Goal: Task Accomplishment & Management: Use online tool/utility

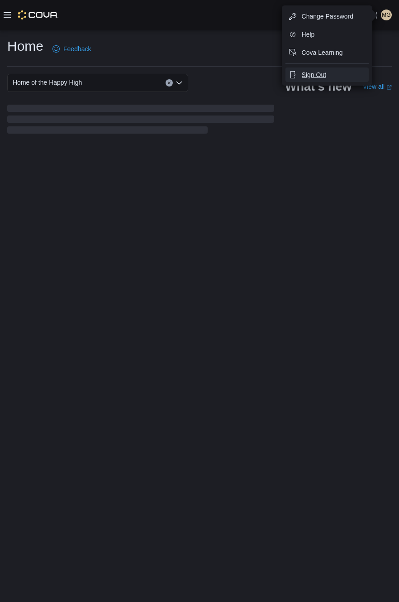
click at [319, 77] on span "Sign Out" at bounding box center [314, 74] width 24 height 9
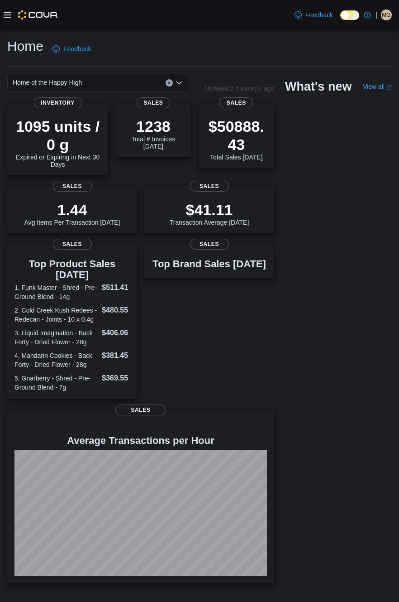
click at [6, 18] on icon at bounding box center [7, 14] width 7 height 5
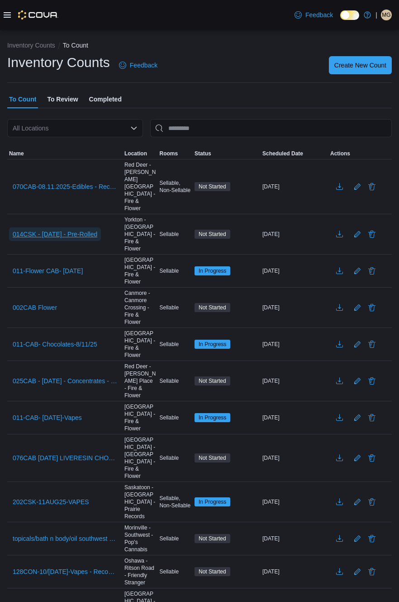
click at [96, 230] on span "014CSK - 11/AUG/25 - Pre-Rolled" at bounding box center [55, 234] width 85 height 9
click at [90, 230] on span "014CSK - 11/AUG/25 - Pre-Rolled" at bounding box center [55, 234] width 85 height 9
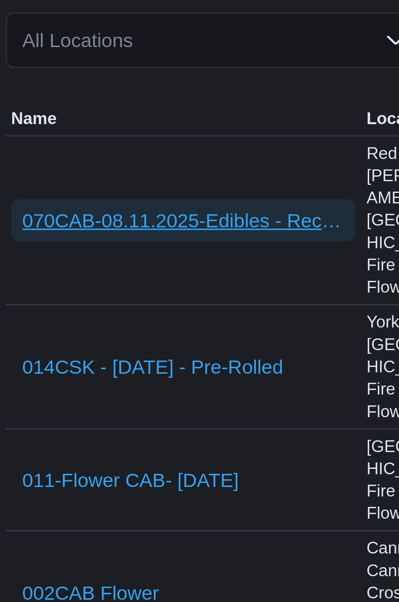
click at [19, 187] on span "070CAB-08.11.2025-Edibles - Recount" at bounding box center [65, 186] width 105 height 9
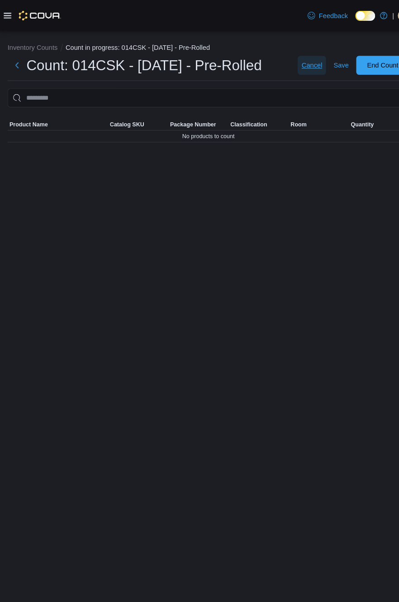
click at [299, 64] on span "Cancel" at bounding box center [299, 62] width 20 height 9
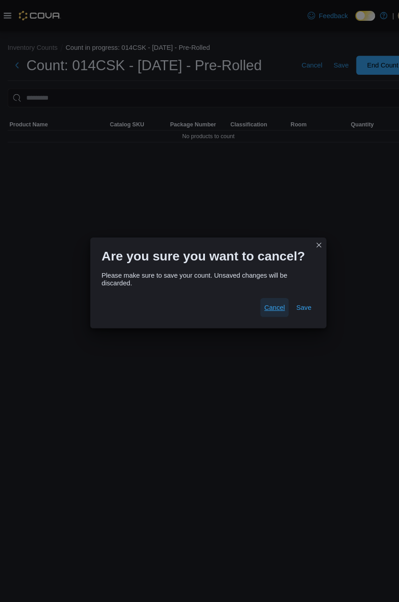
click at [273, 299] on span "Cancel" at bounding box center [263, 294] width 20 height 9
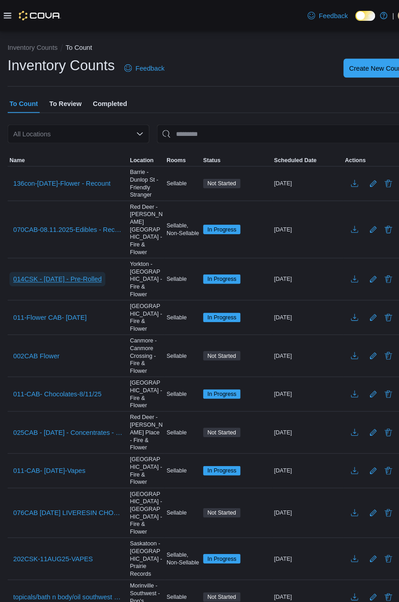
click at [94, 263] on span "014CSK - 11/AUG/25 - Pre-Rolled" at bounding box center [55, 267] width 85 height 9
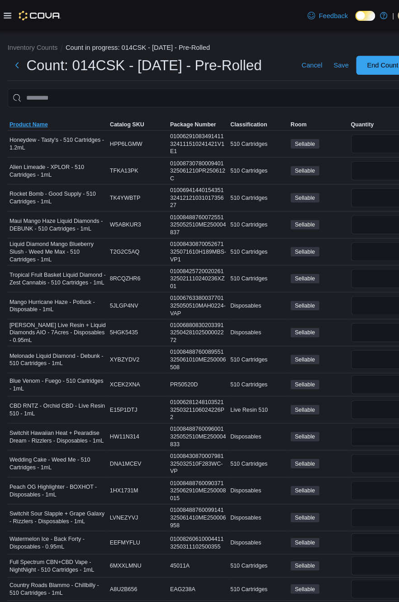
click at [36, 123] on span "Product Name" at bounding box center [27, 118] width 37 height 7
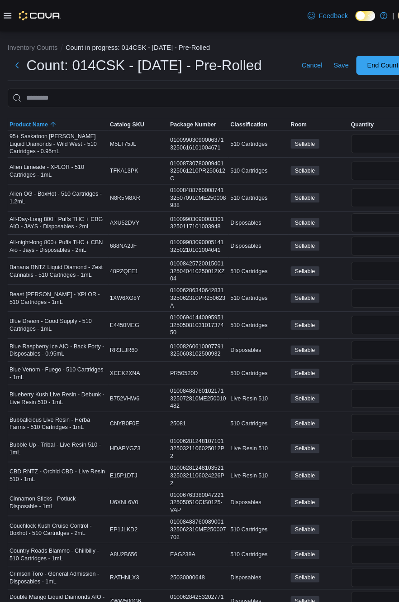
click at [38, 121] on span "Product Name" at bounding box center [27, 118] width 37 height 7
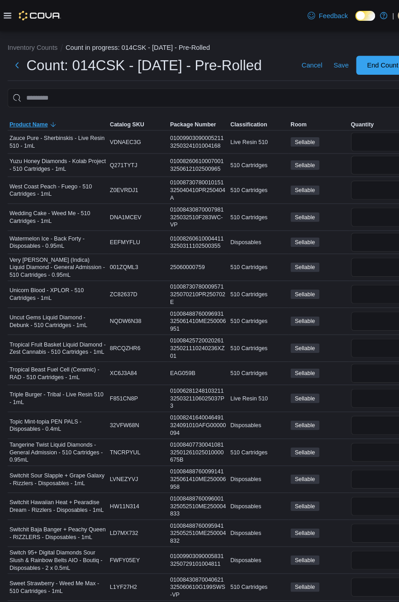
click at [37, 121] on span "Product Name" at bounding box center [27, 118] width 37 height 7
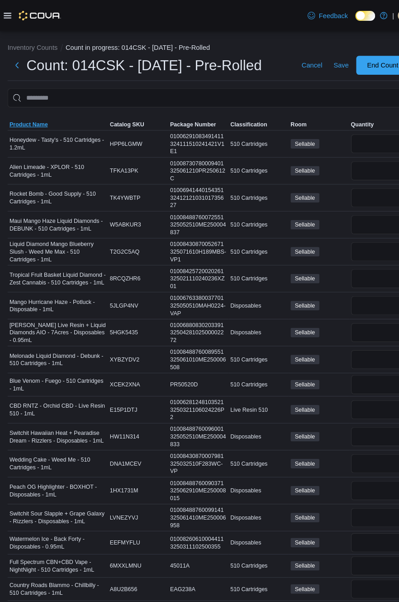
click at [40, 120] on span "Product Name" at bounding box center [27, 118] width 37 height 7
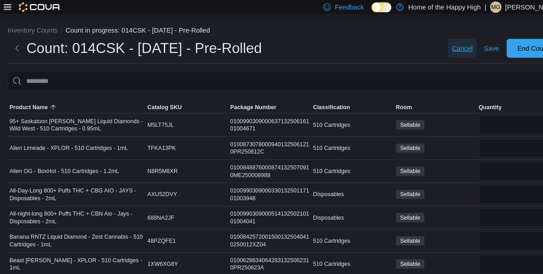
click at [399, 49] on span "Cancel" at bounding box center [443, 46] width 20 height 9
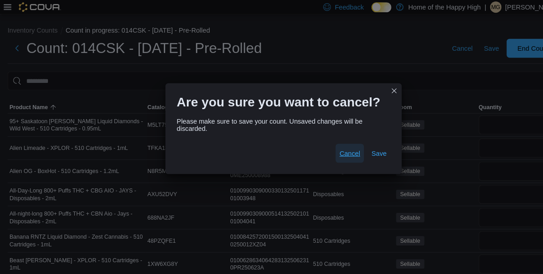
click at [325, 142] on span "Cancel" at bounding box center [335, 146] width 20 height 9
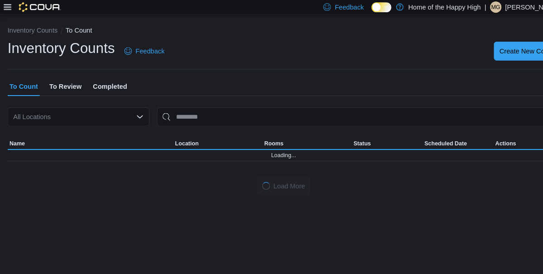
click at [399, 7] on p "[PERSON_NAME]" at bounding box center [510, 6] width 52 height 11
click at [399, 7] on span "MG" at bounding box center [474, 6] width 9 height 11
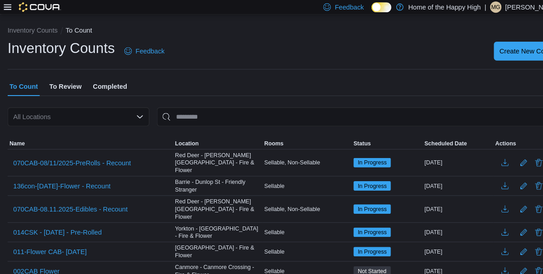
click at [399, 10] on p "[PERSON_NAME]" at bounding box center [510, 6] width 52 height 11
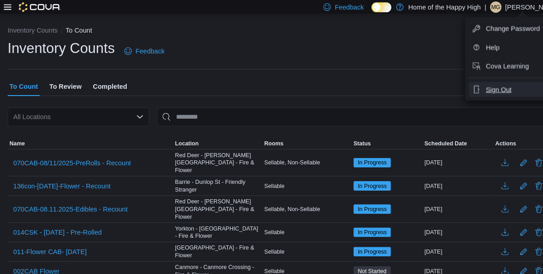
click at [399, 86] on span "Sign Out" at bounding box center [477, 85] width 24 height 9
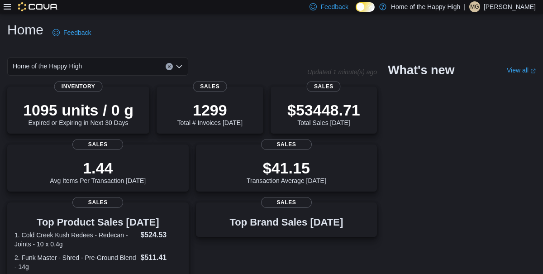
click at [7, 5] on icon at bounding box center [7, 6] width 7 height 5
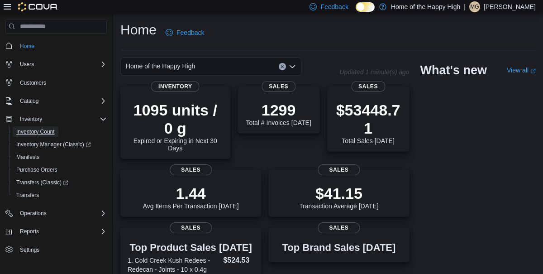
click at [52, 135] on span "Inventory Count" at bounding box center [35, 131] width 38 height 7
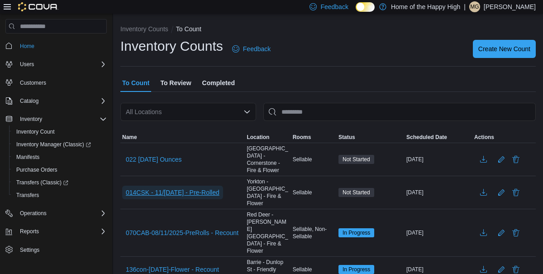
click at [207, 188] on span "014CSK - 11/AUG25 - Pre-Rolled" at bounding box center [173, 192] width 94 height 9
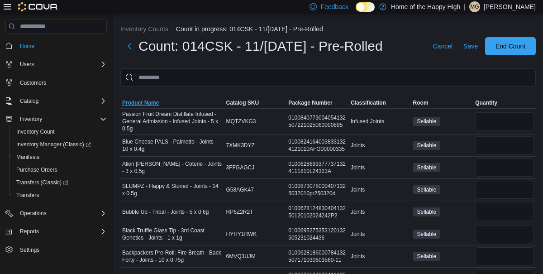
click at [145, 102] on span "Product Name" at bounding box center [140, 102] width 37 height 7
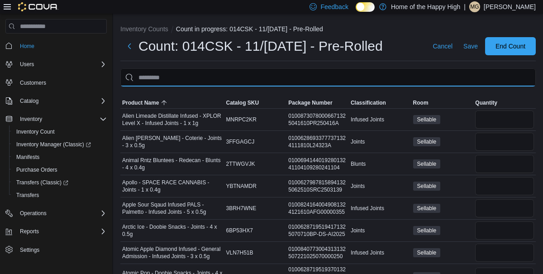
click at [239, 81] on input "This is a search bar. After typing your query, hit enter to filter the results …" at bounding box center [328, 77] width 416 height 18
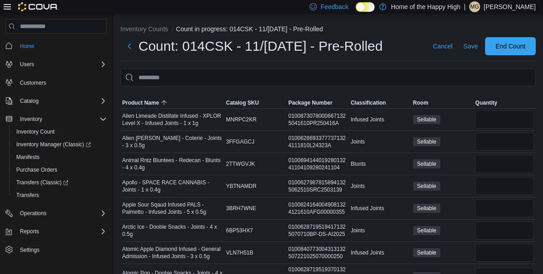
click at [9, 8] on icon at bounding box center [7, 6] width 7 height 5
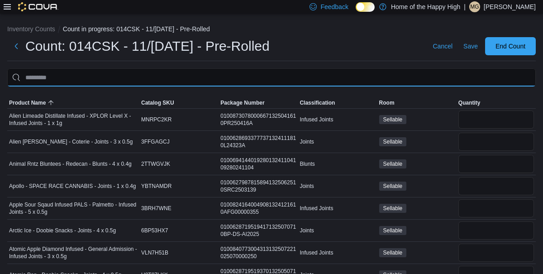
click at [189, 77] on input "This is a search bar. After typing your query, hit enter to filter the results …" at bounding box center [271, 77] width 529 height 18
type input "****"
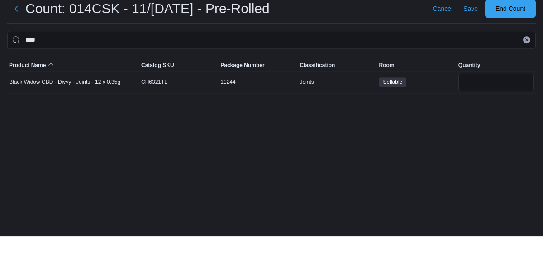
click at [157, 125] on div "CH6321TL" at bounding box center [178, 119] width 79 height 11
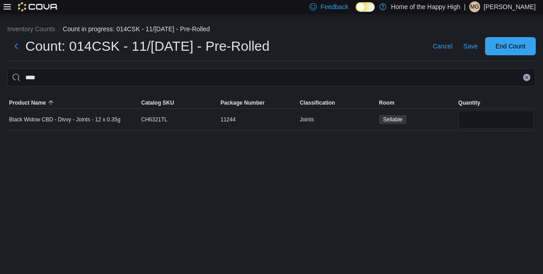
click at [89, 138] on div "Inventory Counts Count in progress: 014CSK - 11/AUG25 - Pre-Rolled Count: 014CS…" at bounding box center [271, 76] width 543 height 125
click at [486, 116] on input "number" at bounding box center [497, 119] width 76 height 18
type input "*"
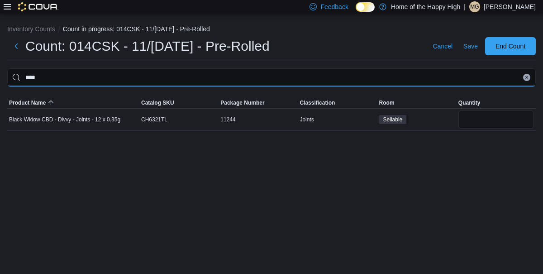
click at [253, 73] on input "****" at bounding box center [271, 77] width 529 height 18
type input "*"
type input "*****"
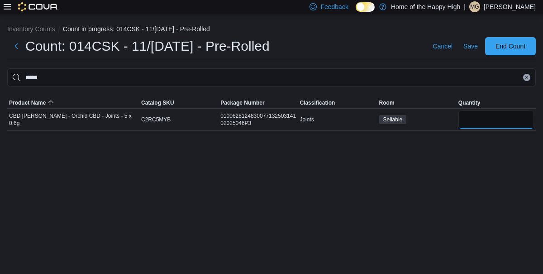
click at [474, 127] on input "number" at bounding box center [497, 119] width 76 height 18
type input "*"
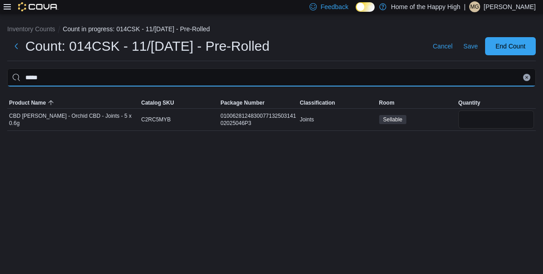
click at [355, 77] on input "*****" at bounding box center [271, 77] width 529 height 18
type input "*"
type input "****"
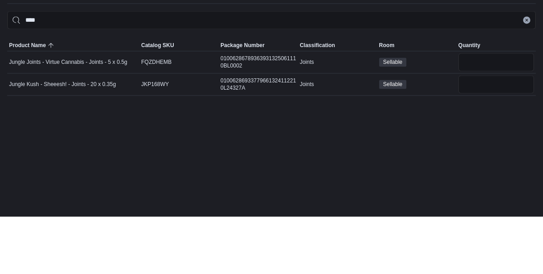
click at [125, 147] on div "Jungle Kush - Sheeesh! - Joints - 20 x 0.35g" at bounding box center [73, 141] width 132 height 11
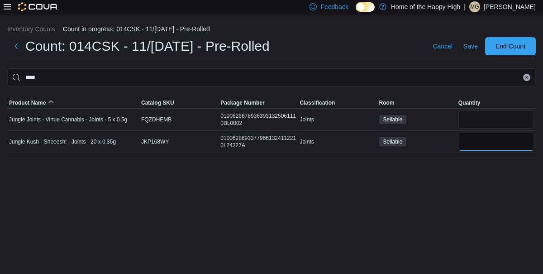
click at [468, 141] on input "number" at bounding box center [497, 142] width 76 height 18
type input "*"
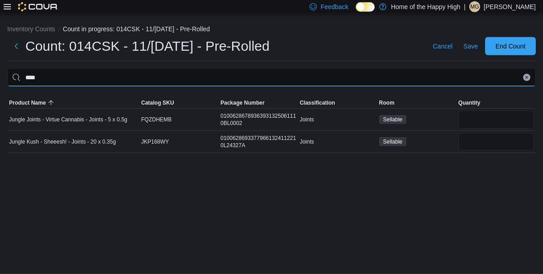
click at [313, 68] on input "****" at bounding box center [271, 77] width 529 height 18
type input "*"
type input "****"
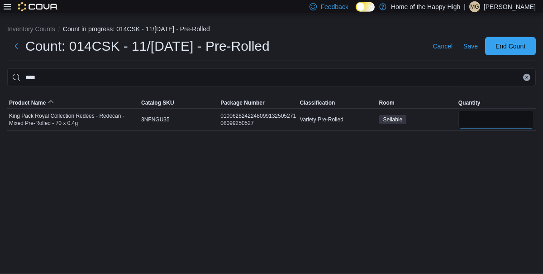
click at [487, 113] on input "number" at bounding box center [497, 119] width 76 height 18
type input "*"
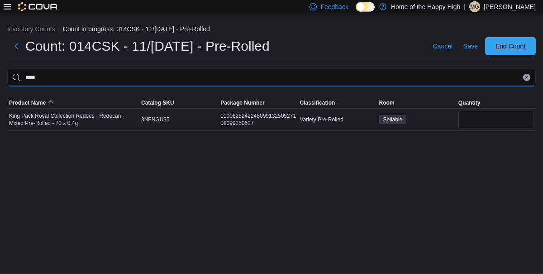
click at [290, 71] on input "****" at bounding box center [271, 77] width 529 height 18
type input "*"
type input "***"
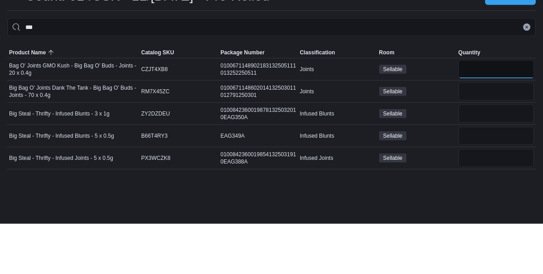
click at [482, 113] on input "number" at bounding box center [497, 119] width 76 height 18
type input "*"
click at [486, 140] on input "number" at bounding box center [497, 142] width 76 height 18
type input "*"
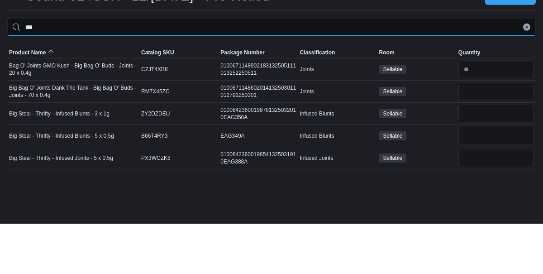
click at [338, 68] on input "***" at bounding box center [271, 77] width 529 height 18
type input "*"
type input "*******"
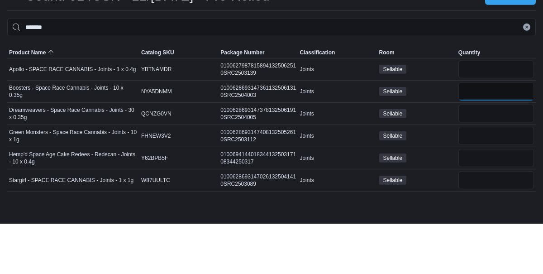
click at [474, 138] on input "number" at bounding box center [497, 142] width 76 height 18
type input "*"
click at [485, 160] on input "number" at bounding box center [497, 164] width 76 height 18
click at [479, 178] on input "number" at bounding box center [497, 186] width 76 height 18
type input "*"
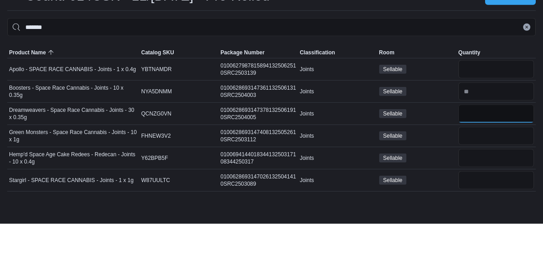
click at [473, 155] on input "number" at bounding box center [497, 164] width 76 height 18
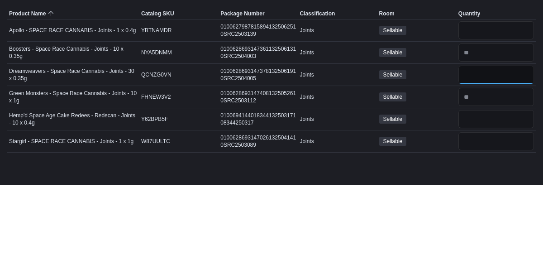
scroll to position [0, 0]
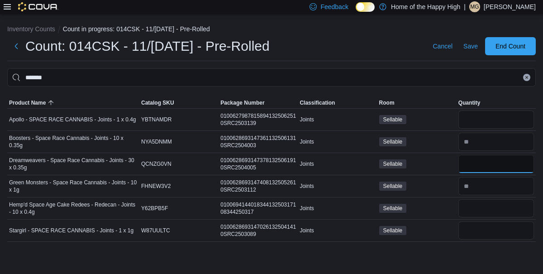
type input "*"
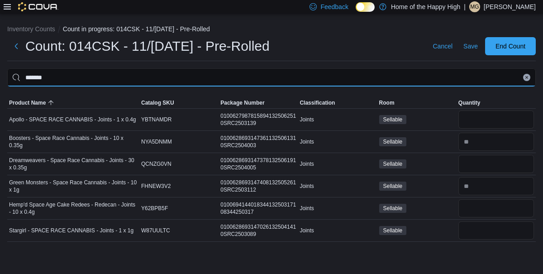
click at [325, 76] on input "*******" at bounding box center [271, 77] width 529 height 18
type input "*"
type input "*****"
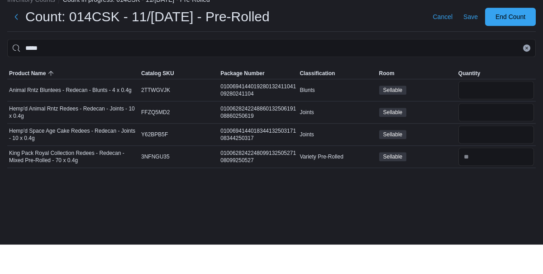
click at [446, 115] on div "Sellable" at bounding box center [417, 119] width 79 height 13
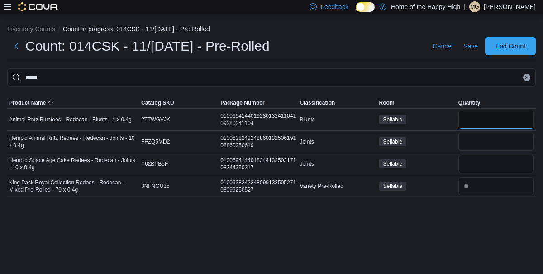
click at [475, 115] on input "number" at bounding box center [497, 119] width 76 height 18
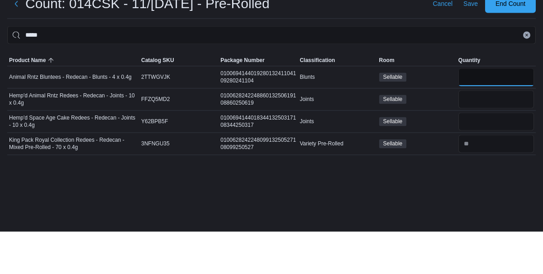
type input "*"
click at [480, 161] on input "number" at bounding box center [497, 164] width 76 height 18
type input "*"
click at [479, 144] on input "number" at bounding box center [497, 142] width 76 height 18
type input "*"
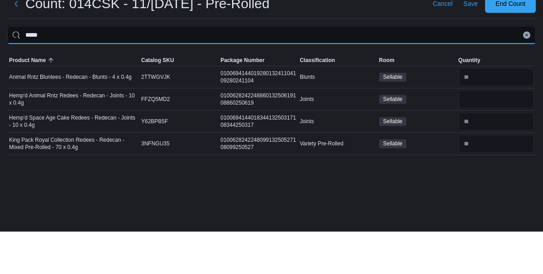
click at [431, 80] on input "*****" at bounding box center [271, 77] width 529 height 18
type input "*"
type input "******"
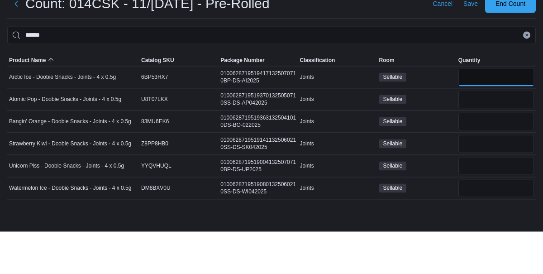
click at [481, 122] on input "number" at bounding box center [497, 119] width 76 height 18
type input "*"
click at [483, 140] on input "number" at bounding box center [497, 142] width 76 height 18
type input "*"
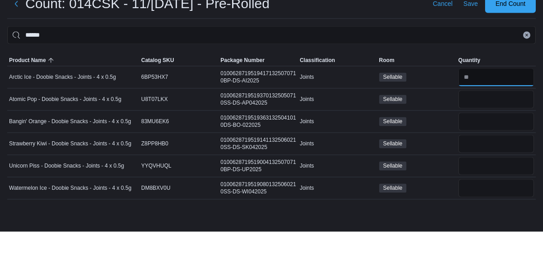
click at [486, 123] on input "number" at bounding box center [497, 119] width 76 height 18
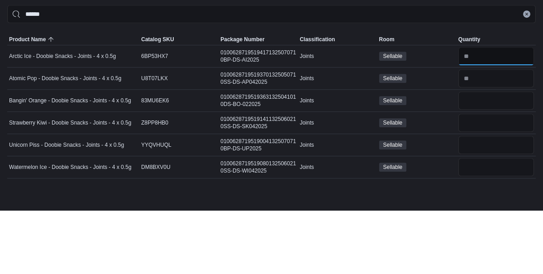
type input "*"
click at [478, 165] on input "number" at bounding box center [497, 164] width 76 height 18
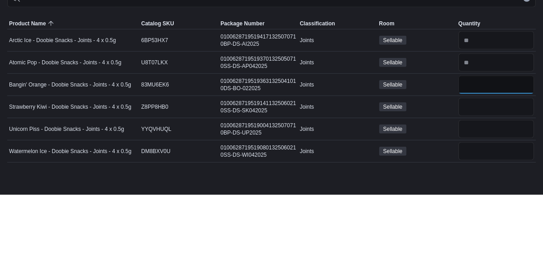
type input "*"
click at [478, 189] on input "number" at bounding box center [497, 186] width 76 height 18
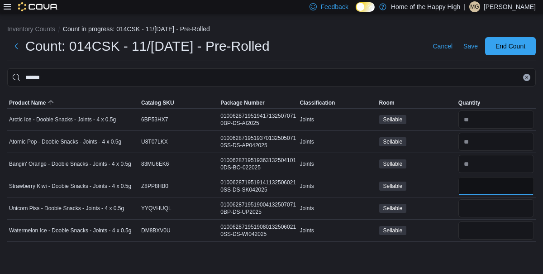
type input "*"
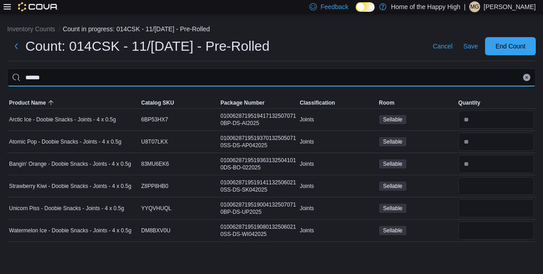
click at [221, 78] on input "******" at bounding box center [271, 77] width 529 height 18
type input "*"
type input "*******"
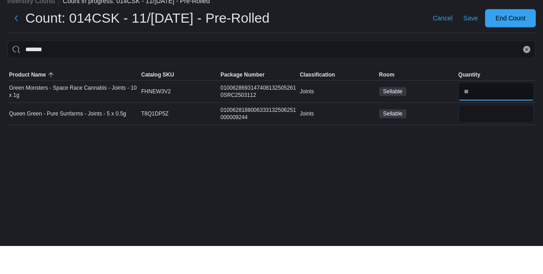
click at [493, 129] on input "number" at bounding box center [497, 119] width 76 height 18
type input "*"
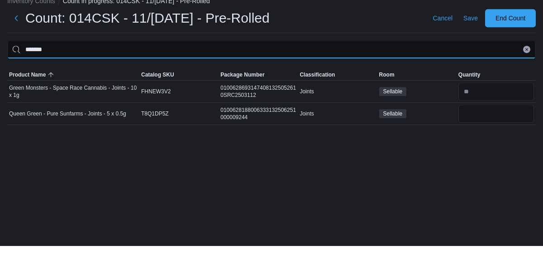
click at [383, 80] on input "*******" at bounding box center [271, 77] width 529 height 18
type input "*"
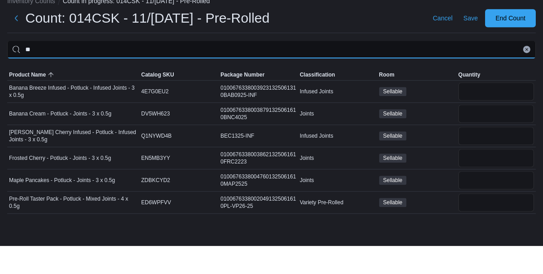
type input "*"
type input "***"
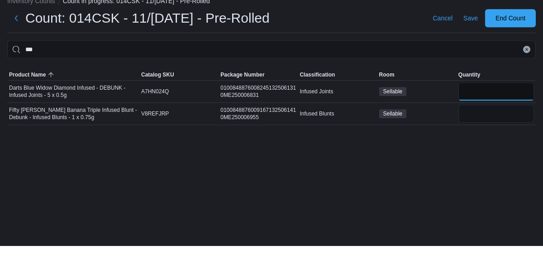
click at [484, 111] on input "number" at bounding box center [497, 119] width 76 height 18
type input "*"
click at [502, 135] on input "number" at bounding box center [497, 142] width 76 height 18
type input "*"
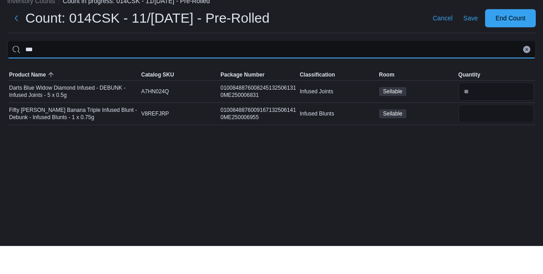
click at [441, 70] on input "***" at bounding box center [271, 77] width 529 height 18
type input "*"
type input "****"
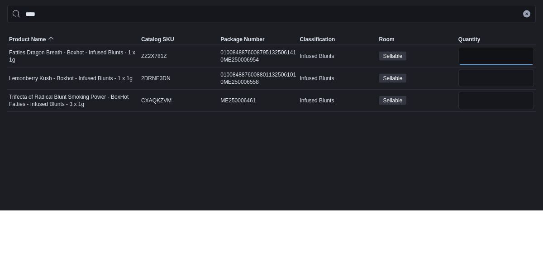
click at [486, 119] on input "number" at bounding box center [497, 119] width 76 height 18
type input "*"
click at [489, 139] on input "number" at bounding box center [497, 142] width 76 height 18
type input "*"
click at [499, 164] on input "number" at bounding box center [497, 164] width 76 height 18
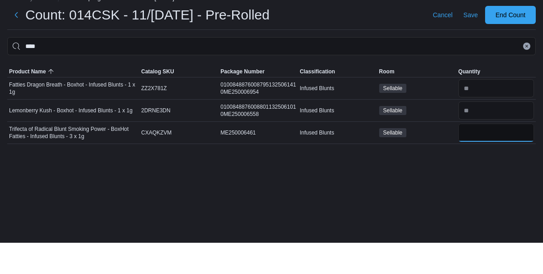
type input "*"
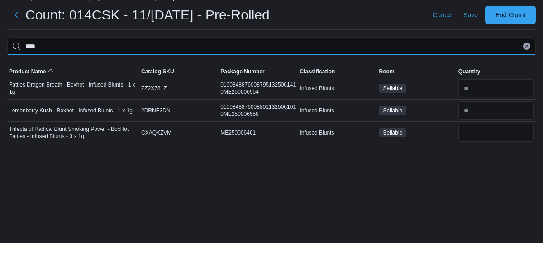
click at [282, 82] on input "****" at bounding box center [271, 77] width 529 height 18
type input "*"
type input "******"
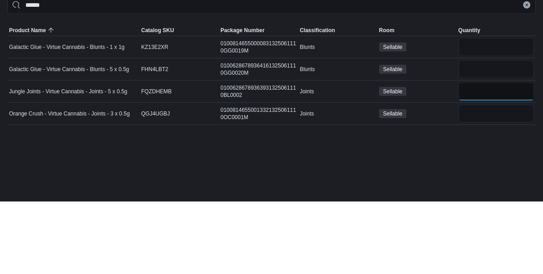
click at [480, 163] on input "number" at bounding box center [497, 164] width 76 height 18
type input "*"
click at [485, 191] on input "number" at bounding box center [497, 186] width 76 height 18
type input "*"
click at [482, 124] on input "number" at bounding box center [497, 119] width 76 height 18
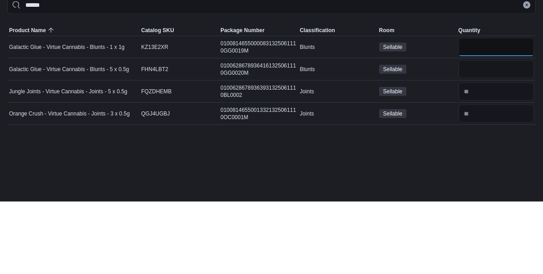
type input "*"
click at [505, 139] on input "number" at bounding box center [497, 142] width 76 height 18
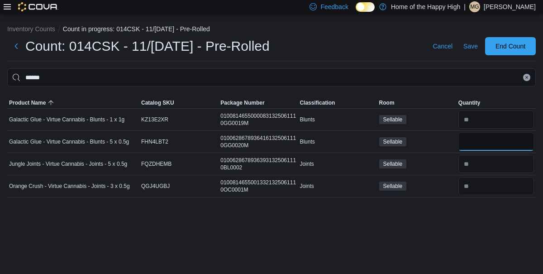
type input "*"
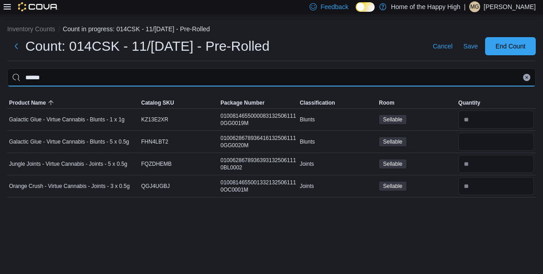
click at [257, 79] on input "******" at bounding box center [271, 77] width 529 height 18
type input "*"
type input "****"
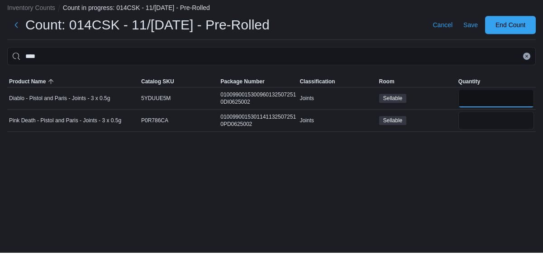
click at [481, 120] on input "number" at bounding box center [497, 119] width 76 height 18
type input "*"
click at [482, 144] on input "number" at bounding box center [497, 142] width 76 height 18
type input "*"
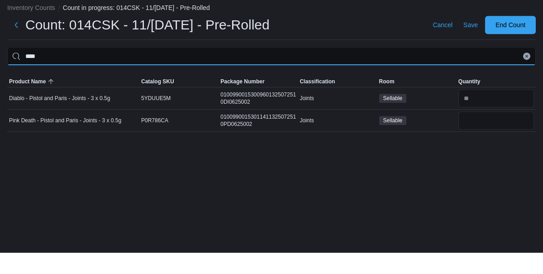
click at [302, 80] on input "****" at bounding box center [271, 77] width 529 height 18
type input "*"
type input "***"
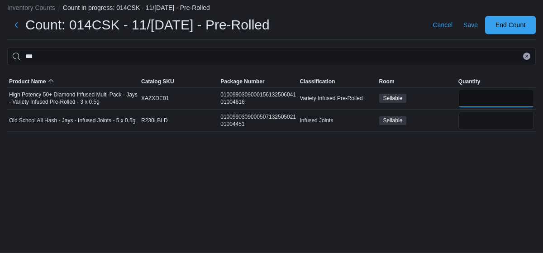
click at [485, 119] on input "number" at bounding box center [497, 119] width 76 height 18
type input "*"
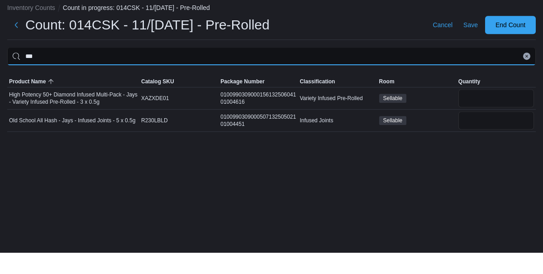
click at [288, 74] on input "***" at bounding box center [271, 77] width 529 height 18
type input "*"
type input "*****"
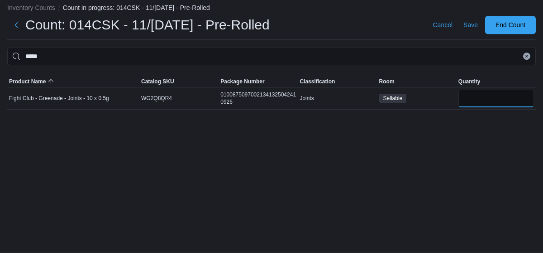
click at [511, 119] on input "number" at bounding box center [497, 119] width 76 height 18
type input "*"
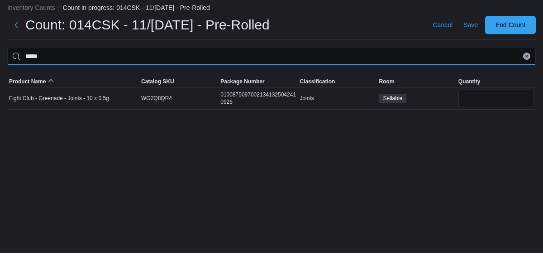
click at [383, 70] on input "*****" at bounding box center [271, 77] width 529 height 18
type input "*"
type input "***"
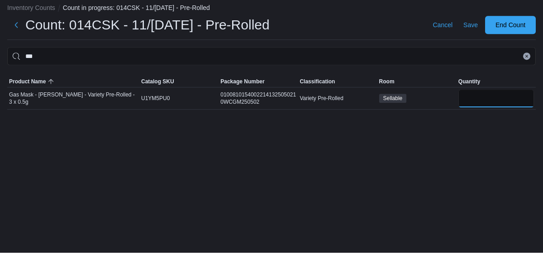
click at [467, 123] on input "number" at bounding box center [497, 119] width 76 height 18
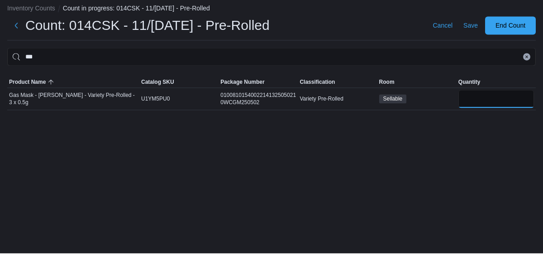
type input "*"
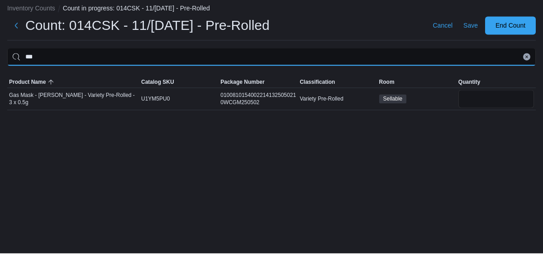
click at [431, 71] on input "***" at bounding box center [271, 77] width 529 height 18
type input "*"
type input "*****"
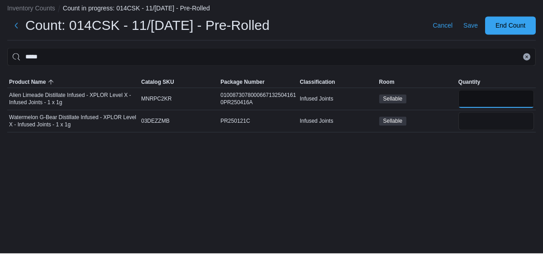
click at [477, 121] on input "number" at bounding box center [497, 119] width 76 height 18
type input "*"
click at [488, 143] on input "number" at bounding box center [497, 142] width 76 height 18
type input "*"
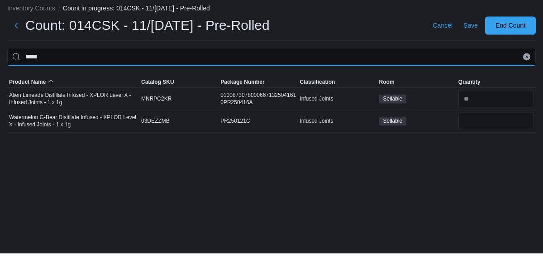
click at [331, 77] on input "*****" at bounding box center [271, 77] width 529 height 18
type input "*"
type input "****"
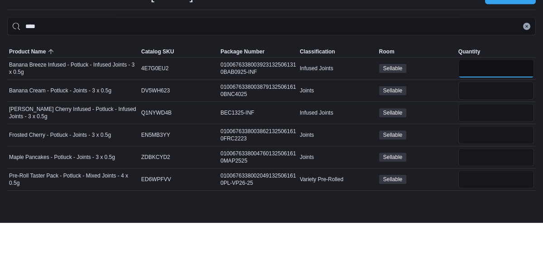
click at [473, 119] on input "number" at bounding box center [497, 119] width 76 height 18
type input "*"
click at [470, 165] on input "number" at bounding box center [497, 164] width 76 height 18
type input "*"
click at [488, 135] on input "number" at bounding box center [497, 142] width 76 height 18
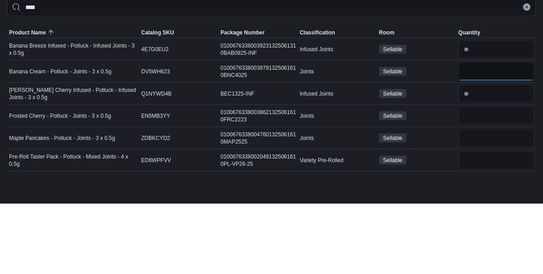
type input "*"
click at [478, 190] on input "number" at bounding box center [497, 186] width 76 height 18
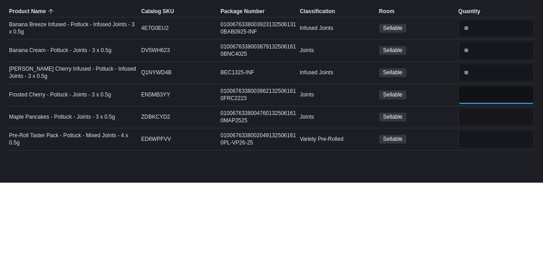
type input "*"
click at [481, 202] on input "number" at bounding box center [497, 208] width 76 height 18
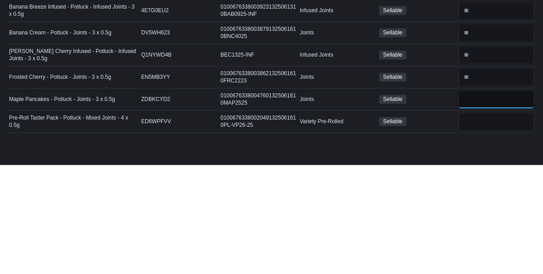
scroll to position [6, 0]
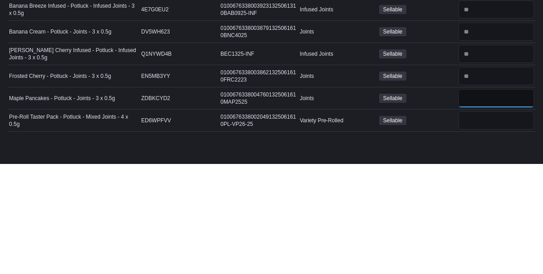
type input "*"
click at [480, 221] on input "number" at bounding box center [497, 230] width 76 height 18
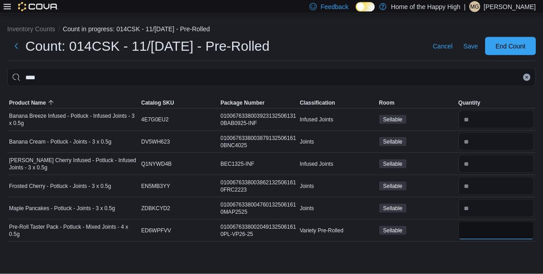
scroll to position [0, 0]
type input "*"
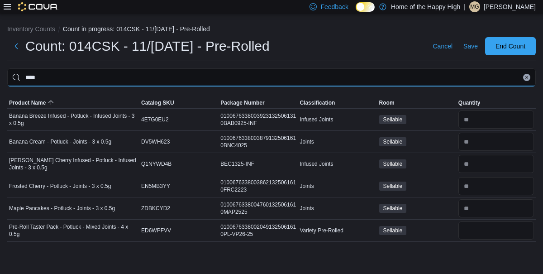
click at [320, 71] on input "****" at bounding box center [271, 77] width 529 height 18
type input "*"
type input "******"
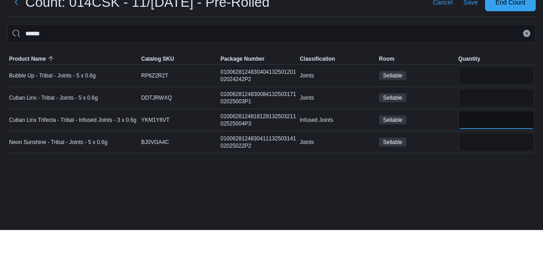
click at [494, 164] on input "number" at bounding box center [497, 164] width 76 height 18
type input "*"
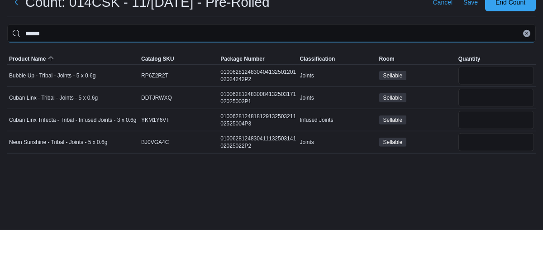
click at [408, 77] on input "******" at bounding box center [271, 77] width 529 height 18
type input "*"
type input "****"
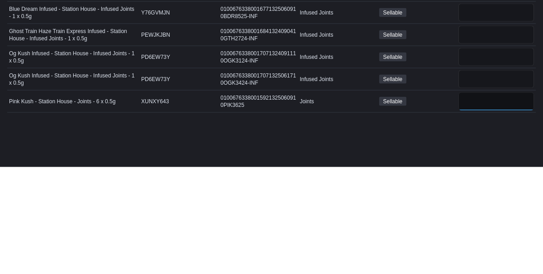
click at [489, 211] on input "number" at bounding box center [497, 208] width 76 height 18
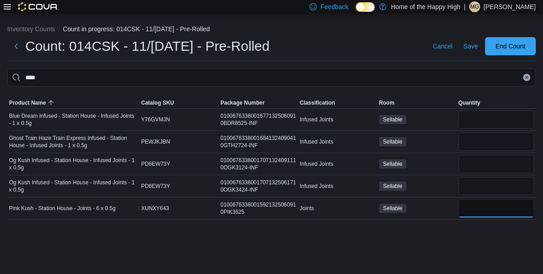
type input "*"
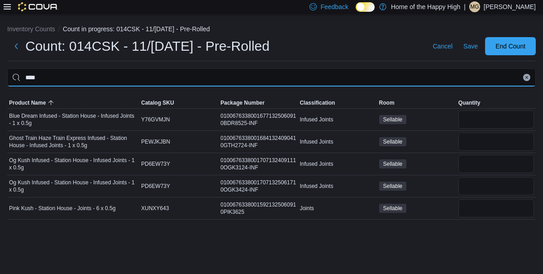
click at [319, 76] on input "****" at bounding box center [271, 77] width 529 height 18
type input "*"
type input "**"
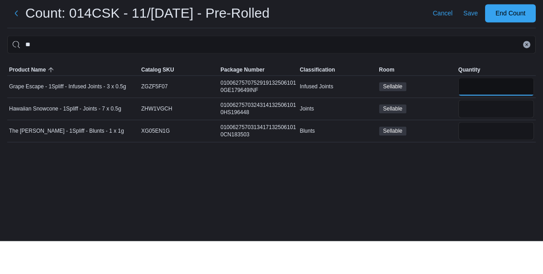
click at [489, 117] on input "number" at bounding box center [497, 119] width 76 height 18
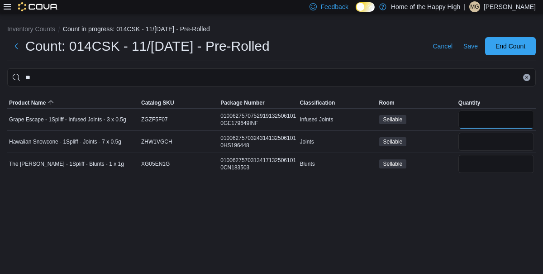
type input "*"
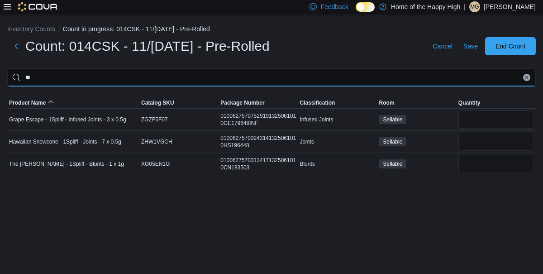
click at [332, 80] on input "**" at bounding box center [271, 77] width 529 height 18
type input "*"
type input "*****"
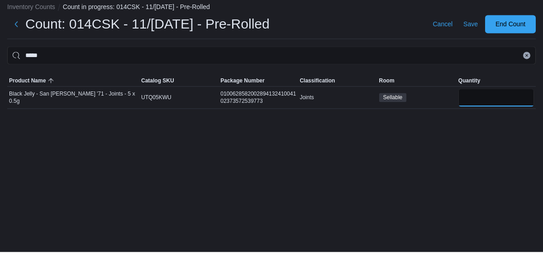
click at [475, 116] on input "number" at bounding box center [497, 119] width 76 height 18
type input "*"
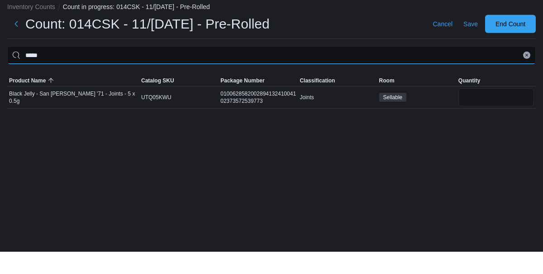
click at [305, 70] on input "*****" at bounding box center [271, 77] width 529 height 18
type input "*"
type input "***"
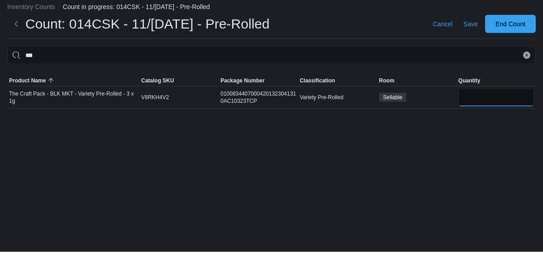
click at [486, 114] on input "number" at bounding box center [497, 119] width 76 height 18
type input "*"
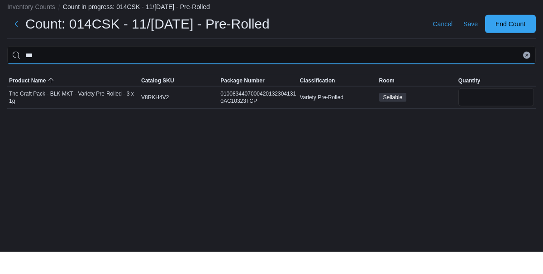
click at [310, 70] on input "***" at bounding box center [271, 77] width 529 height 18
type input "*"
type input "****"
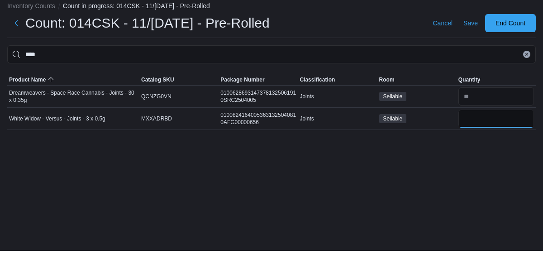
click at [490, 138] on input "number" at bounding box center [497, 142] width 76 height 18
type input "*"
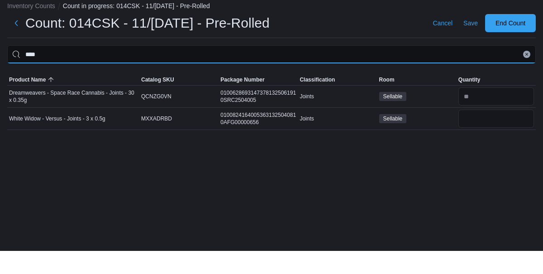
click at [283, 72] on input "****" at bounding box center [271, 77] width 529 height 18
type input "*"
type input "**"
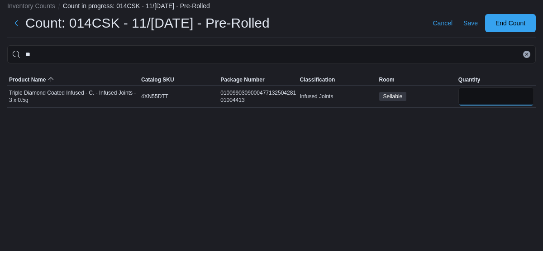
click at [475, 119] on input "number" at bounding box center [497, 119] width 76 height 18
type input "*"
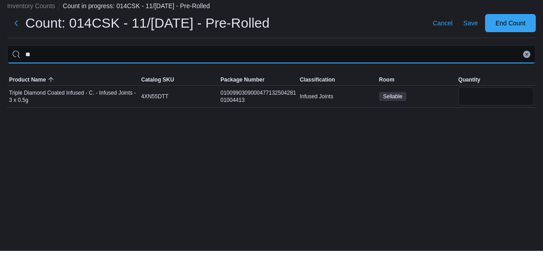
click at [182, 76] on input "**" at bounding box center [271, 77] width 529 height 18
type input "*"
type input "*****"
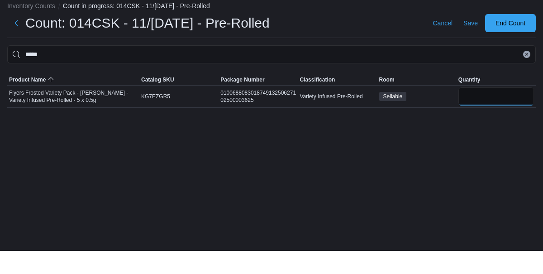
click at [495, 120] on input "number" at bounding box center [497, 119] width 76 height 18
type input "*"
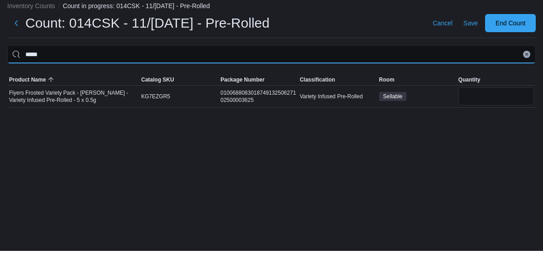
click at [252, 79] on input "*****" at bounding box center [271, 77] width 529 height 18
type input "*"
type input "****"
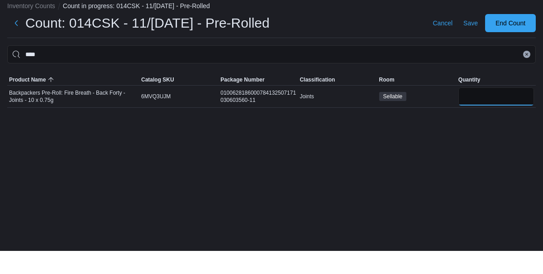
click at [489, 118] on input "number" at bounding box center [497, 119] width 76 height 18
type input "*"
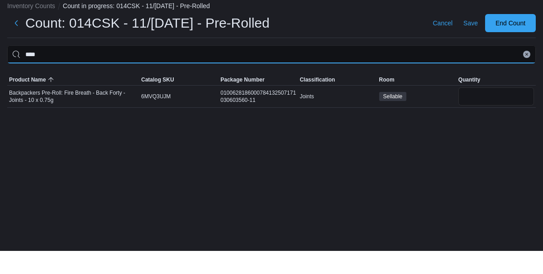
click at [342, 73] on input "****" at bounding box center [271, 77] width 529 height 18
type input "*"
type input "*****"
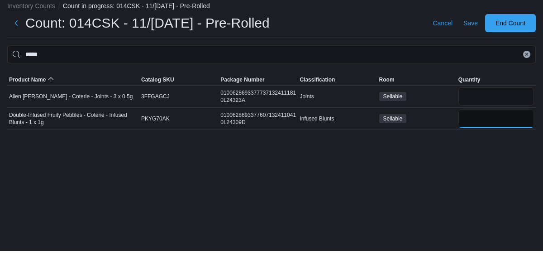
click at [496, 135] on input "number" at bounding box center [497, 142] width 76 height 18
type input "*"
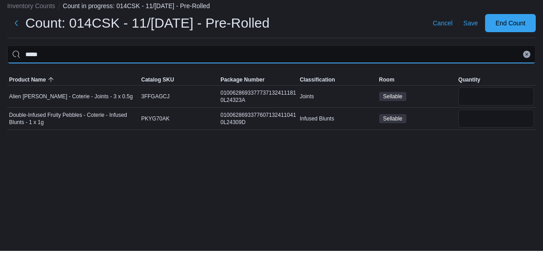
click at [364, 74] on input "*****" at bounding box center [271, 77] width 529 height 18
type input "*"
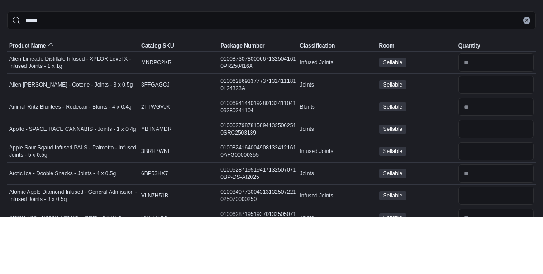
click at [381, 77] on input "*****" at bounding box center [271, 77] width 529 height 18
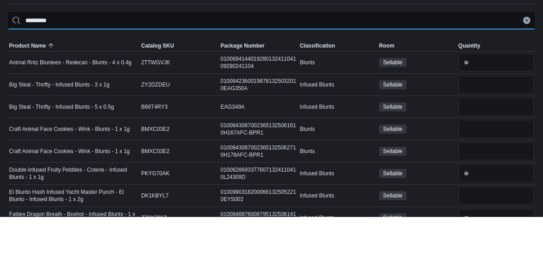
type input "*********"
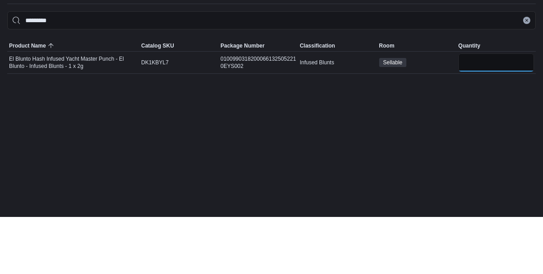
click at [479, 116] on input "number" at bounding box center [497, 119] width 76 height 18
type input "*"
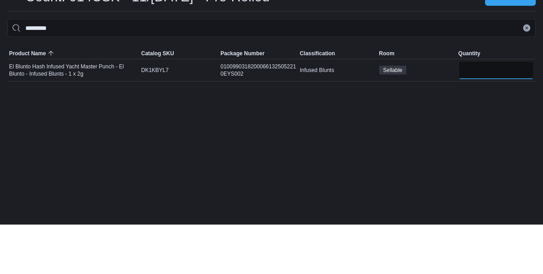
type input "*"
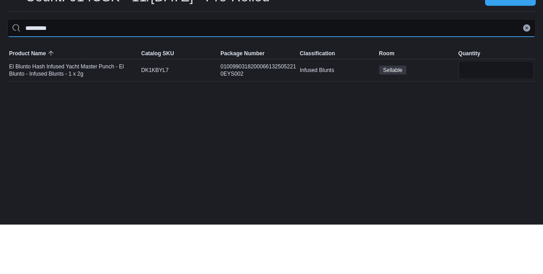
click at [372, 79] on input "*********" at bounding box center [271, 77] width 529 height 18
type input "*"
type input "*****"
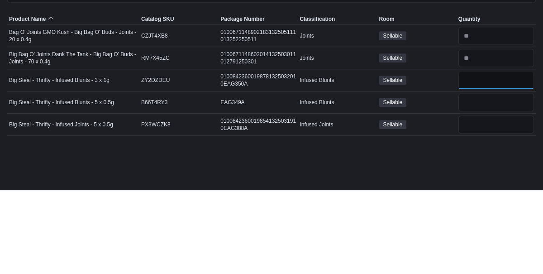
click at [484, 165] on input "number" at bounding box center [497, 164] width 76 height 18
type input "*"
click at [481, 185] on input "number" at bounding box center [497, 186] width 76 height 18
type input "*"
click at [476, 207] on input "number" at bounding box center [497, 208] width 76 height 18
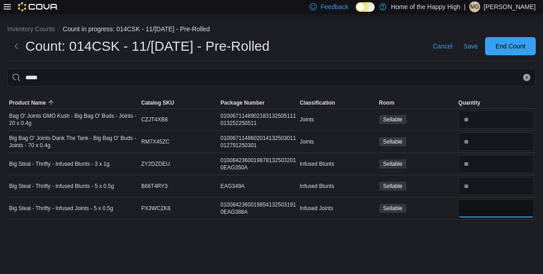
type input "*"
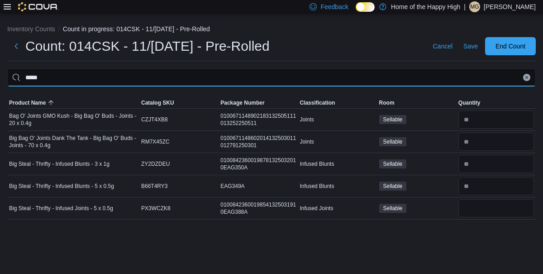
click at [312, 72] on input "*****" at bounding box center [271, 77] width 529 height 18
type input "*"
type input "***"
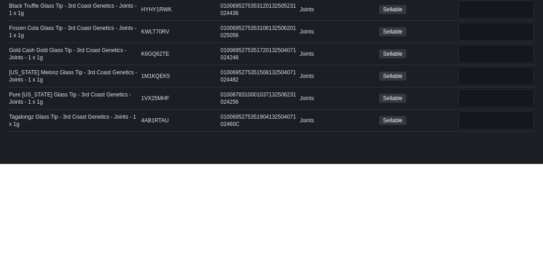
scroll to position [8, 0]
click at [465, 221] on input "number" at bounding box center [497, 230] width 76 height 18
type input "*"
click at [481, 177] on input "number" at bounding box center [497, 186] width 76 height 18
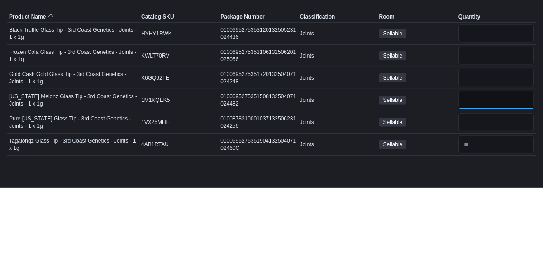
type input "*"
click at [482, 133] on input "number" at bounding box center [497, 142] width 76 height 18
type input "*"
click at [482, 155] on input "number" at bounding box center [497, 164] width 76 height 18
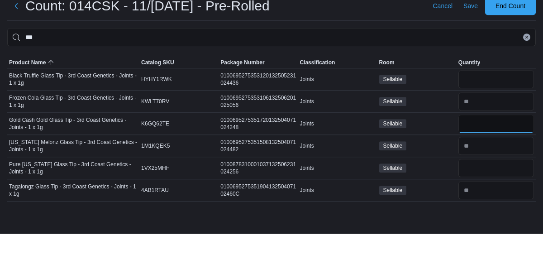
scroll to position [0, 0]
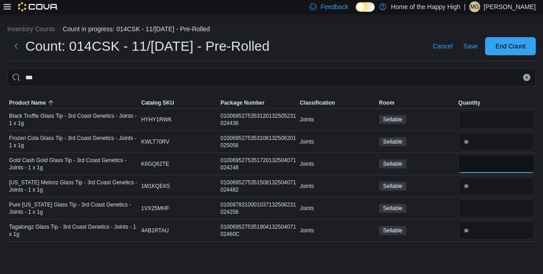
type input "*"
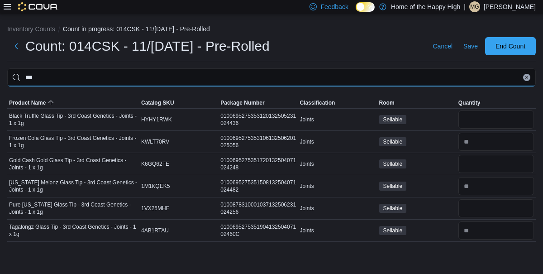
click at [412, 75] on input "***" at bounding box center [271, 77] width 529 height 18
type input "*"
type input "***"
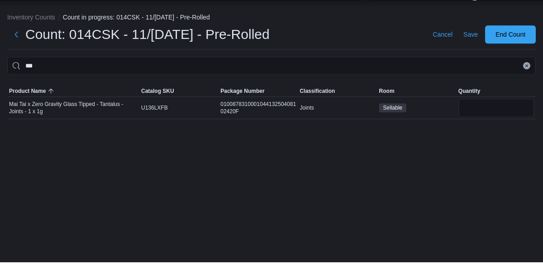
click at [230, 129] on div "010087831000104413250408102420F" at bounding box center [258, 119] width 79 height 18
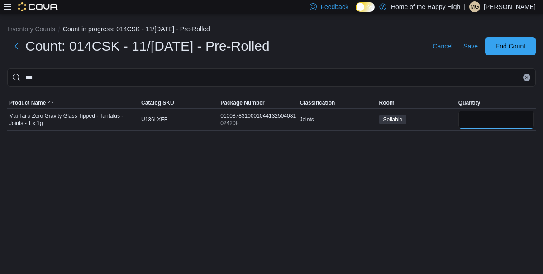
click at [482, 116] on input "number" at bounding box center [497, 119] width 76 height 18
type input "*"
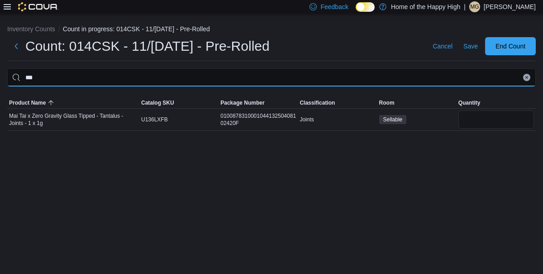
click at [313, 78] on input "***" at bounding box center [271, 77] width 529 height 18
type input "*"
type input "****"
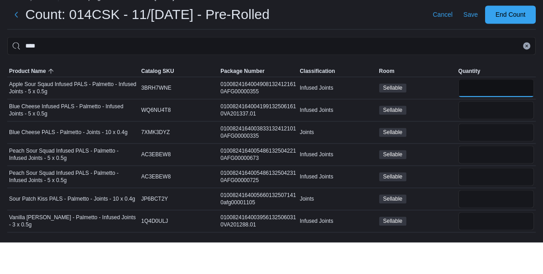
click at [497, 118] on input "number" at bounding box center [497, 119] width 76 height 18
type input "*"
click at [492, 146] on input "number" at bounding box center [497, 142] width 76 height 18
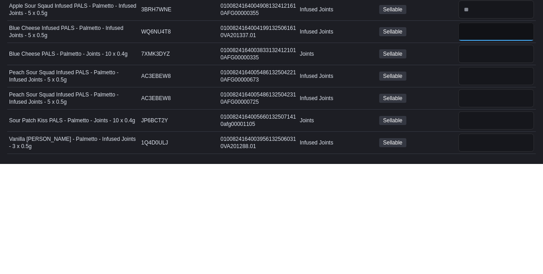
scroll to position [14, 0]
type input "*"
click at [467, 244] on input "number" at bounding box center [497, 253] width 76 height 18
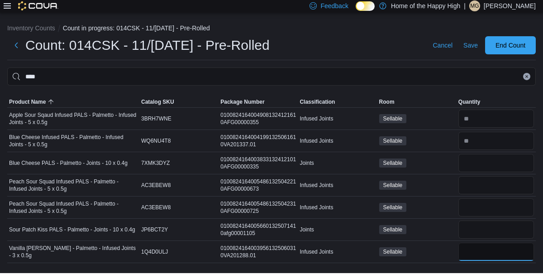
scroll to position [0, 0]
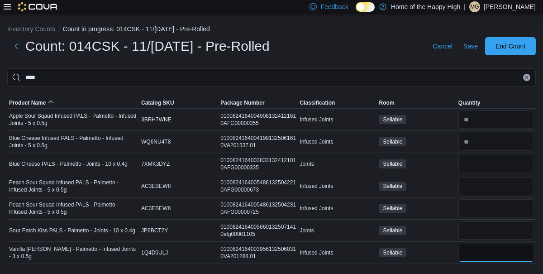
type input "*"
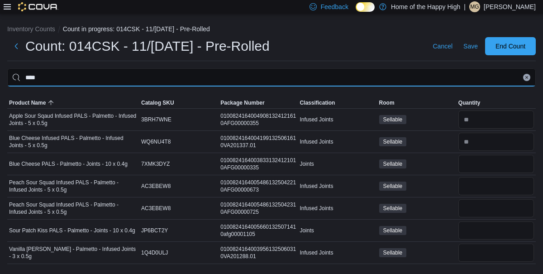
click at [322, 73] on input "****" at bounding box center [271, 77] width 529 height 18
type input "*"
type input "***"
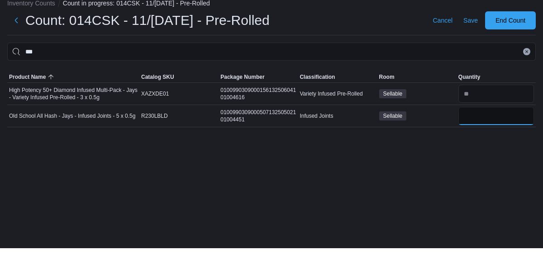
click at [478, 139] on input "number" at bounding box center [497, 142] width 76 height 18
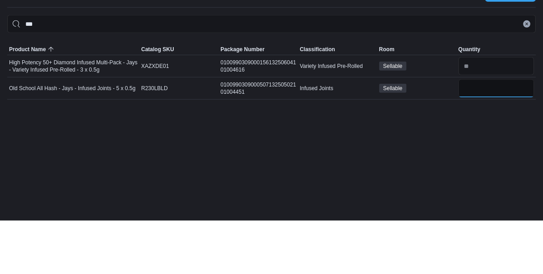
type input "*"
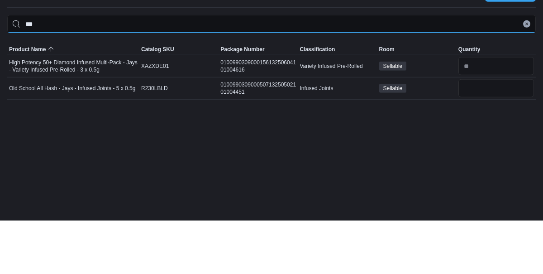
click at [451, 74] on input "***" at bounding box center [271, 77] width 529 height 18
type input "*"
type input "*******"
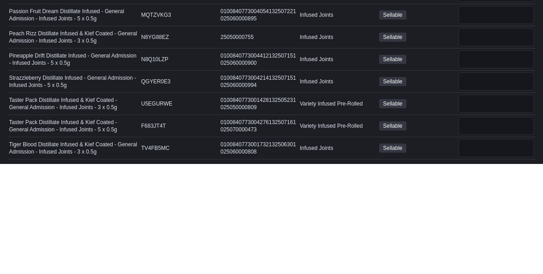
scroll to position [63, 0]
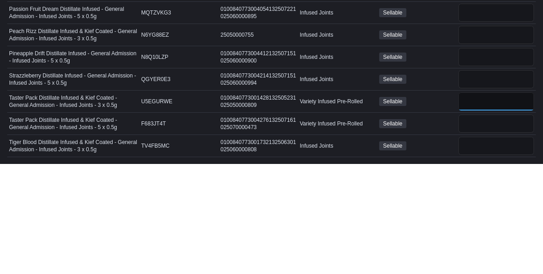
click at [481, 209] on input "number" at bounding box center [497, 211] width 76 height 18
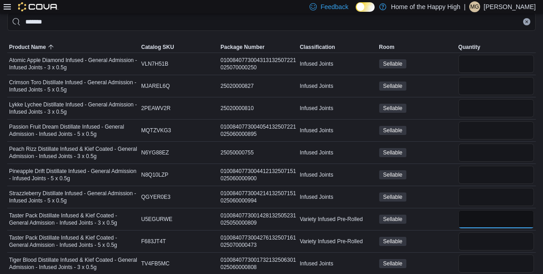
scroll to position [0, 0]
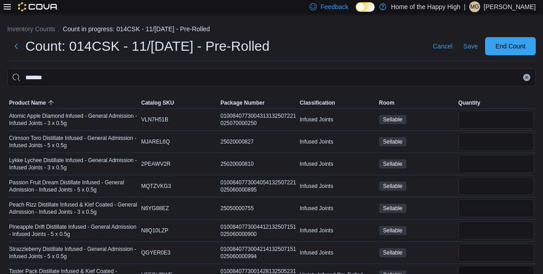
type input "*"
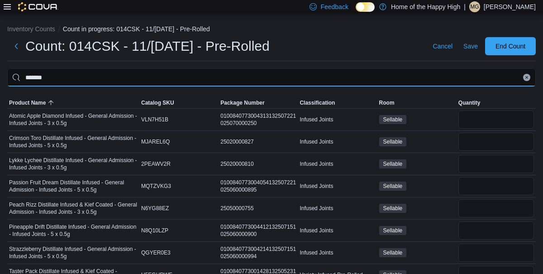
click at [327, 76] on input "*******" at bounding box center [271, 77] width 529 height 18
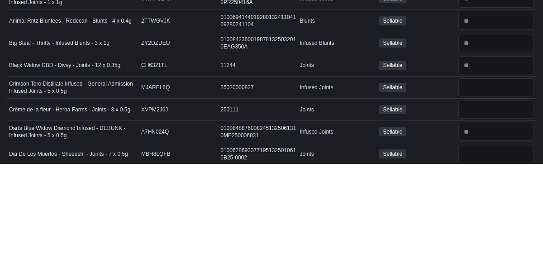
scroll to position [11, 0]
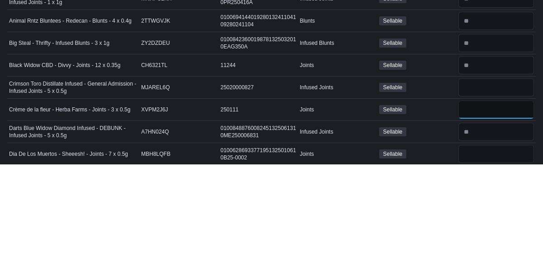
click at [484, 220] on input "number" at bounding box center [497, 219] width 76 height 18
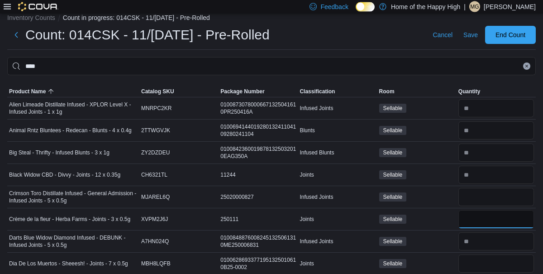
scroll to position [0, 0]
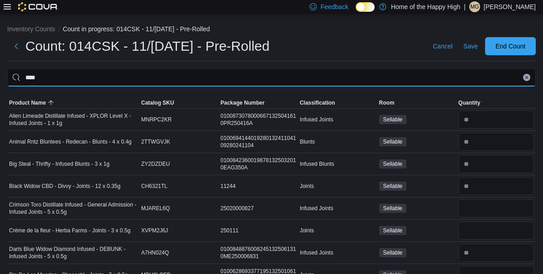
click at [319, 74] on input "****" at bounding box center [271, 77] width 529 height 18
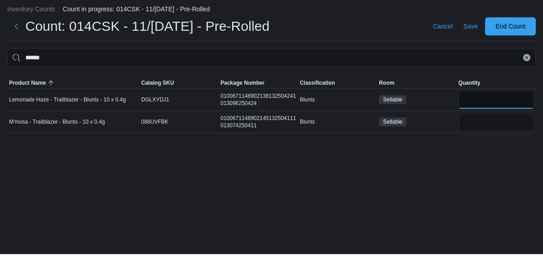
click at [489, 122] on input "number" at bounding box center [497, 119] width 76 height 18
click at [481, 142] on input "number" at bounding box center [497, 142] width 76 height 18
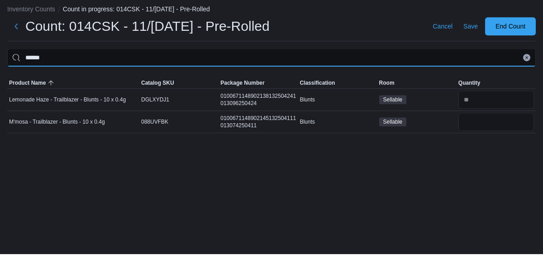
click at [330, 78] on input "******" at bounding box center [271, 77] width 529 height 18
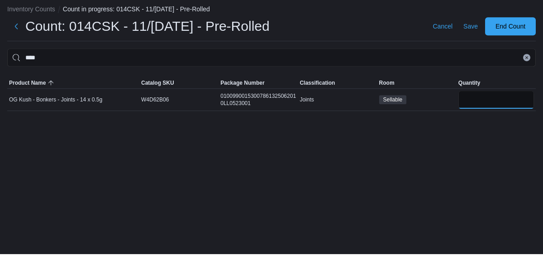
click at [472, 121] on input "number" at bounding box center [497, 119] width 76 height 18
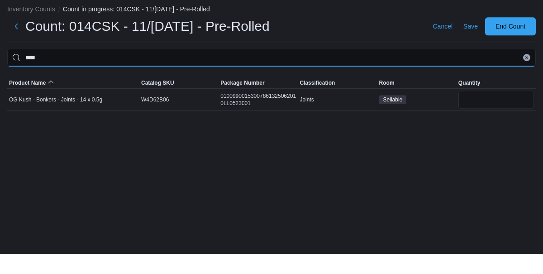
click at [362, 77] on input "****" at bounding box center [271, 77] width 529 height 18
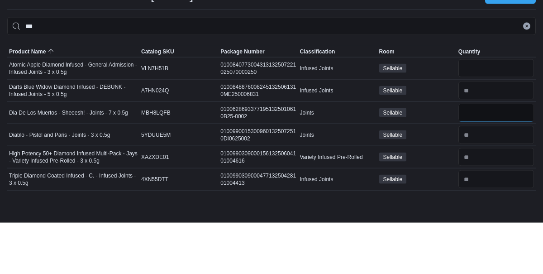
click at [507, 165] on input "number" at bounding box center [497, 164] width 76 height 18
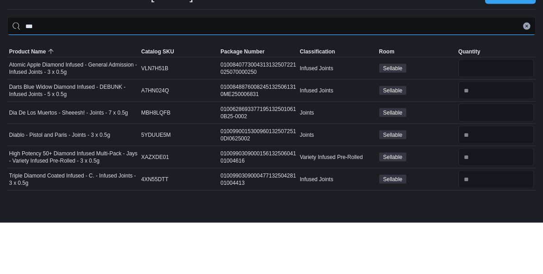
click at [421, 75] on input "***" at bounding box center [271, 77] width 529 height 18
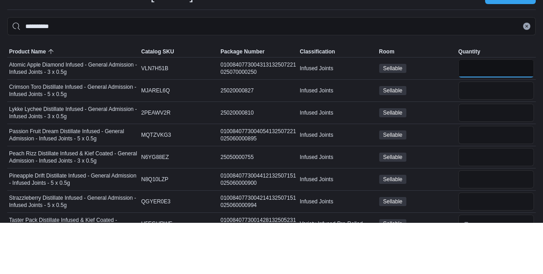
click at [487, 111] on input "number" at bounding box center [497, 119] width 76 height 18
click at [477, 140] on input "number" at bounding box center [497, 142] width 76 height 18
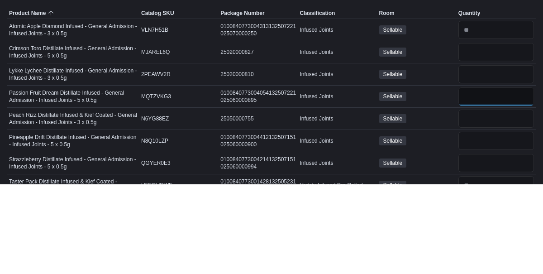
click at [478, 188] on input "number" at bounding box center [497, 186] width 76 height 18
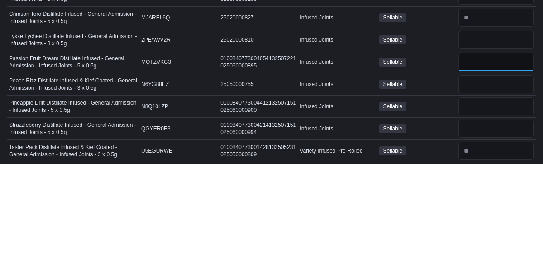
scroll to position [15, 0]
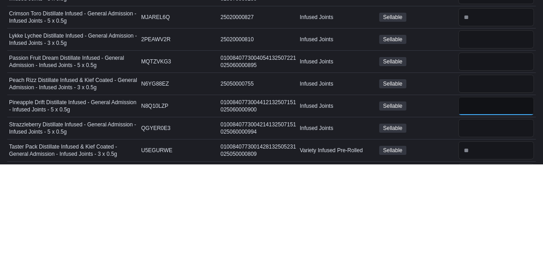
click at [485, 211] on input "number" at bounding box center [497, 215] width 76 height 18
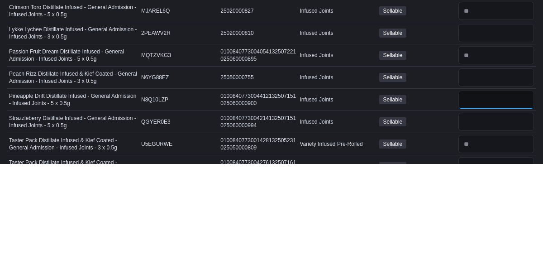
scroll to position [35, 0]
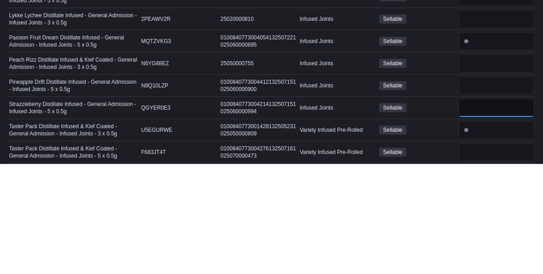
click at [472, 214] on input "number" at bounding box center [497, 218] width 76 height 18
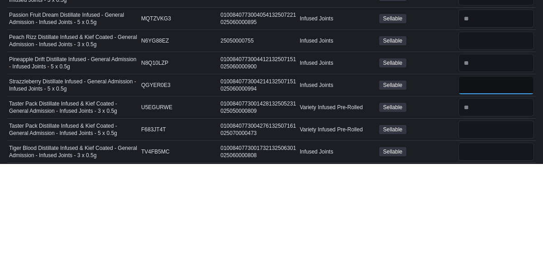
scroll to position [58, 0]
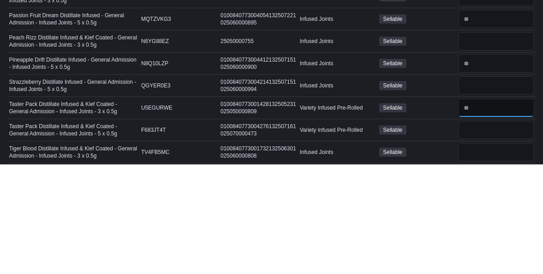
click at [482, 213] on input "number" at bounding box center [497, 217] width 76 height 18
click at [478, 232] on input "number" at bounding box center [497, 239] width 76 height 18
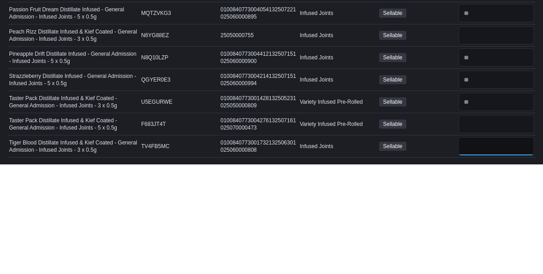
click at [485, 254] on input "number" at bounding box center [497, 256] width 76 height 18
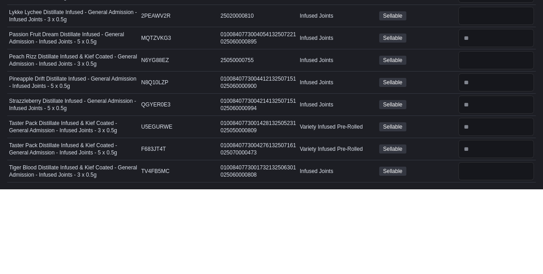
click at [454, 149] on div "Sellable" at bounding box center [417, 145] width 79 height 13
click at [479, 43] on span "Quantity" at bounding box center [470, 39] width 22 height 7
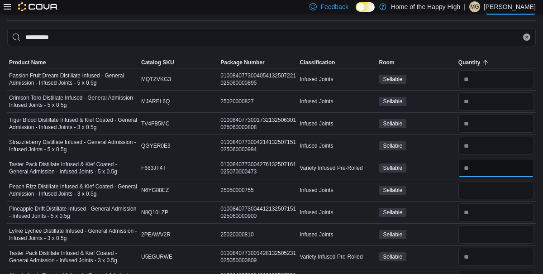
click at [487, 166] on input "number" at bounding box center [497, 168] width 76 height 18
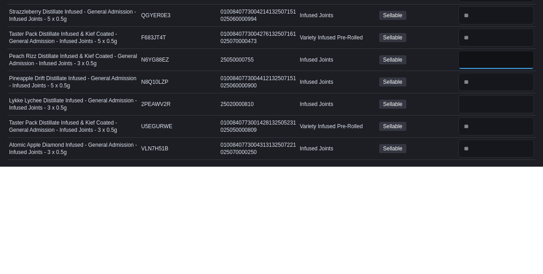
click at [481, 168] on input "number" at bounding box center [497, 167] width 76 height 18
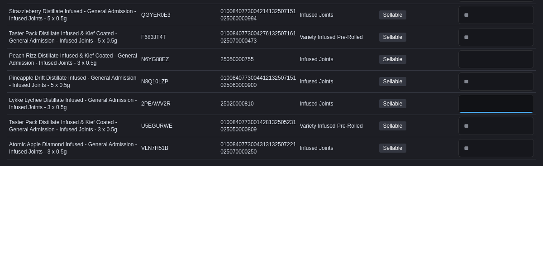
click at [494, 209] on input "number" at bounding box center [497, 211] width 76 height 18
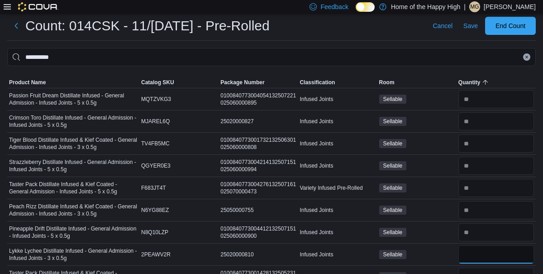
scroll to position [0, 0]
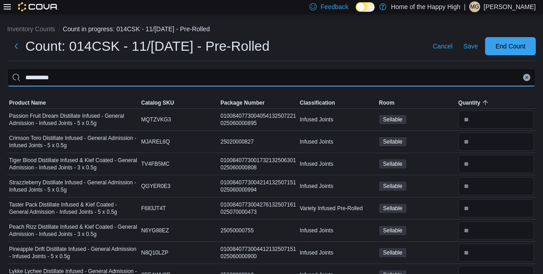
click at [354, 72] on input "**********" at bounding box center [271, 77] width 529 height 18
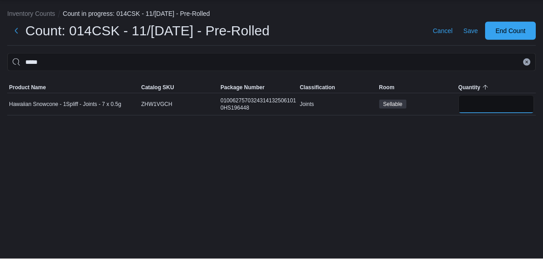
click at [481, 119] on input "number" at bounding box center [497, 119] width 76 height 18
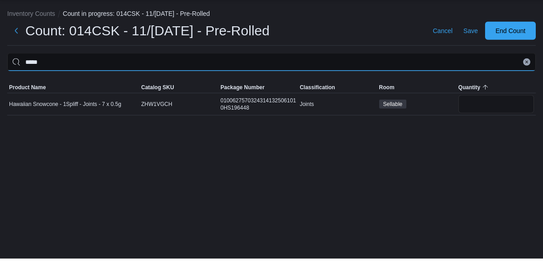
click at [265, 78] on input "*****" at bounding box center [271, 77] width 529 height 18
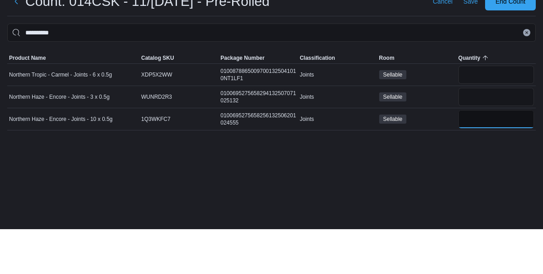
click at [492, 167] on input "number" at bounding box center [497, 164] width 76 height 18
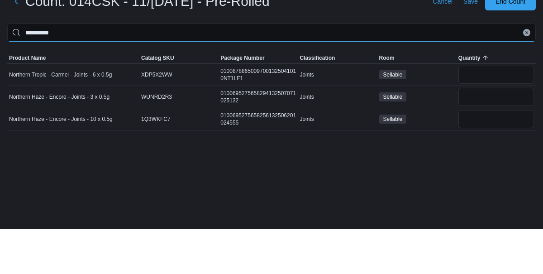
click at [230, 77] on input "**********" at bounding box center [271, 77] width 529 height 18
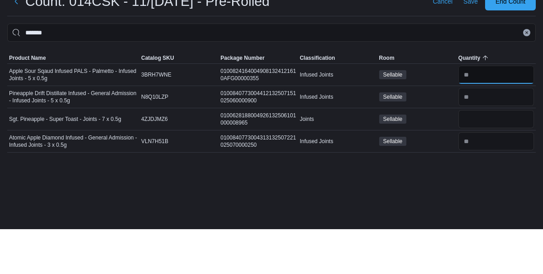
click at [496, 119] on input "number" at bounding box center [497, 119] width 76 height 18
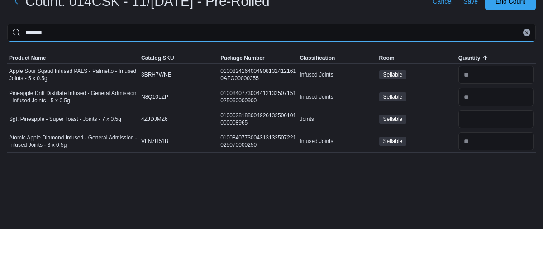
click at [302, 70] on input "*******" at bounding box center [271, 77] width 529 height 18
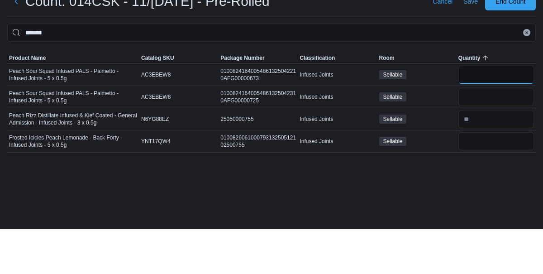
click at [472, 122] on input "number" at bounding box center [497, 119] width 76 height 18
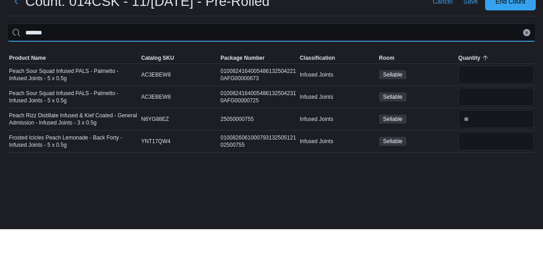
click at [292, 70] on input "*******" at bounding box center [271, 77] width 529 height 18
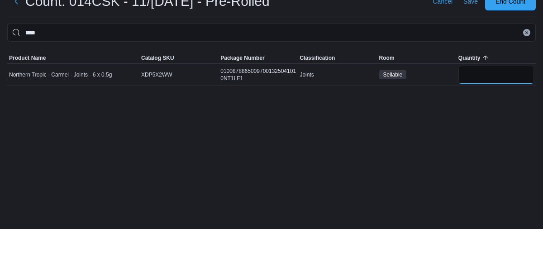
click at [474, 121] on input "number" at bounding box center [497, 119] width 76 height 18
click at [385, 61] on hr at bounding box center [271, 61] width 529 height 0
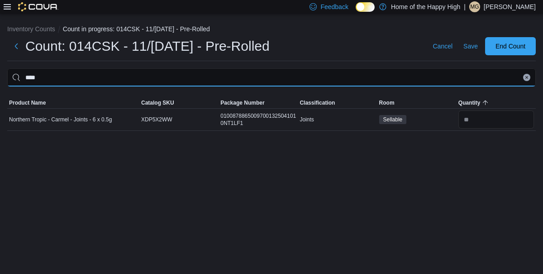
click at [330, 77] on input "****" at bounding box center [271, 77] width 529 height 18
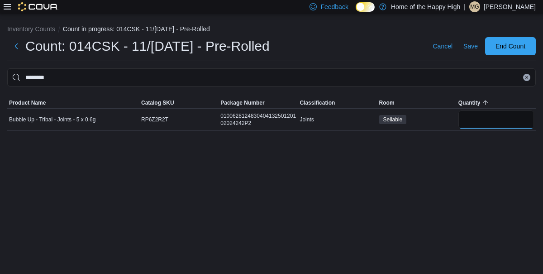
click at [501, 119] on input "number" at bounding box center [497, 119] width 76 height 18
click at [470, 48] on span "Save" at bounding box center [471, 46] width 14 height 9
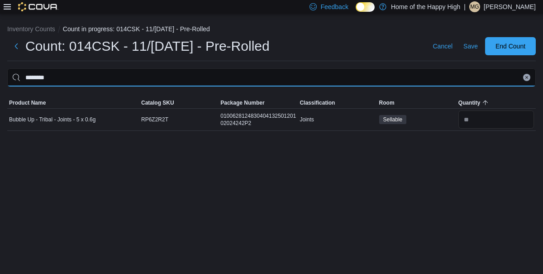
click at [409, 73] on input "********" at bounding box center [271, 77] width 529 height 18
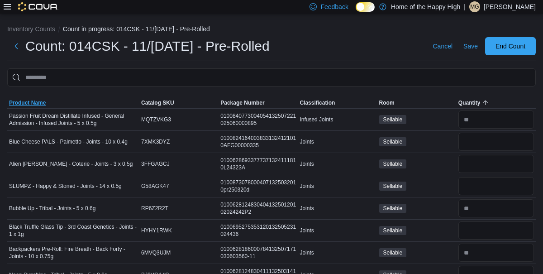
click at [35, 101] on span "Product Name" at bounding box center [27, 102] width 37 height 7
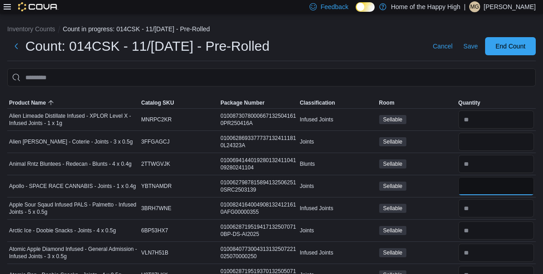
click at [483, 184] on input "number" at bounding box center [497, 186] width 76 height 18
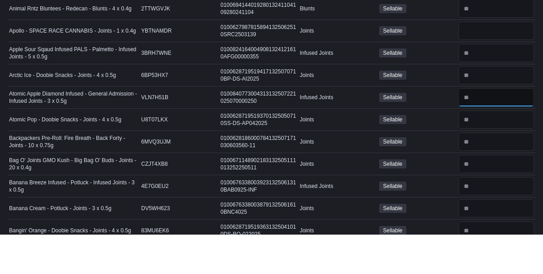
click at [498, 134] on input "number" at bounding box center [497, 137] width 76 height 18
click at [479, 156] on input "number" at bounding box center [497, 159] width 76 height 18
click at [480, 181] on input "number" at bounding box center [497, 181] width 76 height 18
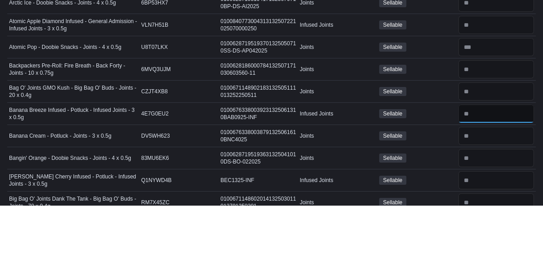
click at [489, 179] on input "number" at bounding box center [497, 182] width 76 height 18
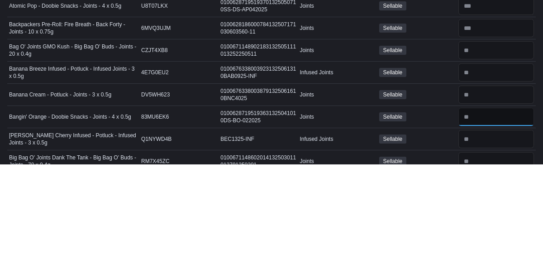
click at [483, 225] on input "number" at bounding box center [497, 227] width 76 height 18
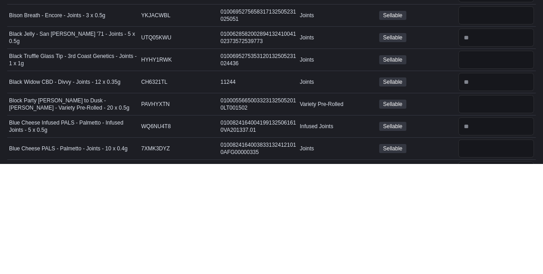
scroll to position [397, 0]
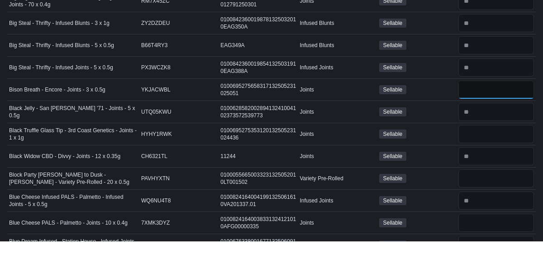
click at [485, 120] on input "number" at bounding box center [497, 122] width 76 height 18
click at [503, 140] on input "number" at bounding box center [497, 144] width 76 height 18
click at [479, 159] on input "number" at bounding box center [497, 167] width 76 height 18
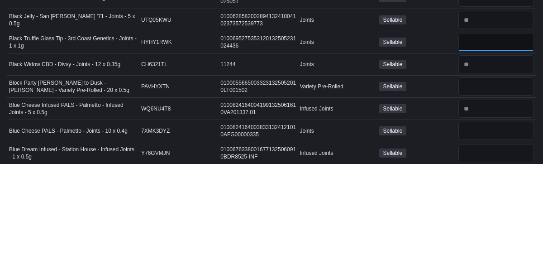
scroll to position [412, 0]
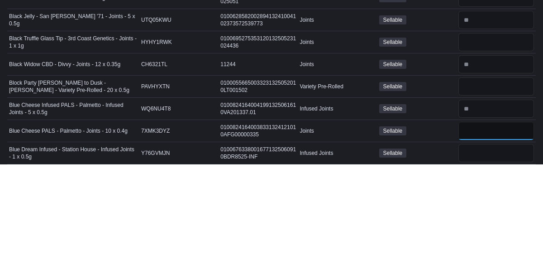
click at [472, 240] on input "number" at bounding box center [497, 240] width 76 height 18
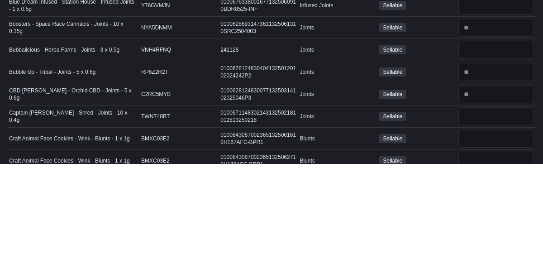
scroll to position [559, 0]
click at [477, 219] on input "number" at bounding box center [497, 226] width 76 height 18
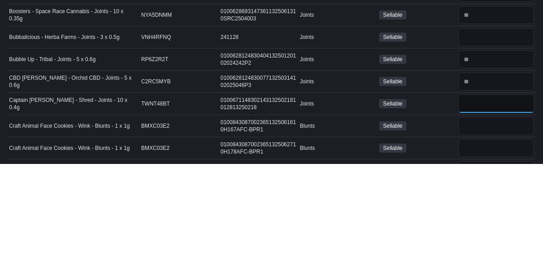
scroll to position [580, 0]
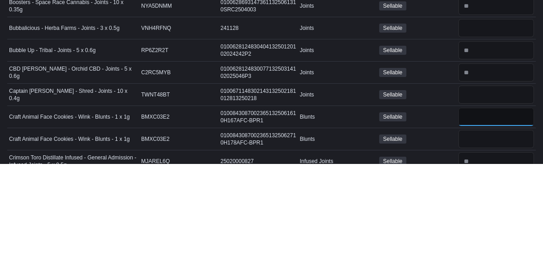
click at [497, 222] on input "number" at bounding box center [497, 227] width 76 height 18
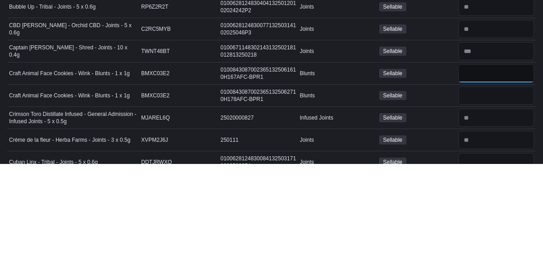
scroll to position [625, 0]
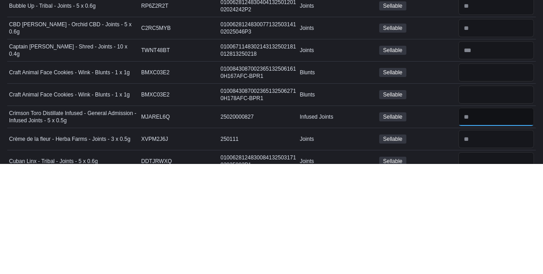
click at [490, 219] on input "number" at bounding box center [497, 227] width 76 height 18
click at [492, 241] on input "number" at bounding box center [497, 249] width 76 height 18
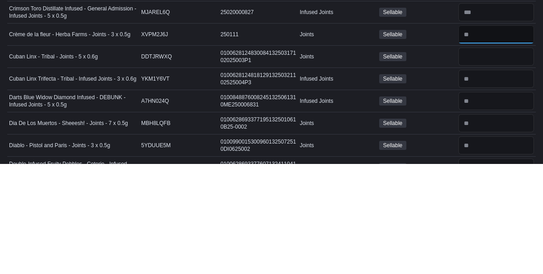
scroll to position [734, 0]
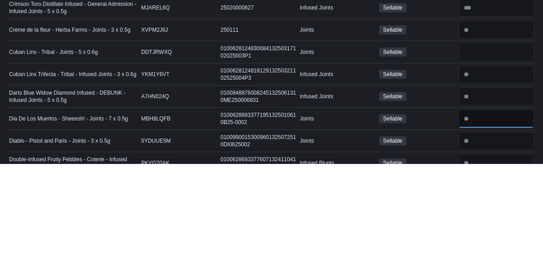
click at [494, 224] on input "number" at bounding box center [497, 229] width 76 height 18
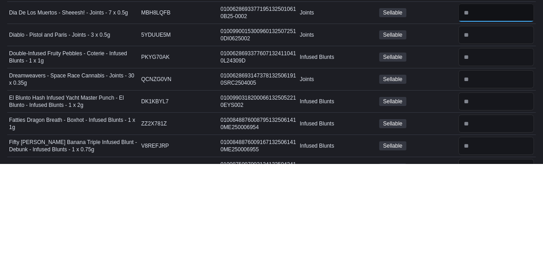
scroll to position [843, 0]
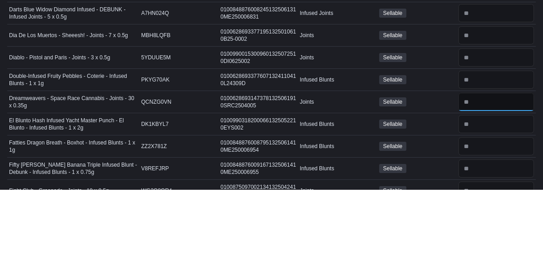
click at [483, 181] on input "number" at bounding box center [497, 186] width 76 height 18
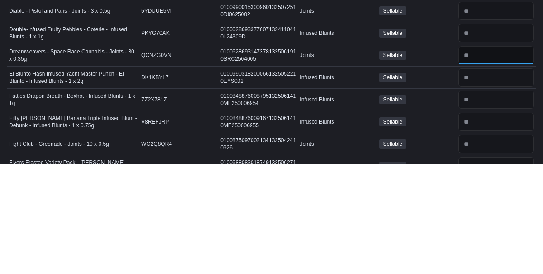
scroll to position [875, 0]
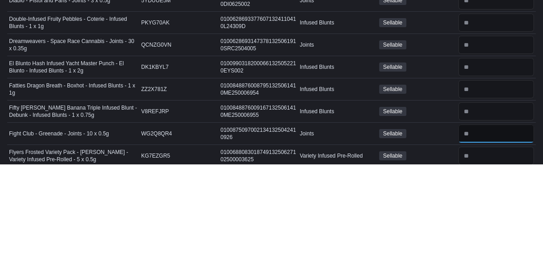
click at [486, 235] on input "number" at bounding box center [497, 243] width 76 height 18
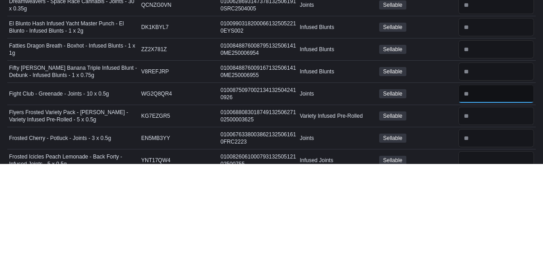
scroll to position [921, 0]
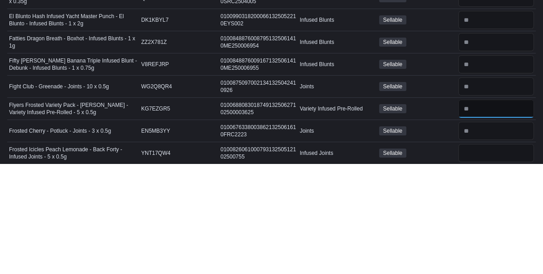
click at [487, 210] on input "number" at bounding box center [497, 219] width 76 height 18
click at [482, 239] on input "number" at bounding box center [497, 241] width 76 height 18
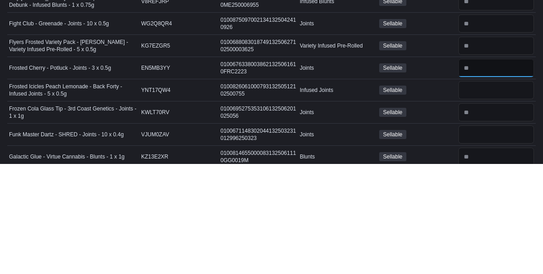
scroll to position [985, 0]
click at [483, 215] on input "number" at bounding box center [497, 222] width 76 height 18
click at [485, 237] on input "number" at bounding box center [497, 244] width 76 height 18
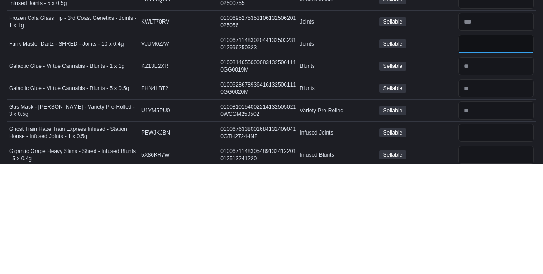
scroll to position [1075, 0]
click at [479, 211] on input "number" at bounding box center [497, 220] width 76 height 18
click at [484, 257] on input "number" at bounding box center [497, 264] width 76 height 18
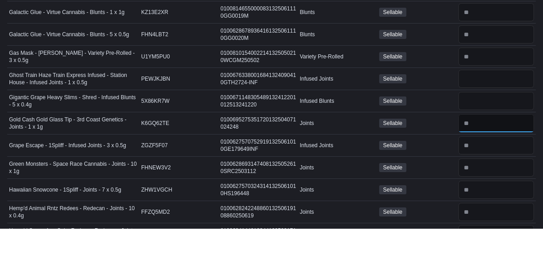
click at [485, 160] on input "number" at bounding box center [497, 169] width 76 height 18
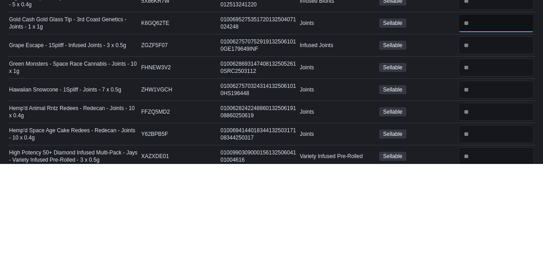
scroll to position [1234, 0]
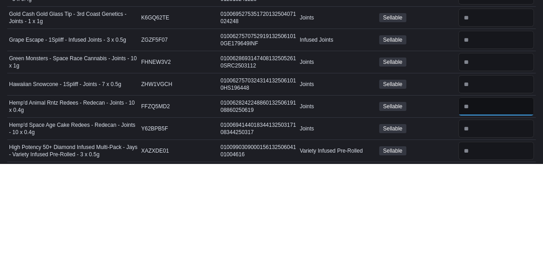
click at [479, 207] on input "number" at bounding box center [497, 216] width 76 height 18
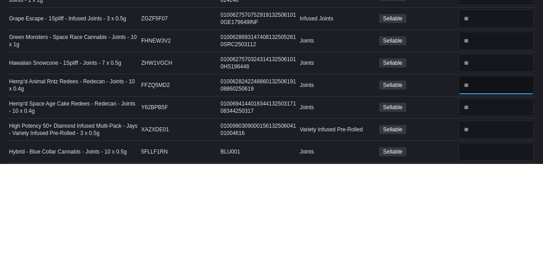
scroll to position [1256, 0]
click at [475, 230] on input "number" at bounding box center [497, 239] width 76 height 18
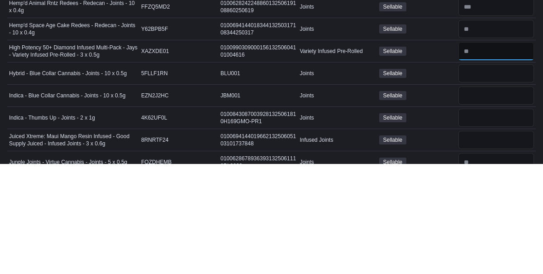
scroll to position [1334, 0]
click at [492, 219] on input "number" at bounding box center [497, 228] width 76 height 18
click at [484, 241] on input "number" at bounding box center [497, 250] width 76 height 18
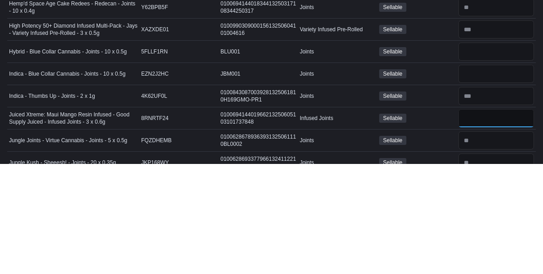
scroll to position [1371, 0]
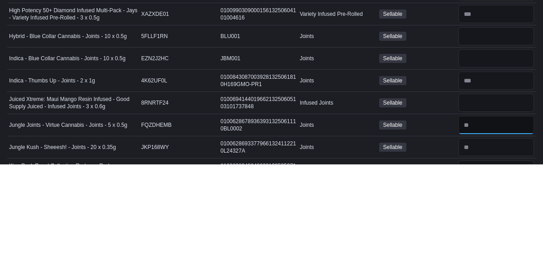
click at [498, 226] on input "number" at bounding box center [497, 235] width 76 height 18
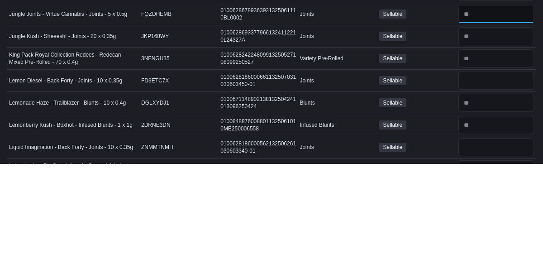
scroll to position [1485, 0]
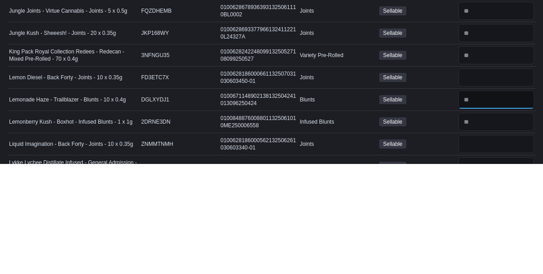
click at [484, 201] on input "number" at bounding box center [497, 210] width 76 height 18
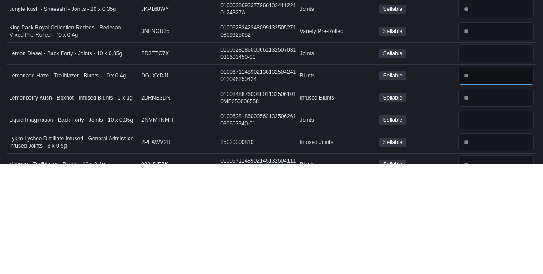
scroll to position [1514, 0]
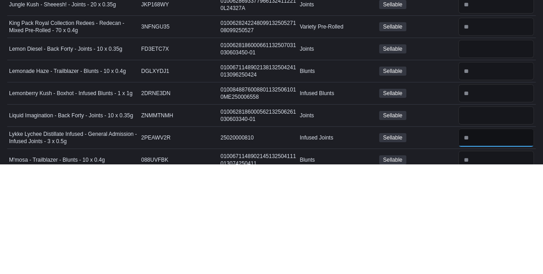
click at [484, 239] on input "number" at bounding box center [497, 248] width 76 height 18
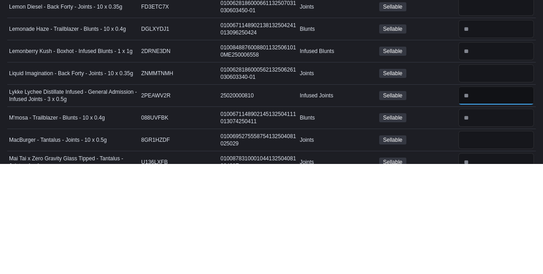
scroll to position [1556, 0]
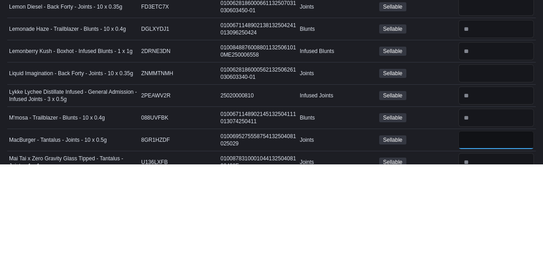
click at [479, 241] on input "number" at bounding box center [497, 250] width 76 height 18
click at [486, 219] on input "number" at bounding box center [497, 228] width 76 height 18
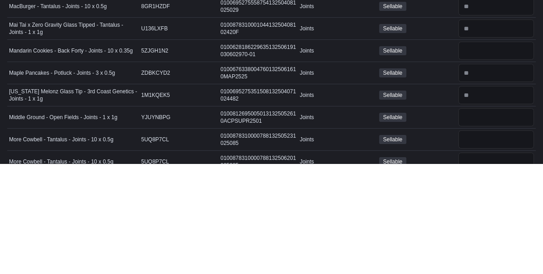
scroll to position [1690, 0]
click at [479, 240] on input "number" at bounding box center [497, 249] width 76 height 18
click at [480, 262] on input "number" at bounding box center [497, 271] width 76 height 18
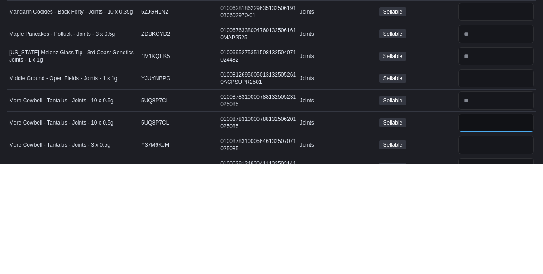
scroll to position [1729, 0]
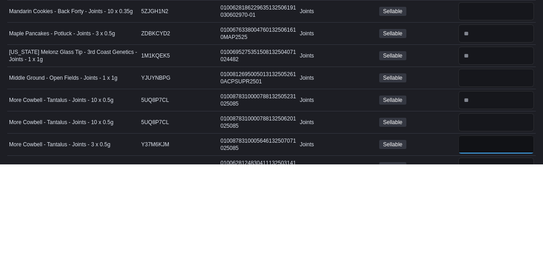
click at [489, 245] on input "number" at bounding box center [497, 254] width 76 height 18
click at [489, 201] on input "number" at bounding box center [497, 210] width 76 height 18
click at [474, 223] on input "number" at bounding box center [497, 232] width 76 height 18
click at [485, 201] on input "number" at bounding box center [497, 210] width 76 height 18
click at [486, 201] on input "number" at bounding box center [497, 210] width 76 height 18
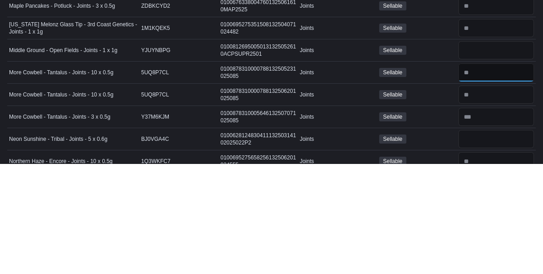
scroll to position [1765, 0]
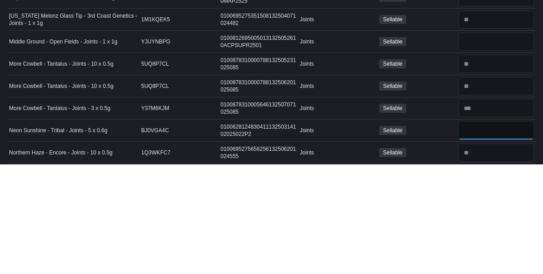
click at [482, 231] on input "number" at bounding box center [497, 240] width 76 height 18
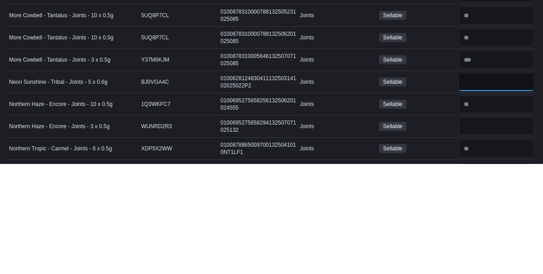
scroll to position [1814, 0]
click at [487, 227] on input "number" at bounding box center [497, 236] width 76 height 18
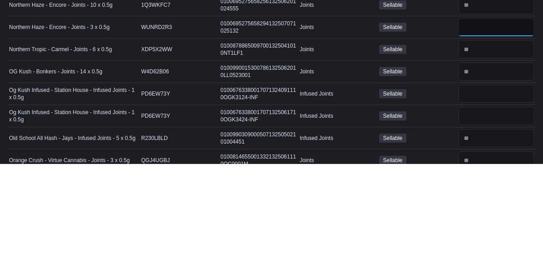
scroll to position [1914, 0]
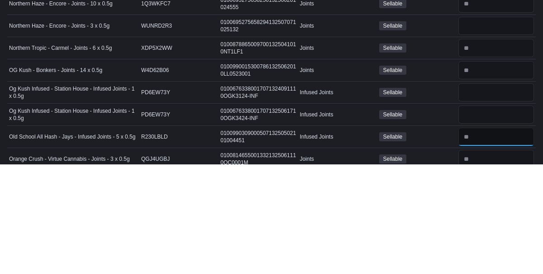
click at [493, 238] on input "number" at bounding box center [497, 247] width 76 height 18
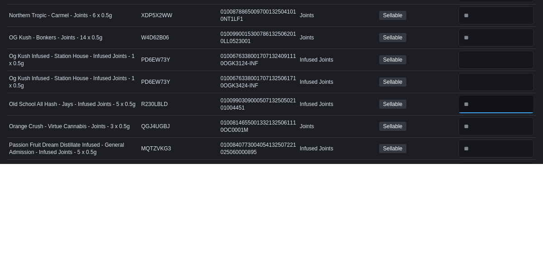
scroll to position [1949, 0]
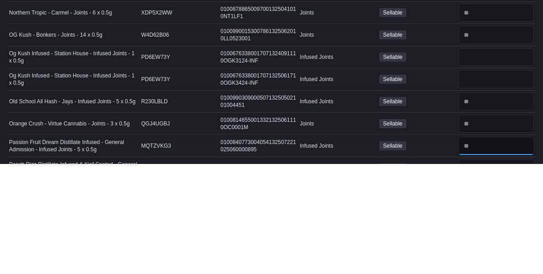
click at [490, 247] on input "number" at bounding box center [497, 256] width 76 height 18
click at [477, 269] on input "number" at bounding box center [497, 278] width 76 height 18
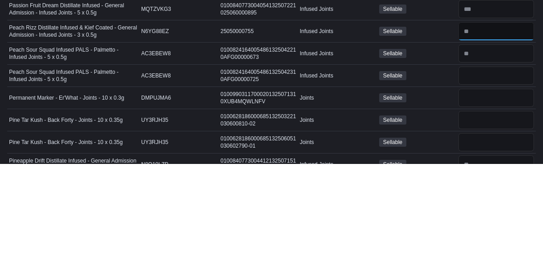
scroll to position [2086, 0]
click at [482, 265] on input "number" at bounding box center [497, 274] width 76 height 18
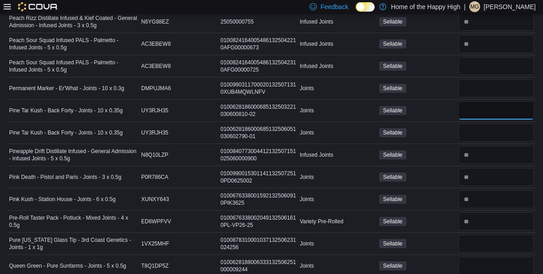
click at [477, 101] on input "number" at bounding box center [497, 110] width 76 height 18
click at [487, 124] on input "number" at bounding box center [497, 133] width 76 height 18
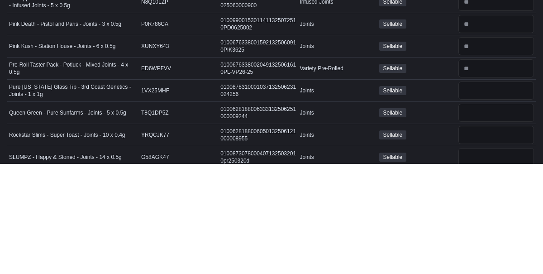
scroll to position [2249, 0]
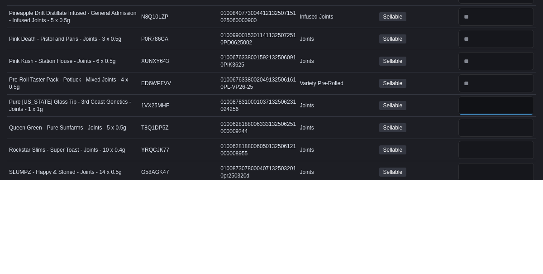
click at [470, 191] on input "number" at bounding box center [497, 200] width 76 height 18
click at [479, 213] on input "number" at bounding box center [497, 222] width 76 height 18
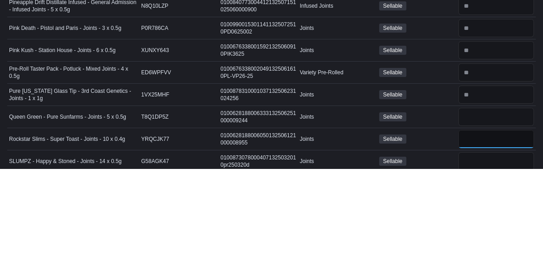
click at [489, 235] on input "number" at bounding box center [497, 244] width 76 height 18
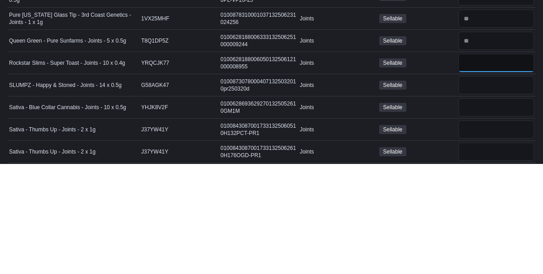
scroll to position [2321, 0]
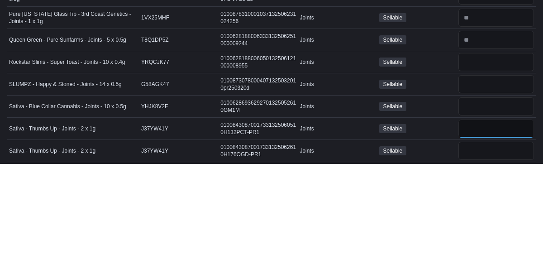
click at [470, 230] on input "number" at bounding box center [497, 239] width 76 height 18
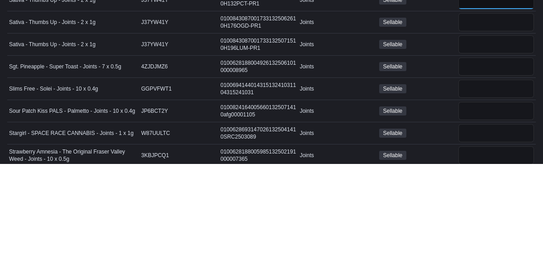
scroll to position [2454, 0]
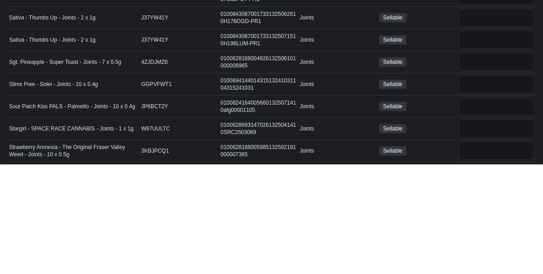
click at [448, 232] on div "Sellable" at bounding box center [417, 238] width 79 height 13
click at [481, 230] on input "number" at bounding box center [497, 239] width 76 height 18
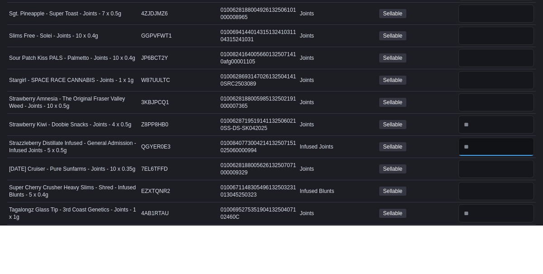
click at [486, 187] on input "number" at bounding box center [497, 196] width 76 height 18
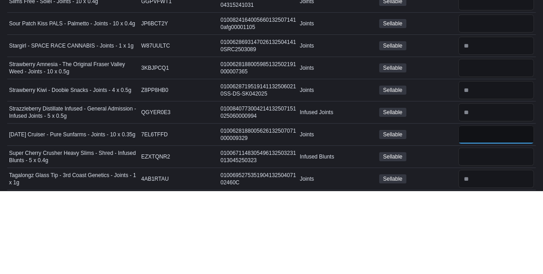
click at [484, 209] on input "number" at bounding box center [497, 218] width 76 height 18
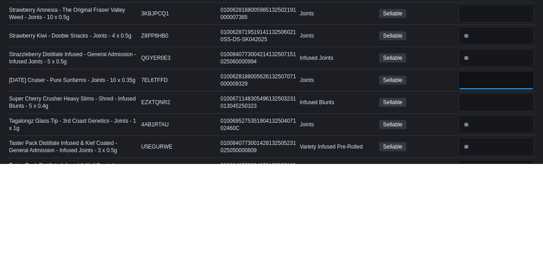
scroll to position [2592, 0]
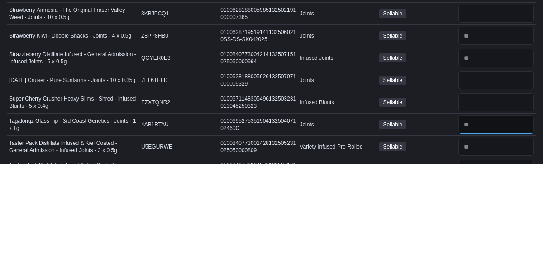
click at [493, 225] on input "number" at bounding box center [497, 234] width 76 height 18
click at [480, 248] on input "number" at bounding box center [497, 257] width 76 height 18
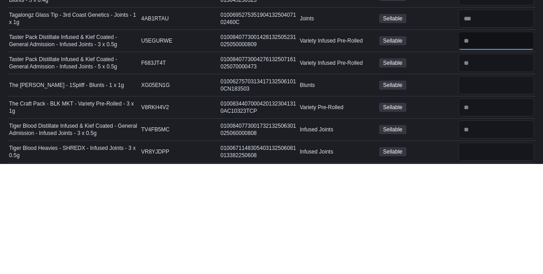
scroll to position [2698, 0]
click at [490, 230] on input "number" at bounding box center [497, 239] width 76 height 18
click at [476, 252] on input "number" at bounding box center [497, 261] width 76 height 18
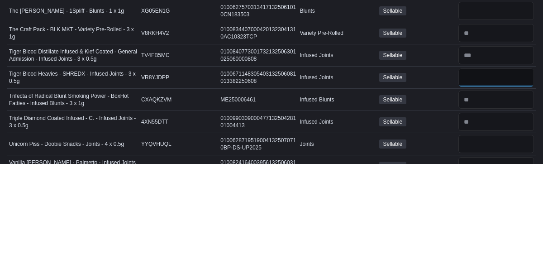
scroll to position [2773, 0]
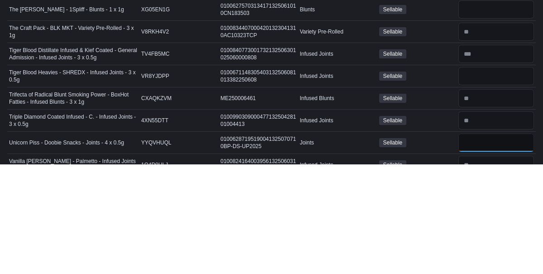
click at [483, 244] on input "number" at bounding box center [497, 253] width 76 height 18
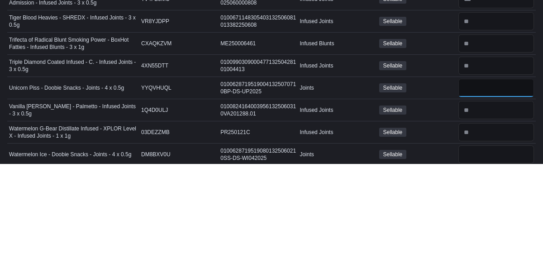
scroll to position [2829, 0]
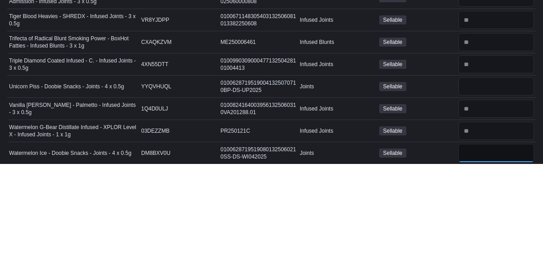
click at [470, 254] on input "number" at bounding box center [497, 263] width 76 height 18
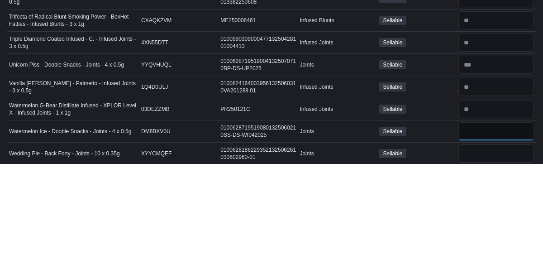
scroll to position [2858, 0]
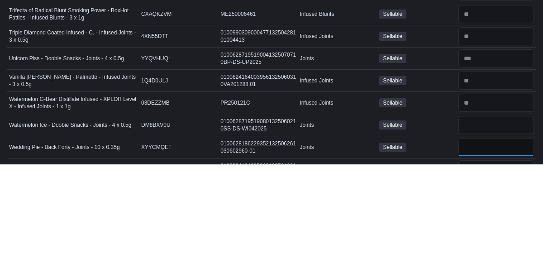
click at [481, 248] on input "number" at bounding box center [497, 257] width 76 height 18
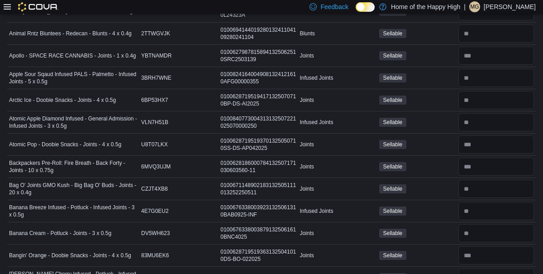
scroll to position [0, 0]
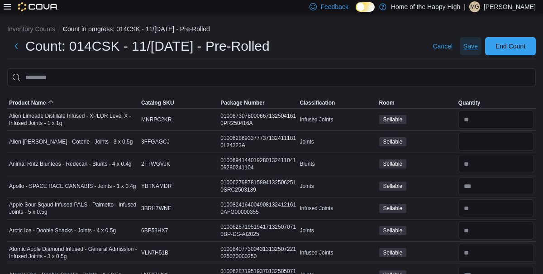
click at [471, 46] on span "Save" at bounding box center [471, 46] width 14 height 9
click at [492, 120] on input "number" at bounding box center [497, 119] width 76 height 18
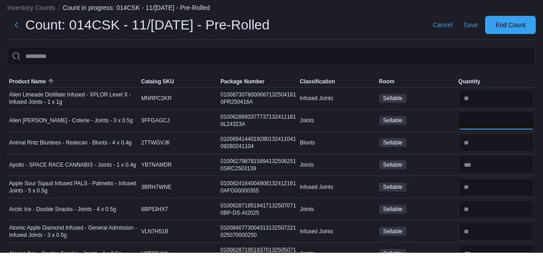
click at [484, 146] on input "number" at bounding box center [497, 142] width 76 height 18
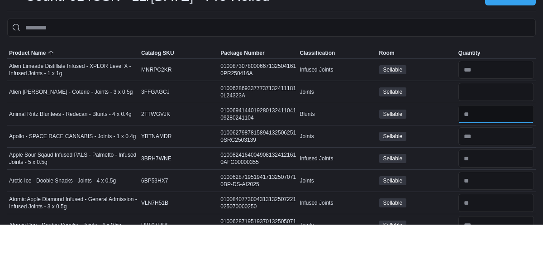
click at [499, 160] on input "number" at bounding box center [497, 164] width 76 height 18
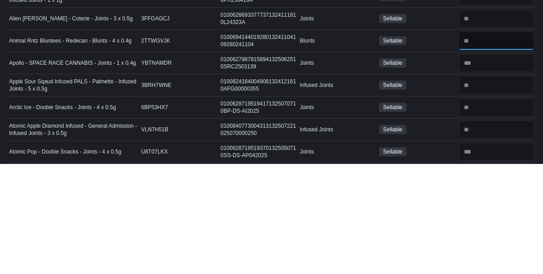
scroll to position [15, 0]
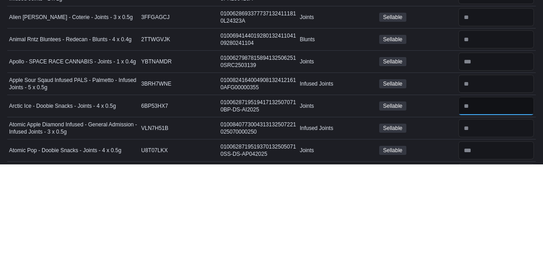
click at [496, 214] on input "number" at bounding box center [497, 215] width 76 height 18
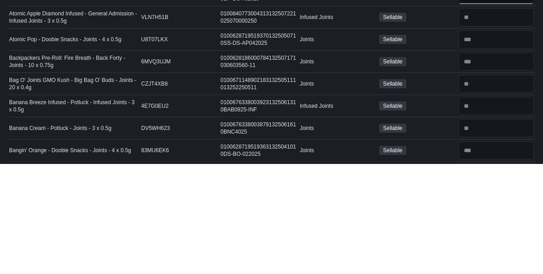
scroll to position [125, 0]
click at [487, 233] on input "number" at bounding box center [497, 238] width 76 height 18
click at [493, 192] on input "number" at bounding box center [497, 194] width 76 height 18
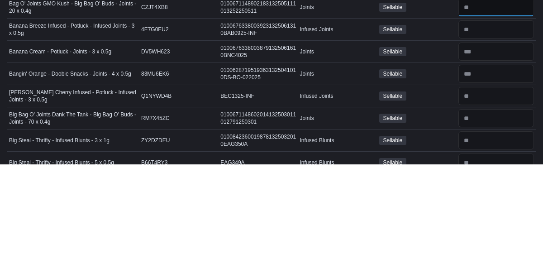
scroll to position [203, 0]
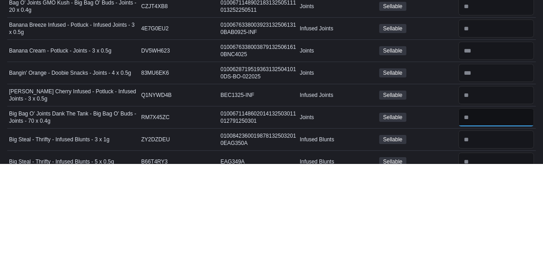
click at [484, 222] on input "number" at bounding box center [497, 227] width 76 height 18
click at [498, 205] on input "number" at bounding box center [497, 205] width 76 height 18
click at [484, 242] on input "number" at bounding box center [497, 249] width 76 height 18
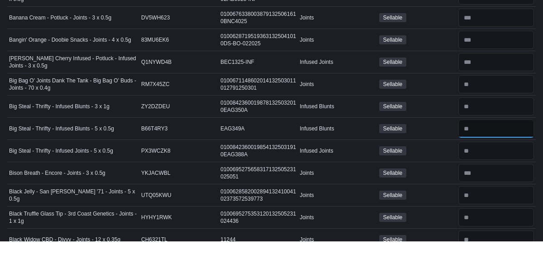
click at [486, 163] on input "number" at bounding box center [497, 162] width 76 height 18
click at [489, 180] on input "number" at bounding box center [497, 184] width 76 height 18
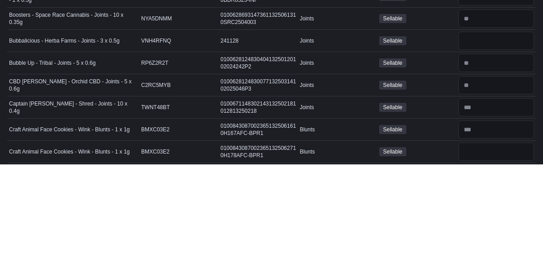
scroll to position [569, 0]
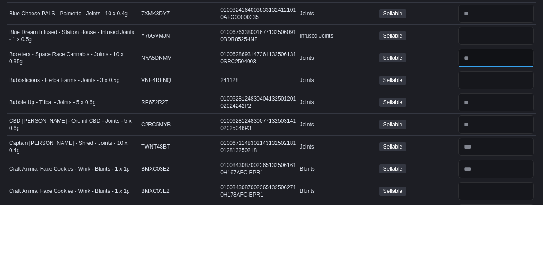
click at [484, 124] on input "number" at bounding box center [497, 127] width 76 height 18
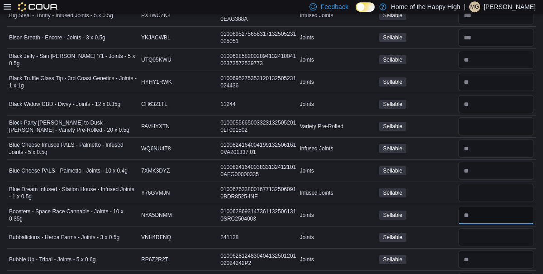
scroll to position [477, 0]
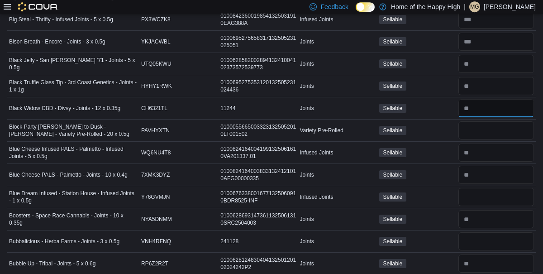
click at [488, 105] on input "number" at bounding box center [497, 108] width 76 height 18
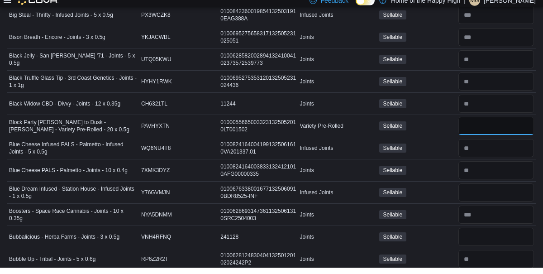
click at [493, 129] on input "number" at bounding box center [497, 132] width 76 height 18
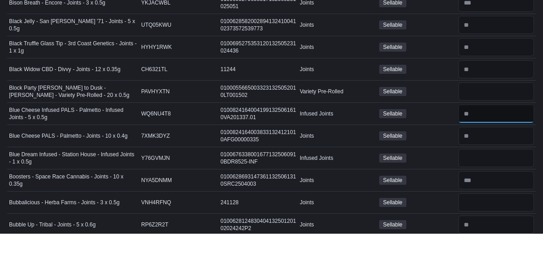
click at [498, 148] on input "number" at bounding box center [497, 154] width 76 height 18
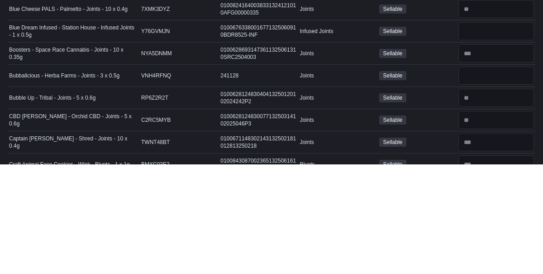
scroll to position [534, 0]
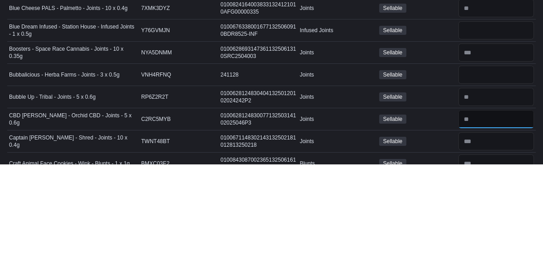
click at [497, 220] on input "number" at bounding box center [497, 229] width 76 height 18
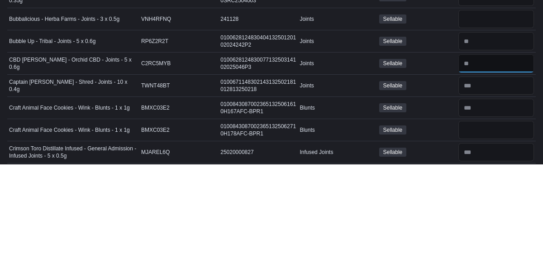
scroll to position [590, 0]
click at [500, 237] on input "number" at bounding box center [497, 240] width 76 height 18
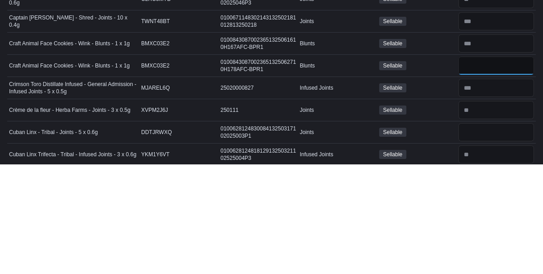
scroll to position [657, 0]
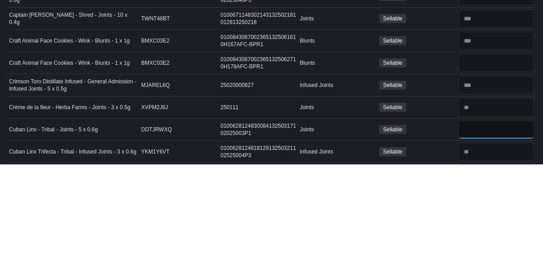
click at [485, 230] on input "number" at bounding box center [497, 239] width 76 height 18
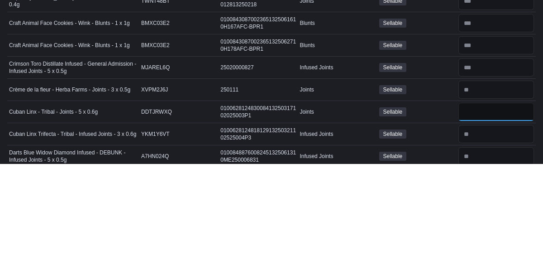
scroll to position [682, 0]
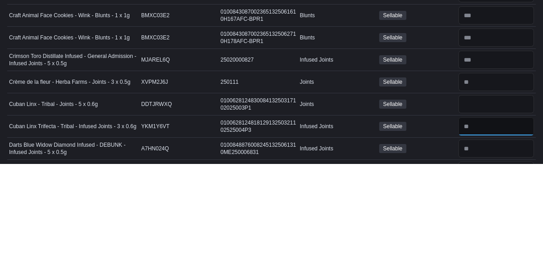
click at [489, 233] on input "number" at bounding box center [497, 236] width 76 height 18
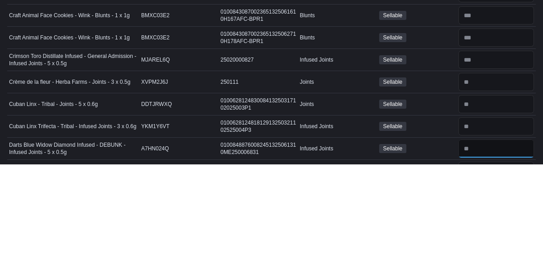
click at [497, 249] on input "number" at bounding box center [497, 258] width 76 height 18
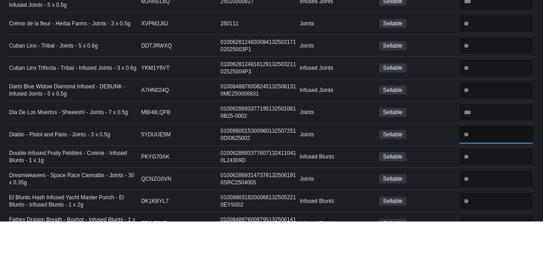
click at [491, 178] on input "number" at bounding box center [497, 187] width 76 height 18
click at [478, 201] on input "number" at bounding box center [497, 210] width 76 height 18
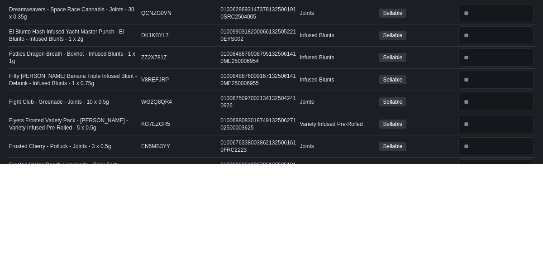
scroll to position [908, 0]
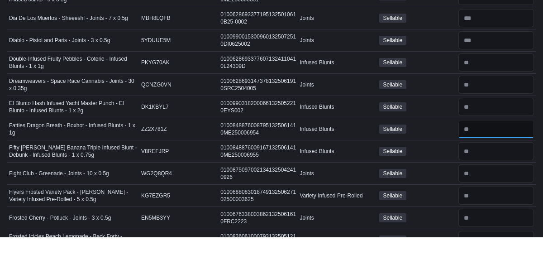
click at [477, 157] on input "number" at bounding box center [497, 166] width 76 height 18
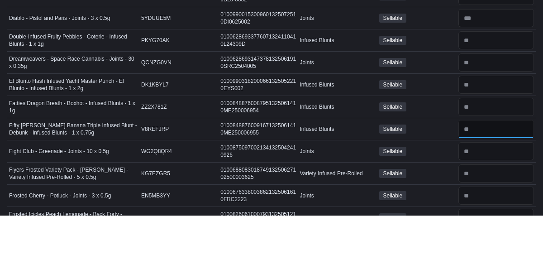
click at [479, 179] on input "number" at bounding box center [497, 188] width 76 height 18
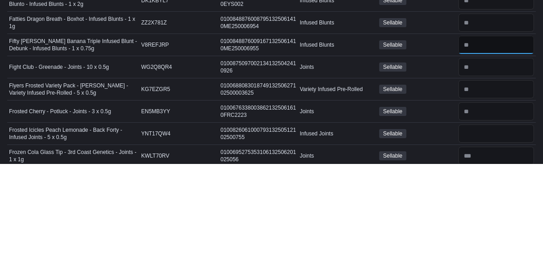
scroll to position [943, 0]
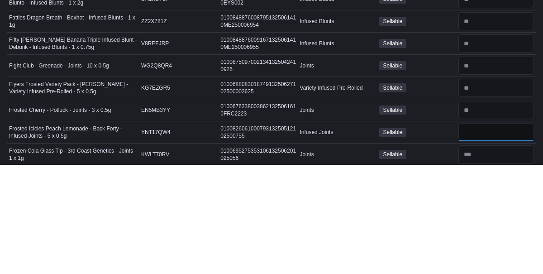
click at [483, 233] on input "number" at bounding box center [497, 242] width 76 height 18
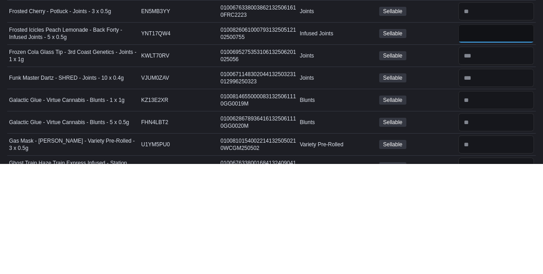
scroll to position [1043, 0]
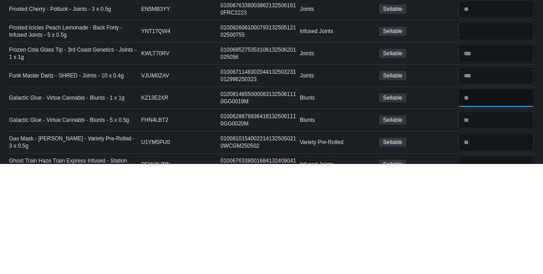
click at [479, 199] on input "number" at bounding box center [497, 208] width 76 height 18
click at [474, 221] on input "number" at bounding box center [497, 230] width 76 height 18
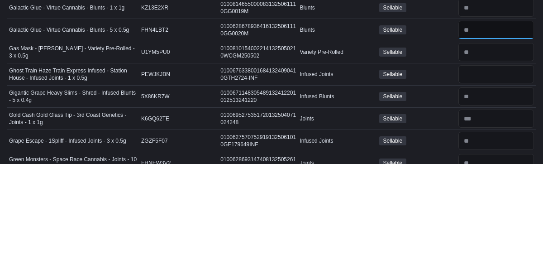
scroll to position [1136, 0]
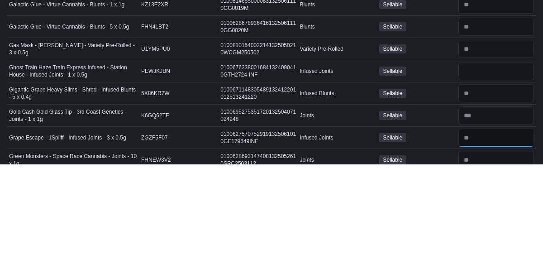
click at [480, 240] on input "number" at bounding box center [497, 248] width 76 height 18
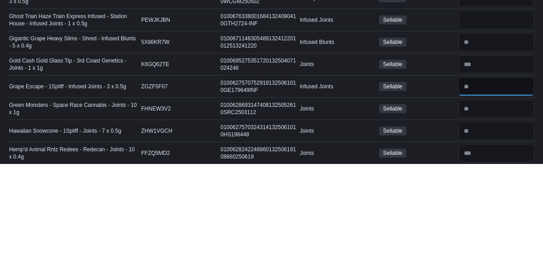
scroll to position [1190, 0]
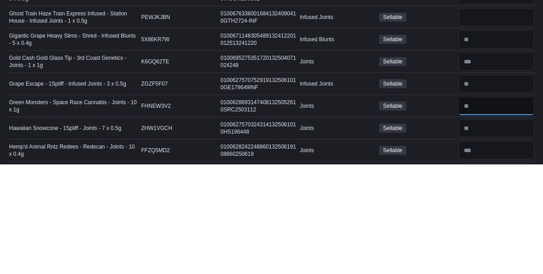
click at [484, 207] on input "number" at bounding box center [497, 216] width 76 height 18
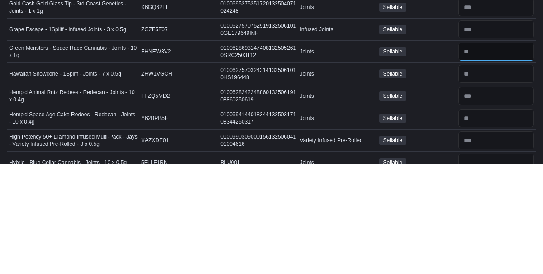
scroll to position [1246, 0]
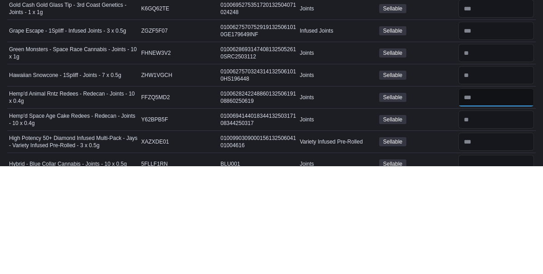
click at [479, 196] on input "number" at bounding box center [497, 205] width 76 height 18
click at [474, 218] on input "number" at bounding box center [497, 227] width 76 height 18
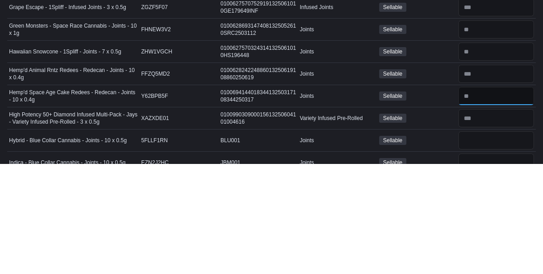
scroll to position [1267, 0]
click at [480, 241] on input "number" at bounding box center [497, 250] width 76 height 18
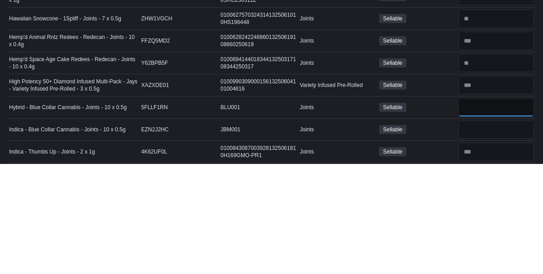
scroll to position [1300, 0]
click at [484, 230] on input "number" at bounding box center [497, 239] width 76 height 18
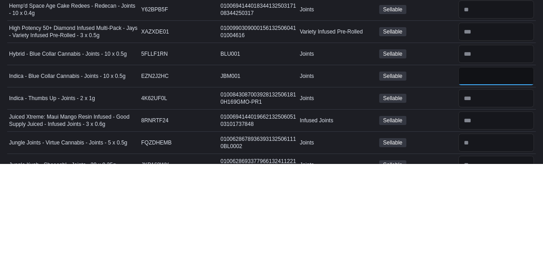
scroll to position [1376, 0]
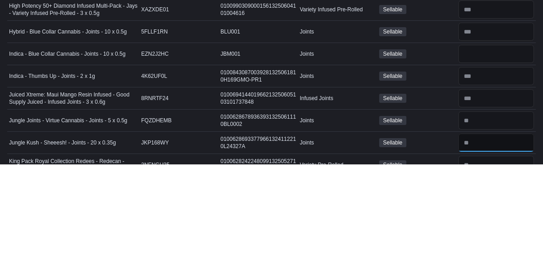
click at [481, 245] on input "number" at bounding box center [497, 253] width 76 height 18
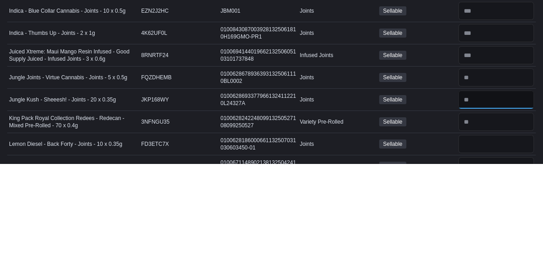
scroll to position [1419, 0]
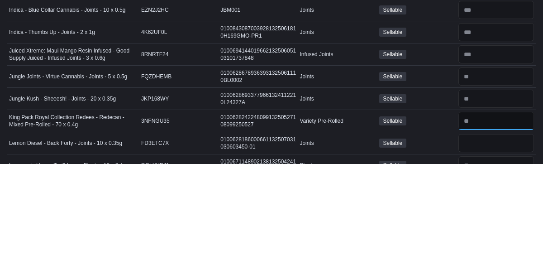
click at [489, 222] on input "number" at bounding box center [497, 231] width 76 height 18
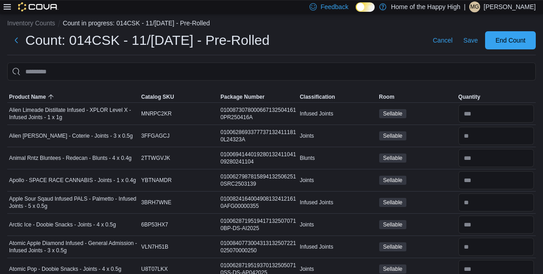
scroll to position [0, 0]
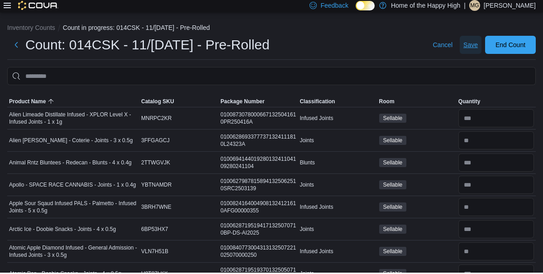
click at [468, 49] on span "Save" at bounding box center [471, 46] width 14 height 9
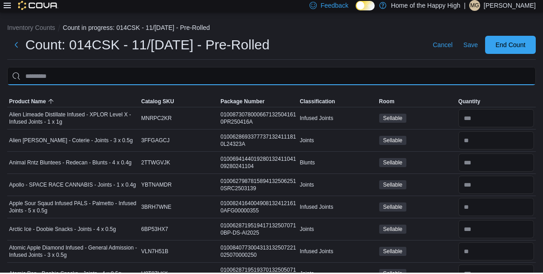
click at [398, 77] on input "This is a search bar. After typing your query, hit enter to filter the results …" at bounding box center [271, 77] width 529 height 18
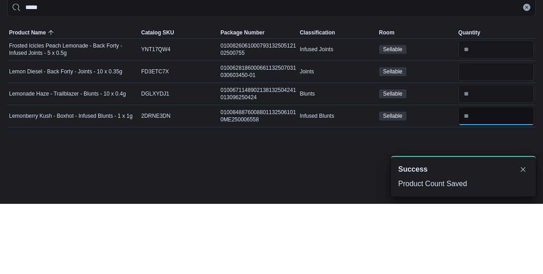
click at [481, 187] on input "number" at bounding box center [497, 186] width 76 height 18
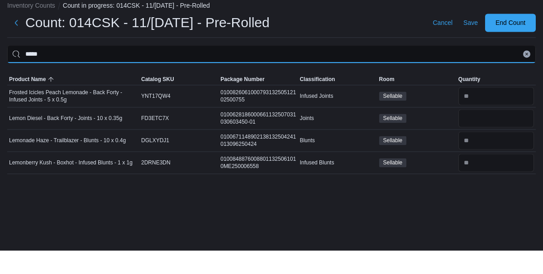
click at [338, 76] on input "*****" at bounding box center [271, 77] width 529 height 18
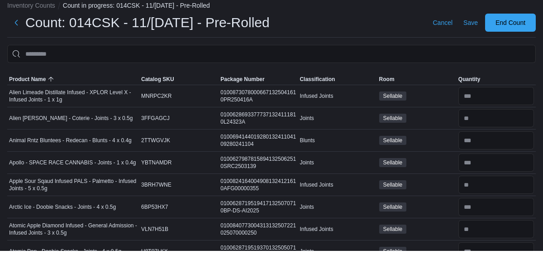
click at [29, 97] on div at bounding box center [271, 91] width 529 height 11
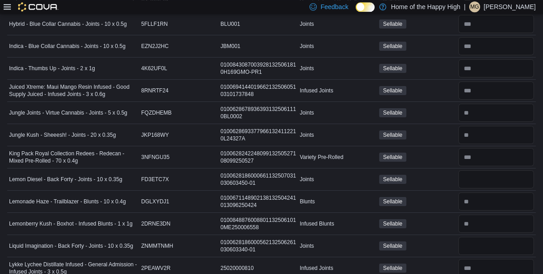
scroll to position [1494, 0]
click at [487, 170] on input "number" at bounding box center [497, 179] width 76 height 18
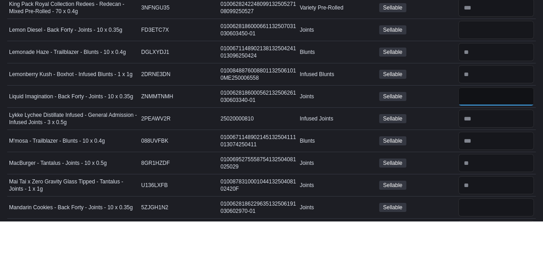
click at [475, 140] on input "number" at bounding box center [497, 149] width 76 height 18
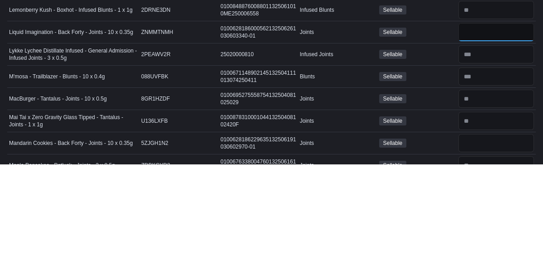
scroll to position [1601, 0]
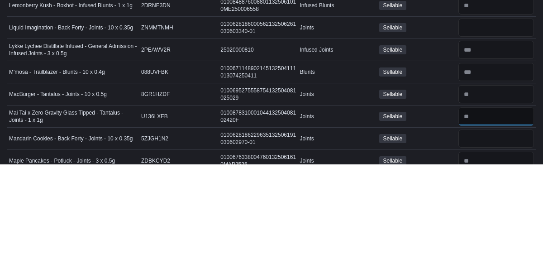
click at [493, 217] on input "number" at bounding box center [497, 226] width 76 height 18
click at [480, 240] on input "number" at bounding box center [497, 249] width 76 height 18
click at [487, 240] on input "number" at bounding box center [497, 249] width 76 height 18
click at [474, 262] on input "number" at bounding box center [497, 271] width 76 height 18
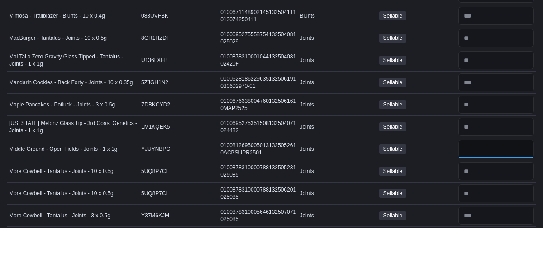
click at [463, 186] on input "number" at bounding box center [497, 195] width 76 height 18
click at [486, 164] on input "number" at bounding box center [497, 173] width 76 height 18
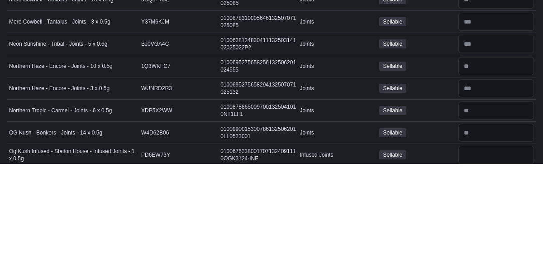
scroll to position [1854, 0]
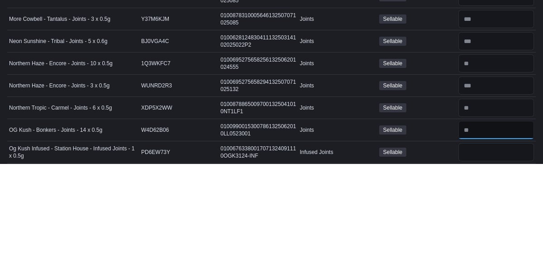
click at [484, 231] on input "number" at bounding box center [497, 240] width 76 height 18
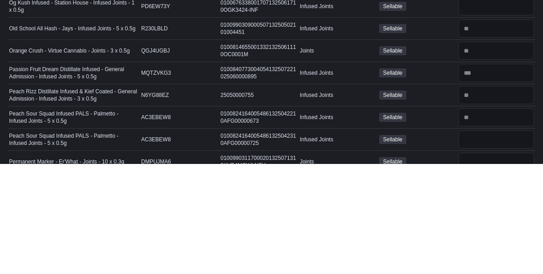
scroll to position [2023, 0]
click at [479, 240] on input "number" at bounding box center [497, 249] width 76 height 18
click at [477, 262] on input "number" at bounding box center [497, 271] width 76 height 18
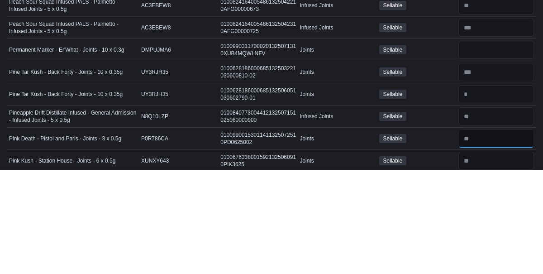
click at [493, 234] on input "number" at bounding box center [497, 243] width 76 height 18
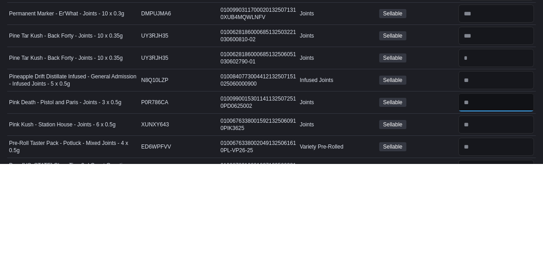
scroll to position [2173, 0]
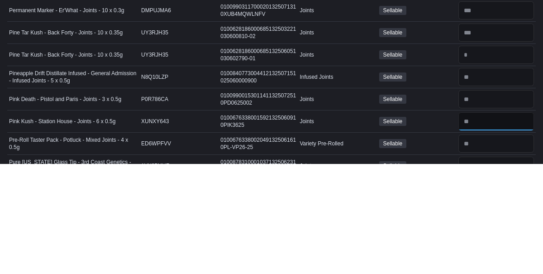
click at [498, 222] on input "number" at bounding box center [497, 231] width 76 height 18
click at [484, 244] on input "number" at bounding box center [497, 253] width 76 height 18
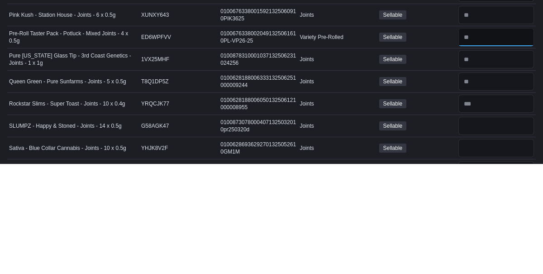
scroll to position [2281, 0]
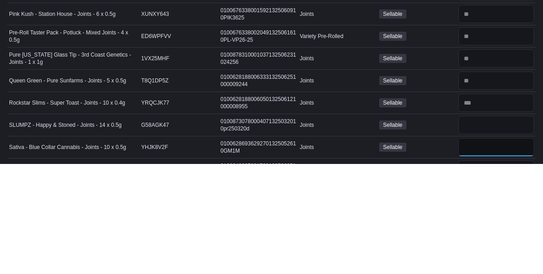
click at [493, 248] on input "number" at bounding box center [497, 257] width 76 height 18
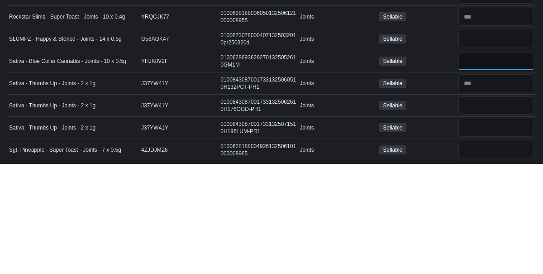
scroll to position [2368, 0]
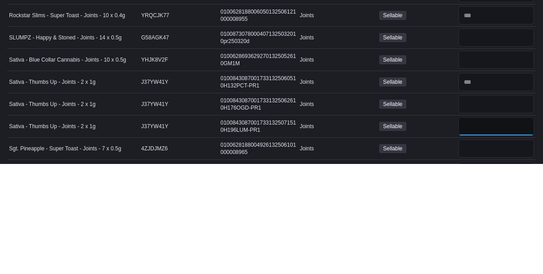
click at [482, 227] on input "number" at bounding box center [497, 236] width 76 height 18
click at [477, 249] on input "number" at bounding box center [497, 258] width 76 height 18
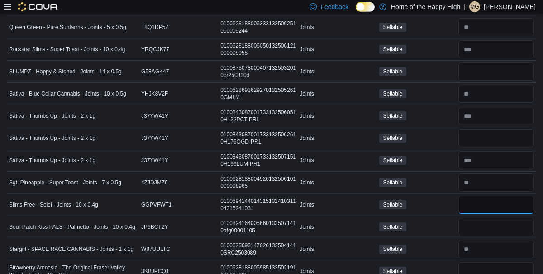
scroll to position [2433, 0]
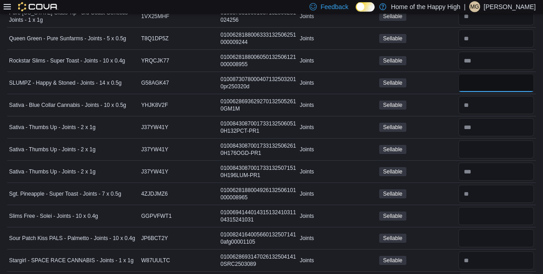
click at [481, 74] on input "number" at bounding box center [497, 83] width 76 height 18
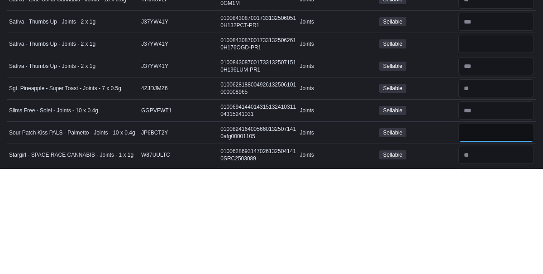
click at [489, 229] on input "number" at bounding box center [497, 238] width 76 height 18
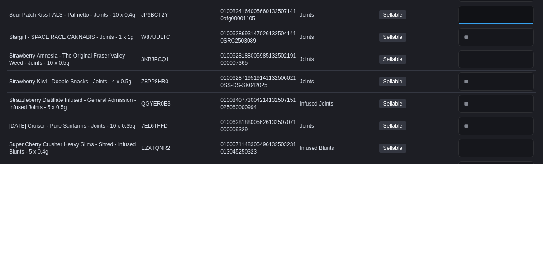
scroll to position [2547, 0]
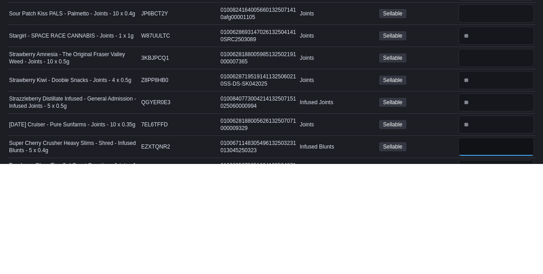
click at [487, 248] on input "number" at bounding box center [497, 257] width 76 height 18
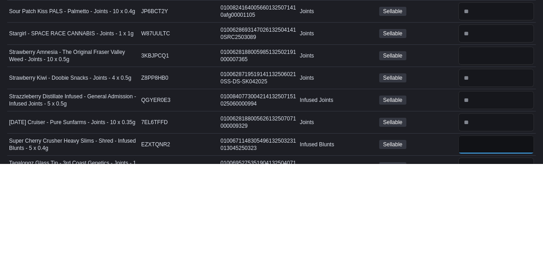
scroll to position [2550, 0]
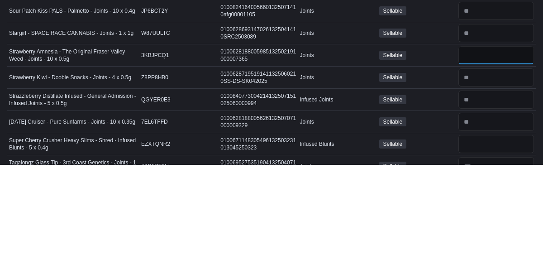
click at [487, 156] on input "number" at bounding box center [497, 165] width 76 height 18
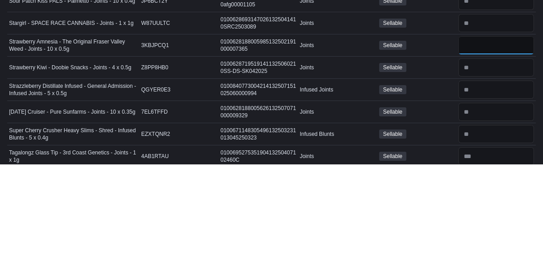
scroll to position [2560, 0]
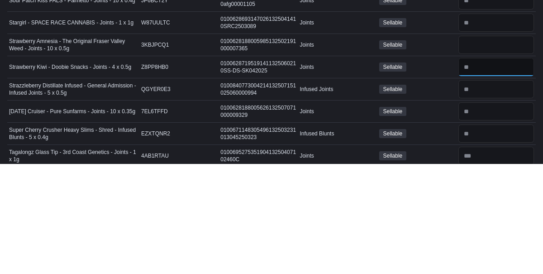
click at [499, 168] on input "number" at bounding box center [497, 177] width 76 height 18
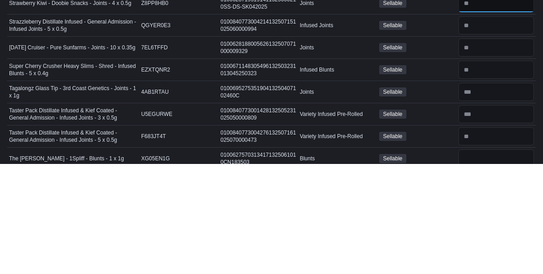
scroll to position [2625, 0]
click at [494, 237] on input "number" at bounding box center [497, 246] width 76 height 18
click at [491, 259] on input "number" at bounding box center [497, 268] width 76 height 18
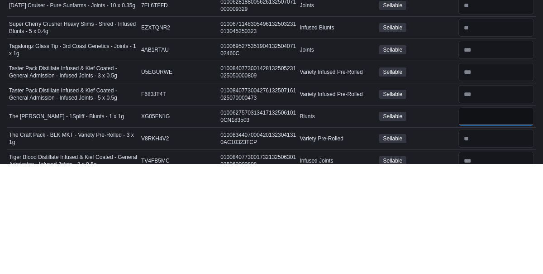
scroll to position [2666, 0]
click at [478, 240] on input "number" at bounding box center [497, 249] width 76 height 18
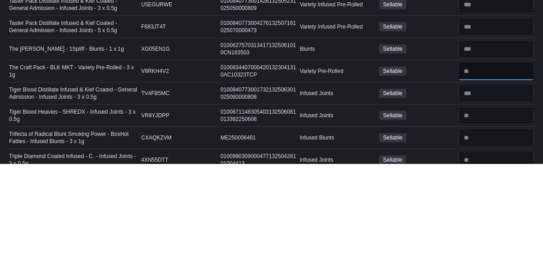
scroll to position [2745, 0]
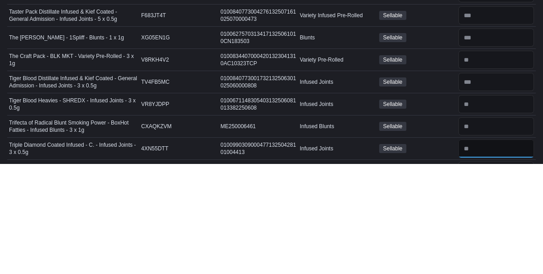
click at [484, 249] on input "number" at bounding box center [497, 258] width 76 height 18
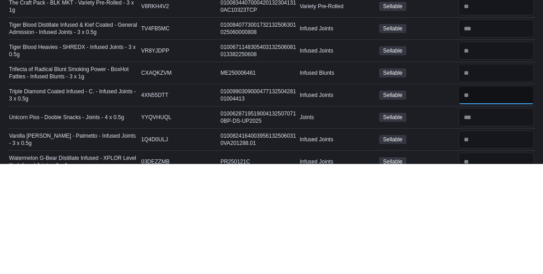
scroll to position [2807, 0]
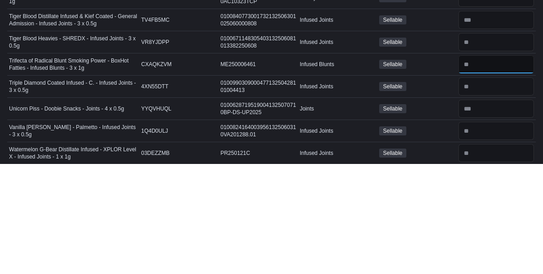
click at [473, 165] on input "number" at bounding box center [497, 174] width 76 height 18
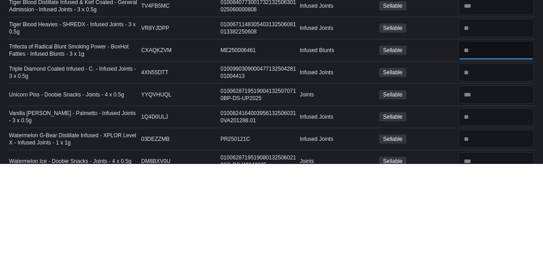
scroll to position [2858, 0]
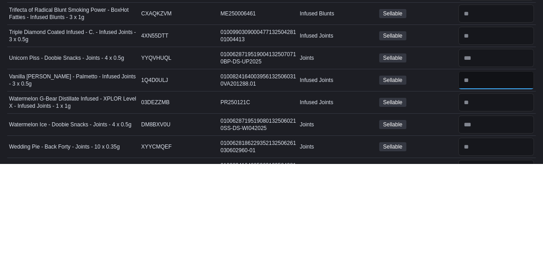
click at [488, 181] on input "number" at bounding box center [497, 190] width 76 height 18
click at [482, 203] on input "number" at bounding box center [497, 212] width 76 height 18
click at [483, 270] on input "number" at bounding box center [497, 279] width 76 height 18
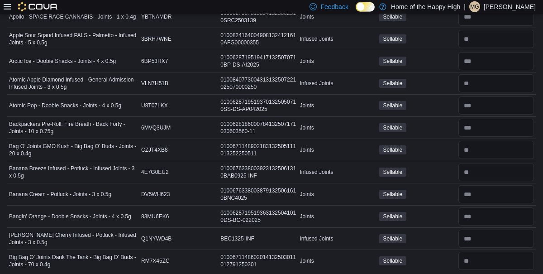
scroll to position [0, 0]
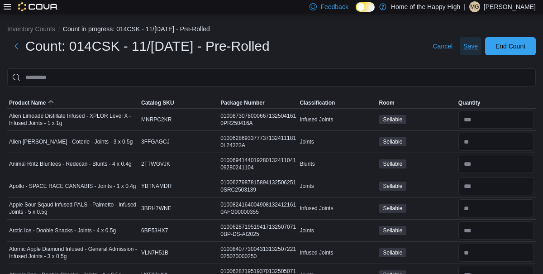
click at [470, 48] on span "Save" at bounding box center [471, 46] width 14 height 9
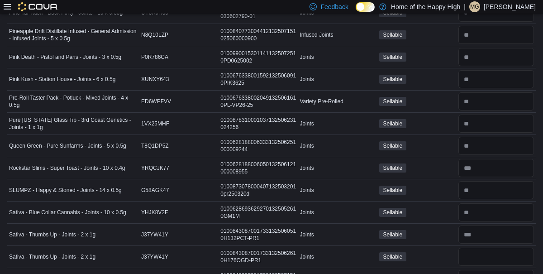
scroll to position [2326, 0]
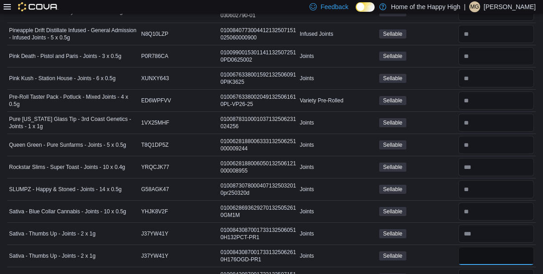
click at [477, 247] on input "number" at bounding box center [497, 256] width 76 height 18
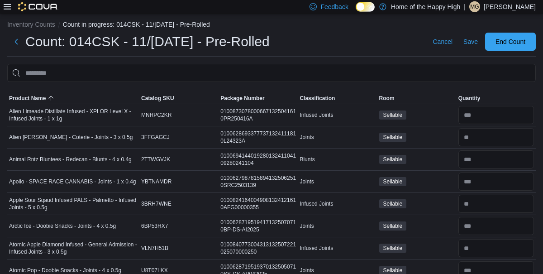
scroll to position [0, 0]
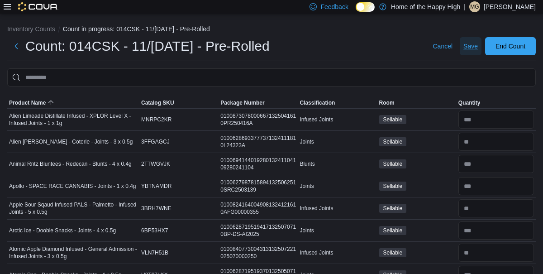
click at [469, 49] on span "Save" at bounding box center [471, 46] width 14 height 9
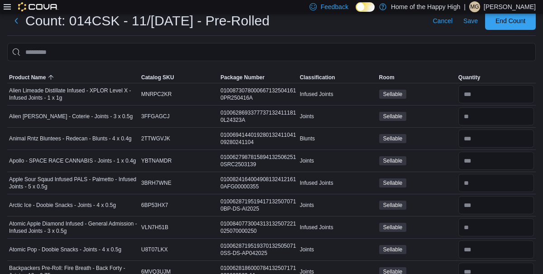
scroll to position [26, 0]
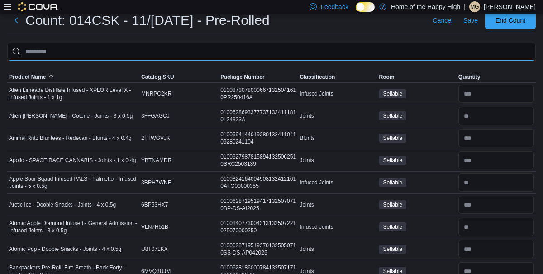
click at [259, 49] on input "This is a search bar. After typing your query, hit enter to filter the results …" at bounding box center [271, 52] width 529 height 18
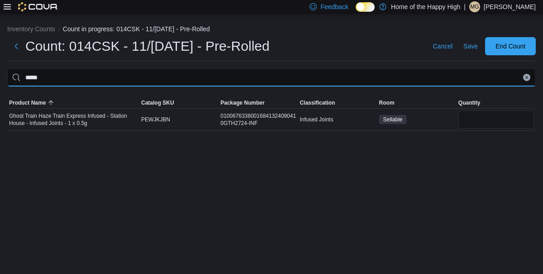
scroll to position [23, 0]
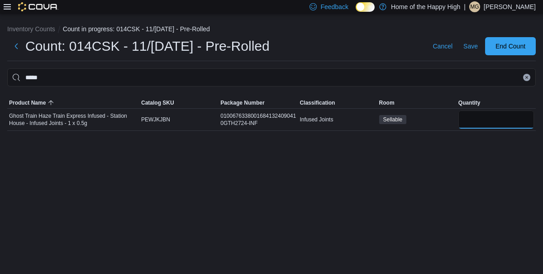
click at [485, 110] on input "number" at bounding box center [497, 119] width 76 height 18
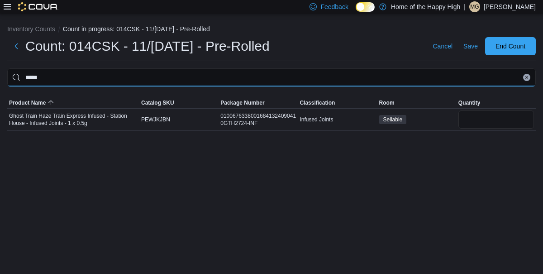
click at [289, 68] on input "*****" at bounding box center [271, 77] width 529 height 18
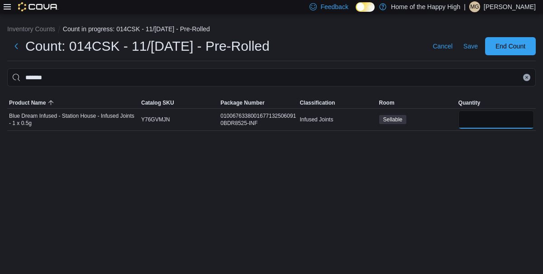
click at [490, 110] on input "number" at bounding box center [497, 119] width 76 height 18
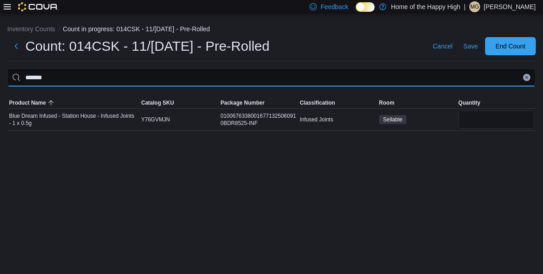
click at [323, 68] on input "*******" at bounding box center [271, 77] width 529 height 18
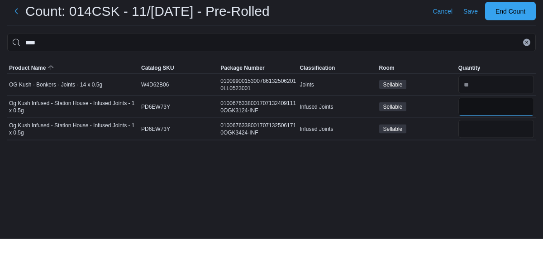
click at [478, 133] on input "number" at bounding box center [497, 142] width 76 height 18
click at [479, 155] on input "number" at bounding box center [497, 164] width 76 height 18
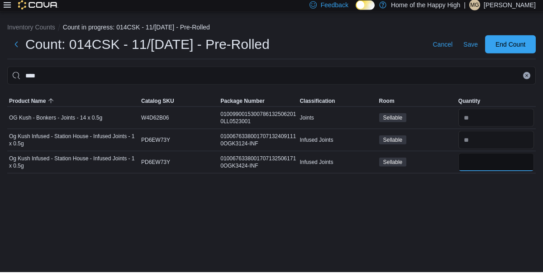
scroll to position [2, 0]
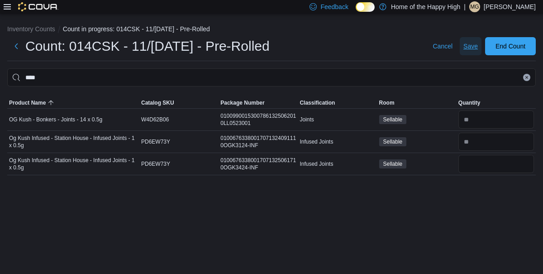
click at [469, 47] on span "Save" at bounding box center [471, 46] width 14 height 9
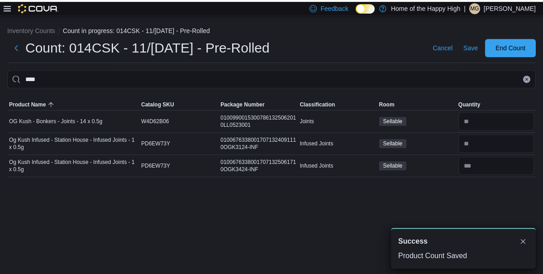
scroll to position [0, 0]
click at [515, 47] on span "End Count" at bounding box center [511, 46] width 30 height 9
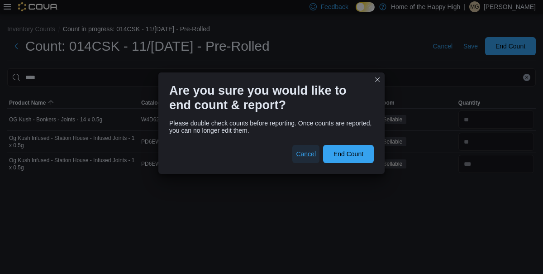
click at [306, 153] on span "Cancel" at bounding box center [306, 153] width 20 height 9
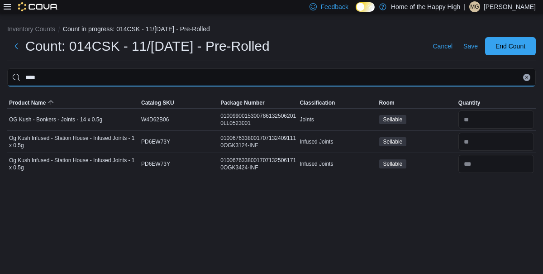
click at [439, 74] on input "****" at bounding box center [271, 77] width 529 height 18
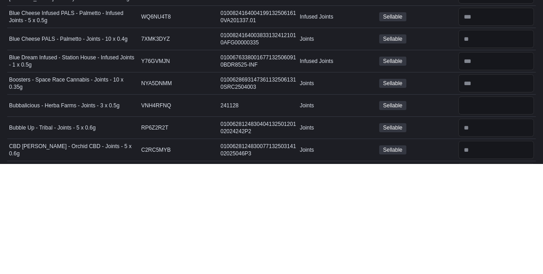
scroll to position [508, 0]
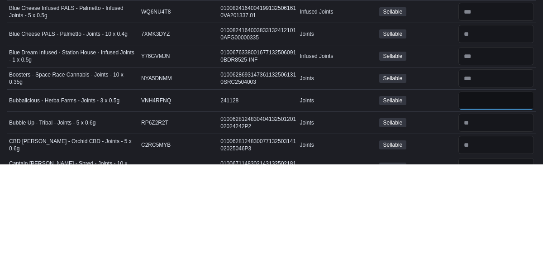
click at [498, 206] on input "number" at bounding box center [497, 210] width 76 height 18
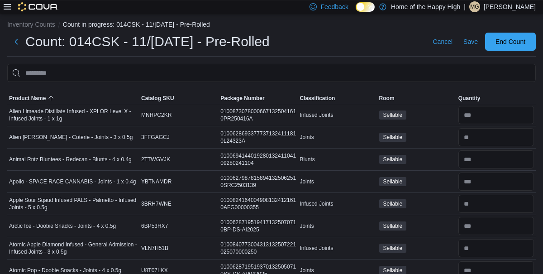
scroll to position [0, 0]
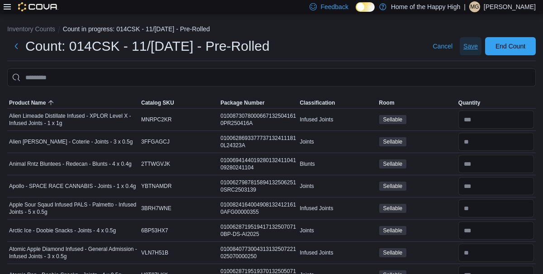
click at [465, 49] on span "Save" at bounding box center [471, 46] width 14 height 9
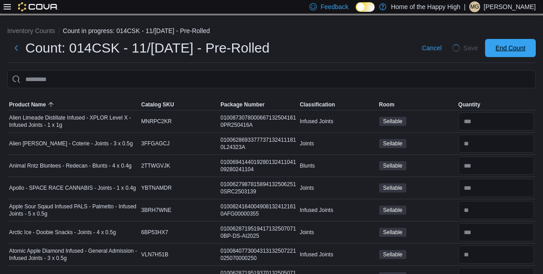
click at [508, 50] on span "End Count" at bounding box center [511, 47] width 30 height 9
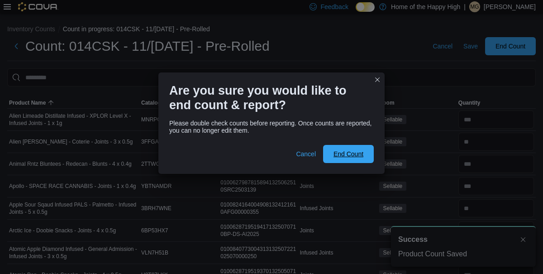
click at [358, 149] on span "End Count" at bounding box center [349, 153] width 30 height 9
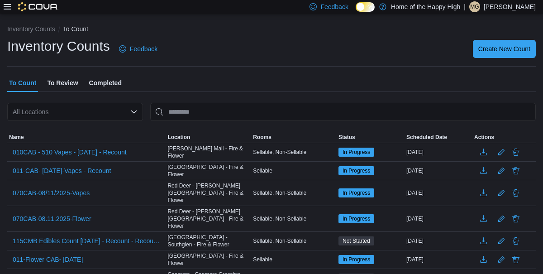
click at [471, 5] on span "MG" at bounding box center [474, 6] width 9 height 11
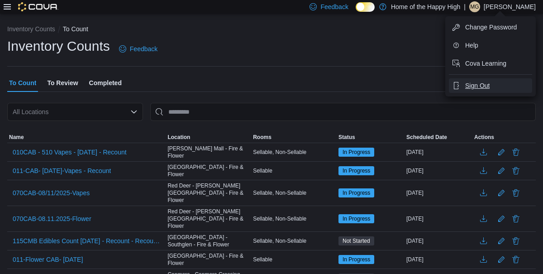
click at [479, 82] on span "Sign Out" at bounding box center [477, 85] width 24 height 9
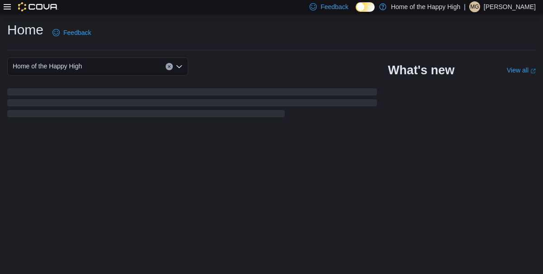
click at [7, 10] on icon at bounding box center [7, 6] width 7 height 5
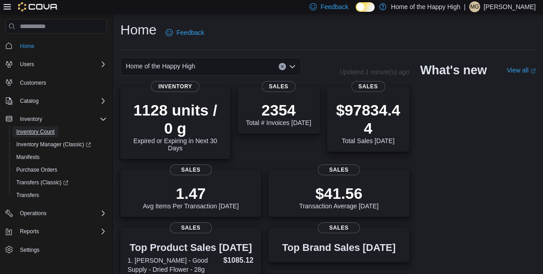
click at [51, 134] on span "Inventory Count" at bounding box center [35, 131] width 38 height 7
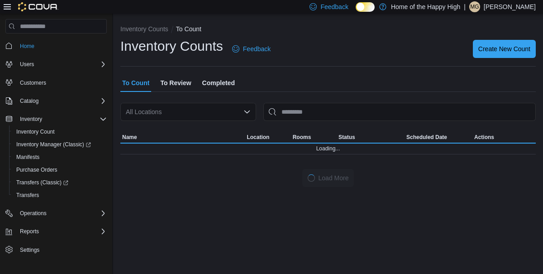
click at [4, 10] on icon at bounding box center [7, 6] width 7 height 5
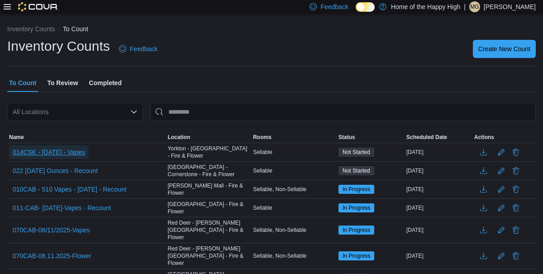
click at [85, 154] on span "014CSK - [DATE] - Vapes" at bounding box center [49, 152] width 72 height 9
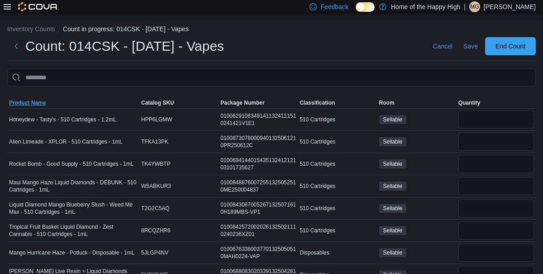
click at [29, 105] on span "Product Name" at bounding box center [27, 102] width 37 height 7
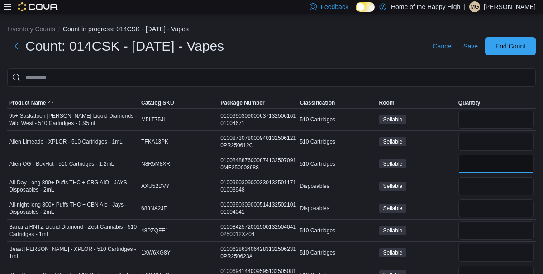
click at [479, 161] on input "number" at bounding box center [497, 164] width 76 height 18
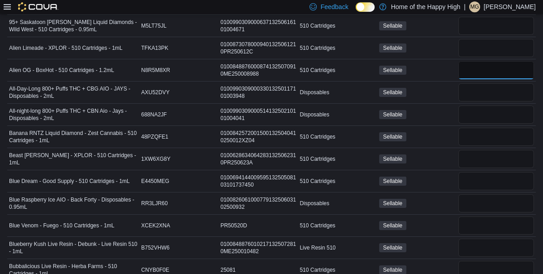
type input "**"
click at [486, 55] on input "number" at bounding box center [497, 48] width 76 height 18
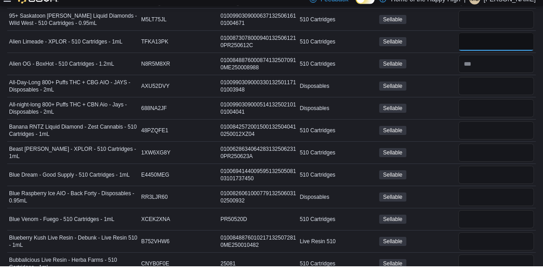
type input "*"
click at [473, 130] on input "number" at bounding box center [497, 138] width 76 height 18
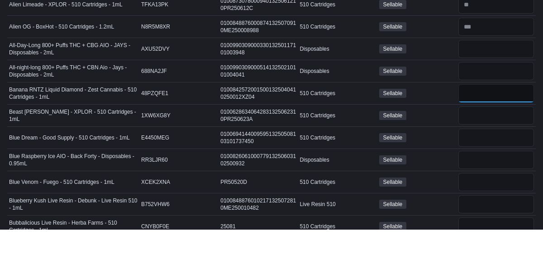
type input "*"
click at [475, 155] on input "number" at bounding box center [497, 160] width 76 height 18
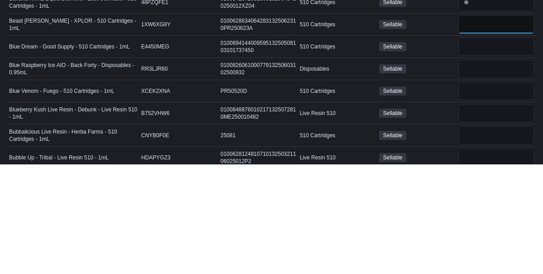
scroll to position [120, 0]
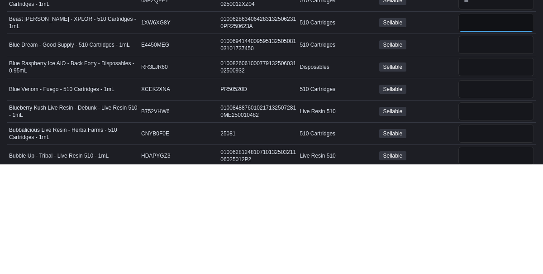
type input "**"
click at [470, 219] on input "number" at bounding box center [497, 221] width 76 height 18
type input "*"
click at [474, 195] on input "number" at bounding box center [497, 199] width 76 height 18
type input "*"
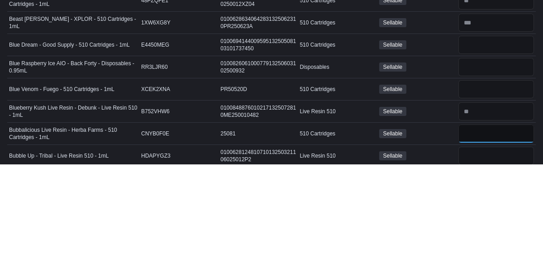
click at [478, 244] on input "number" at bounding box center [497, 244] width 76 height 18
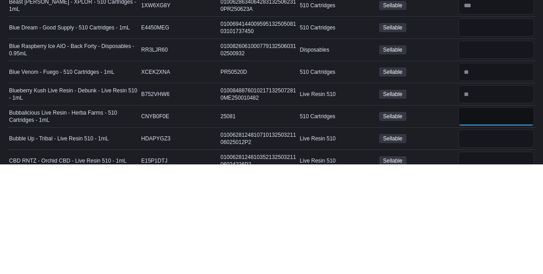
scroll to position [143, 0]
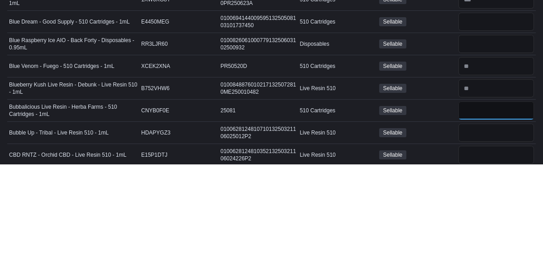
type input "*"
click at [486, 240] on input "number" at bounding box center [497, 243] width 76 height 18
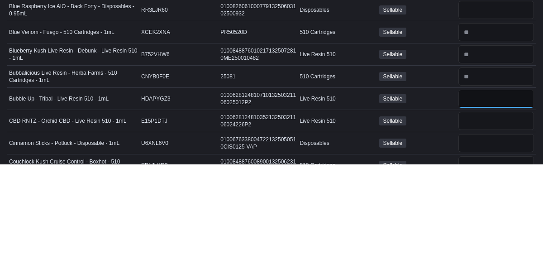
scroll to position [180, 0]
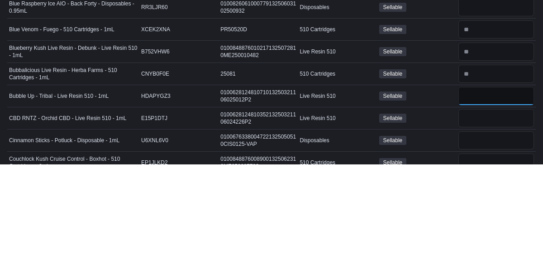
type input "*"
click at [477, 230] on input "number" at bounding box center [497, 228] width 76 height 18
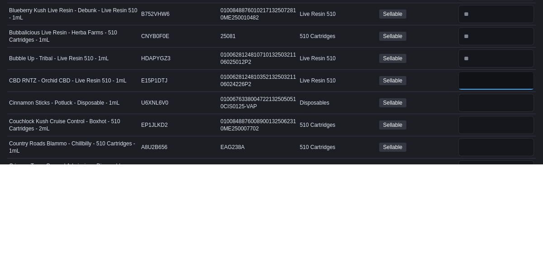
scroll to position [218, 0]
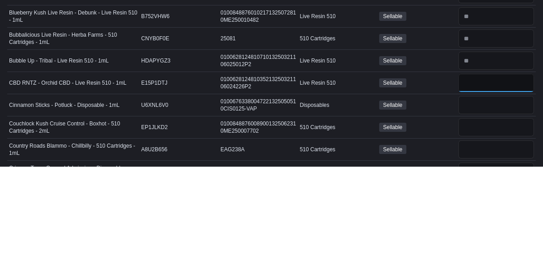
type input "*"
click at [491, 232] on input "number" at bounding box center [497, 234] width 76 height 18
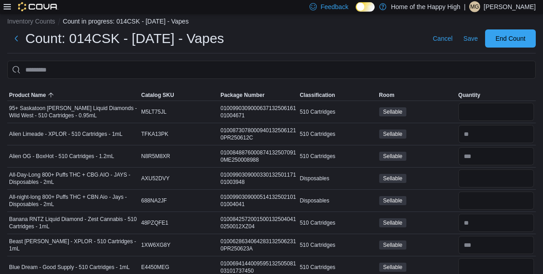
scroll to position [0, 0]
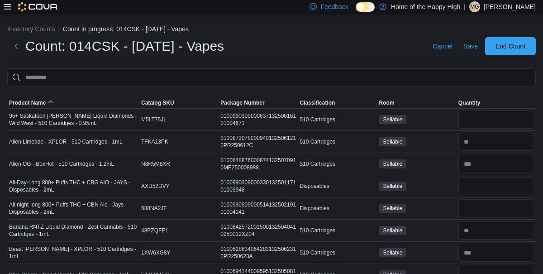
type input "*"
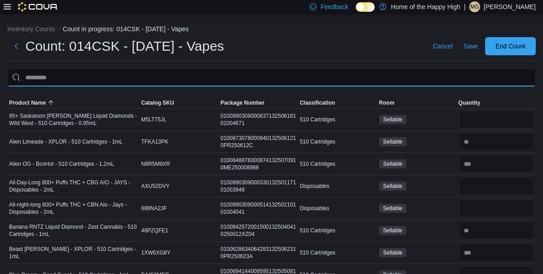
click at [106, 73] on input "This is a search bar. After typing your query, hit enter to filter the results …" at bounding box center [271, 77] width 529 height 18
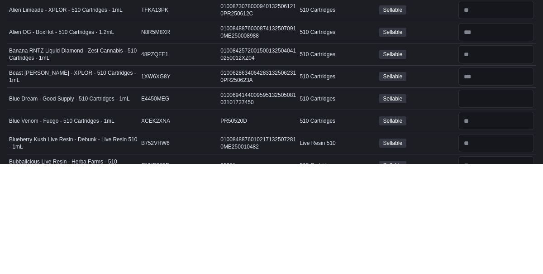
scroll to position [22, 0]
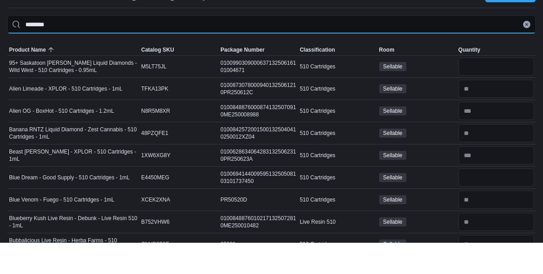
type input "********"
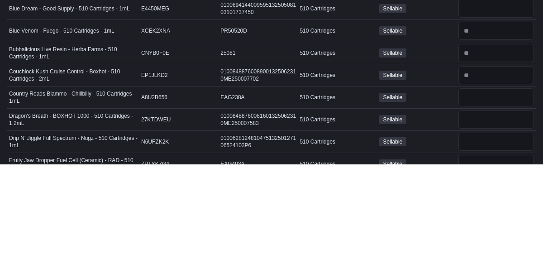
scroll to position [112, 0]
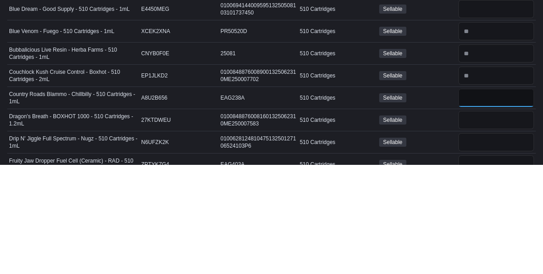
click at [482, 209] on input "number" at bounding box center [497, 207] width 76 height 18
type input "*"
click at [484, 224] on input "number" at bounding box center [497, 229] width 76 height 18
click at [477, 247] on input "number" at bounding box center [497, 251] width 76 height 18
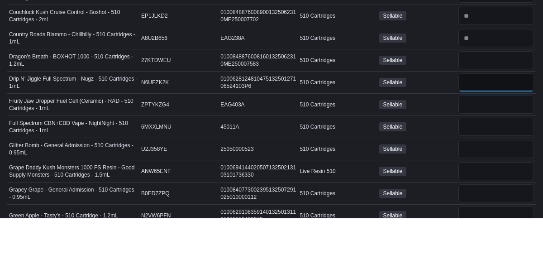
type input "*"
click at [483, 161] on input "number" at bounding box center [497, 161] width 76 height 18
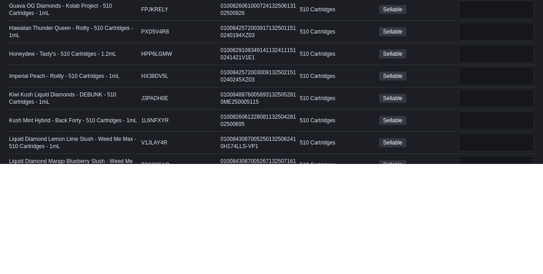
scroll to position [401, 0]
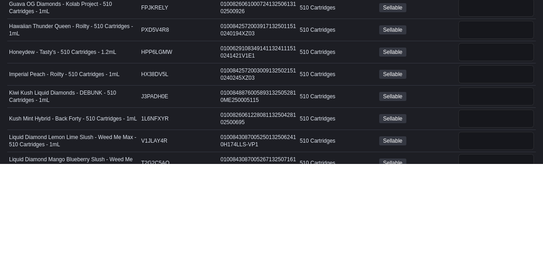
type input "*"
click at [475, 199] on input "number" at bounding box center [497, 206] width 76 height 18
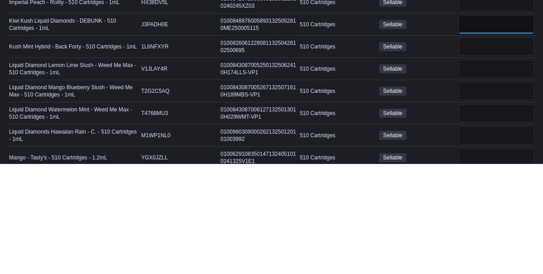
scroll to position [474, 0]
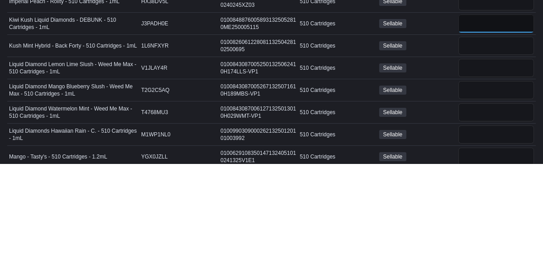
type input "*"
click at [459, 235] on input "number" at bounding box center [497, 244] width 76 height 18
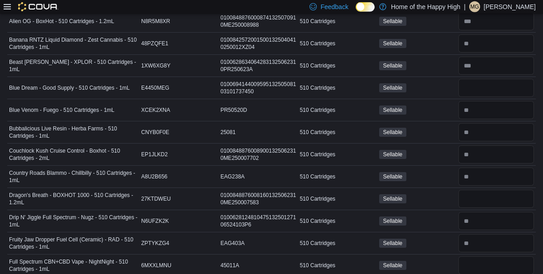
scroll to position [0, 0]
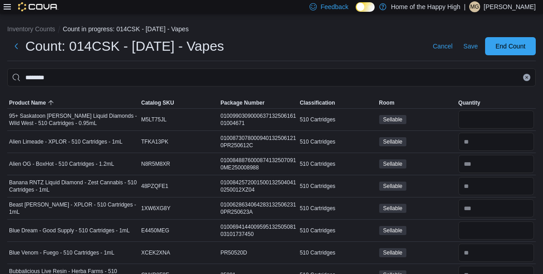
type input "*"
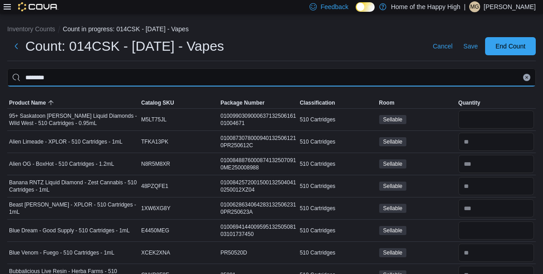
click at [325, 75] on input "********" at bounding box center [271, 77] width 529 height 18
type input "*"
type input "**"
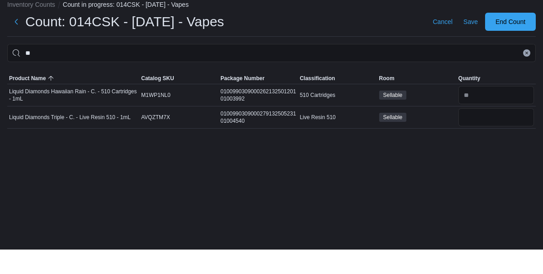
click at [123, 168] on div "Inventory Counts Count in progress: 014CSK - [DATE] - Vapes Count: 014CSK - [DA…" at bounding box center [271, 144] width 543 height 260
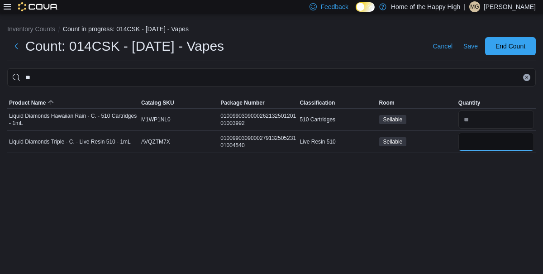
click at [491, 145] on input "number" at bounding box center [497, 142] width 76 height 18
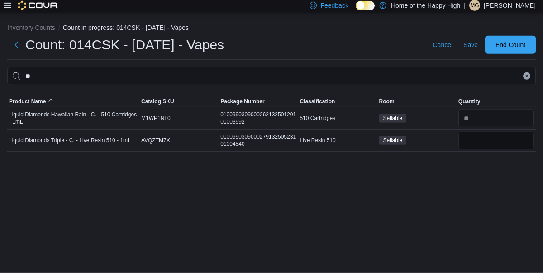
type input "*"
click at [467, 42] on span "Save" at bounding box center [471, 46] width 14 height 9
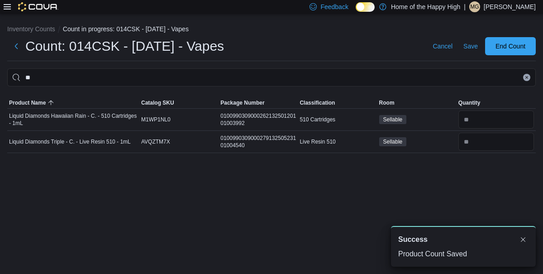
scroll to position [0, 0]
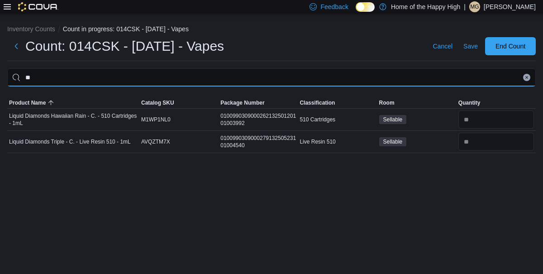
click at [283, 76] on input "**" at bounding box center [271, 77] width 529 height 18
type input "*"
type input "********"
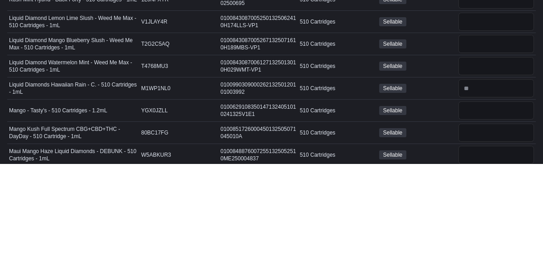
scroll to position [630, 0]
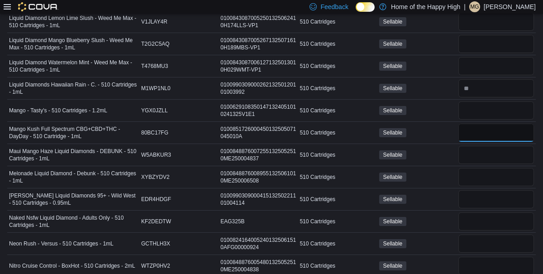
click at [480, 129] on input "number" at bounding box center [497, 133] width 76 height 18
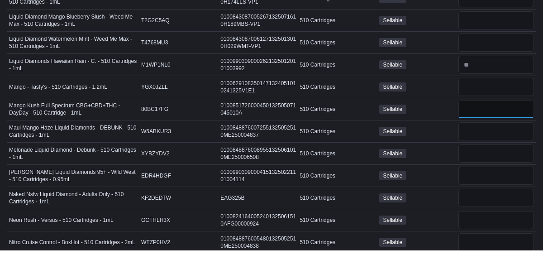
type input "*"
click at [481, 150] on input "number" at bounding box center [497, 155] width 76 height 18
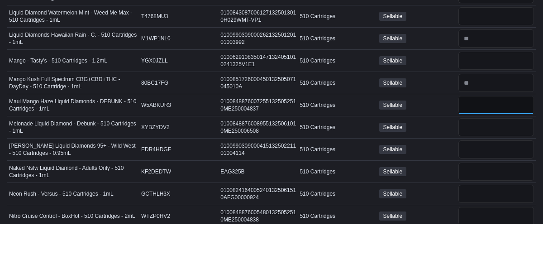
type input "**"
click at [485, 171] on input "number" at bounding box center [497, 177] width 76 height 18
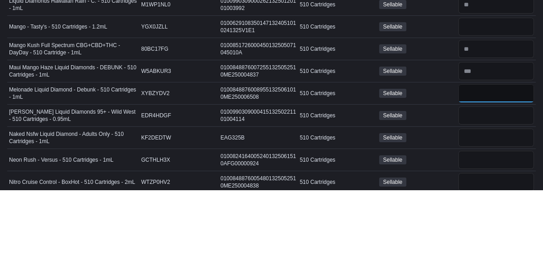
type input "*"
click at [488, 219] on input "number" at bounding box center [497, 221] width 76 height 18
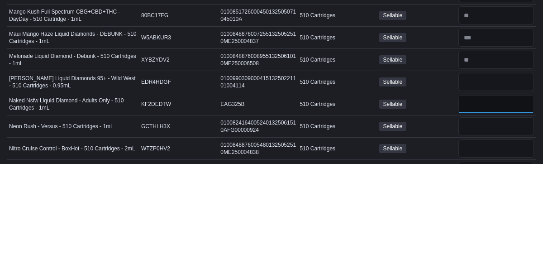
scroll to position [638, 0]
type input "*"
click at [480, 229] on input "number" at bounding box center [497, 236] width 76 height 18
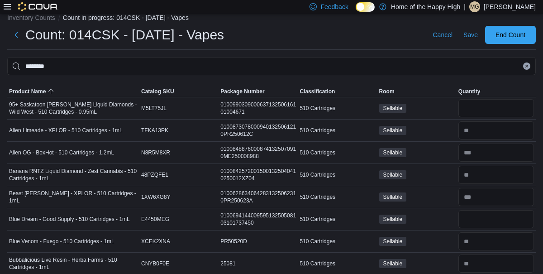
scroll to position [0, 0]
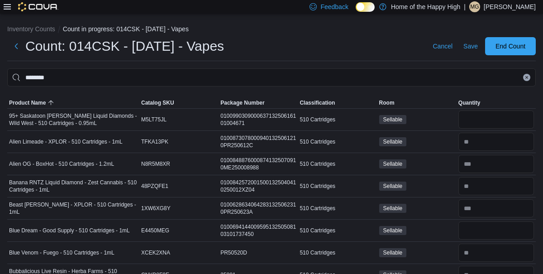
type input "*"
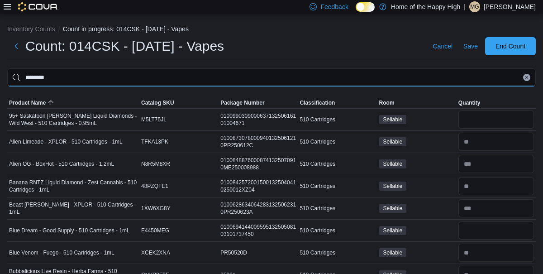
click at [262, 78] on input "********" at bounding box center [271, 77] width 529 height 18
type input "*"
type input "****"
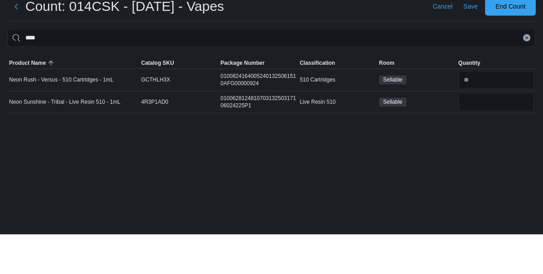
click at [119, 153] on td "Neon Sunshine - Tribal - Live Resin 510 - 1mL" at bounding box center [73, 142] width 132 height 22
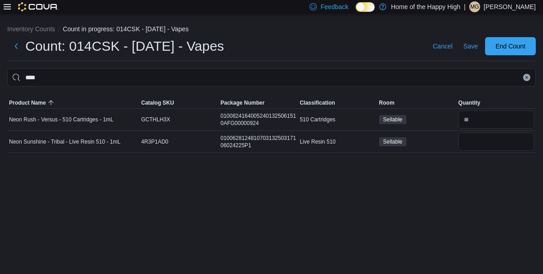
click at [93, 153] on td "Neon Sunshine - Tribal - Live Resin 510 - 1mL" at bounding box center [73, 142] width 132 height 22
click at [193, 153] on td "Catalog SKU 4R3P1AD0" at bounding box center [178, 142] width 79 height 22
click at [491, 138] on input "number" at bounding box center [497, 142] width 76 height 18
type input "*"
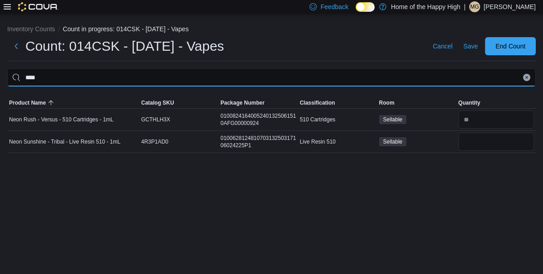
click at [401, 70] on input "****" at bounding box center [271, 77] width 529 height 18
type input "*"
type input "***"
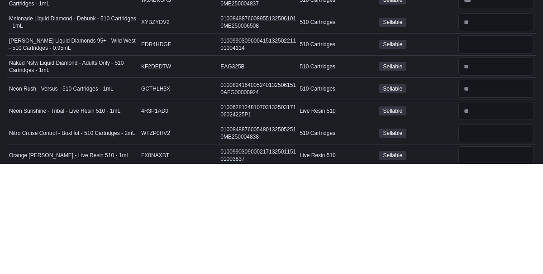
scroll to position [876, 0]
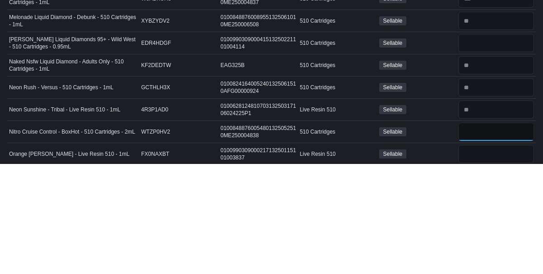
click at [475, 240] on input "number" at bounding box center [497, 242] width 76 height 18
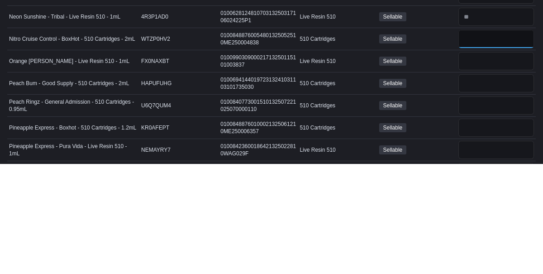
scroll to position [983, 0]
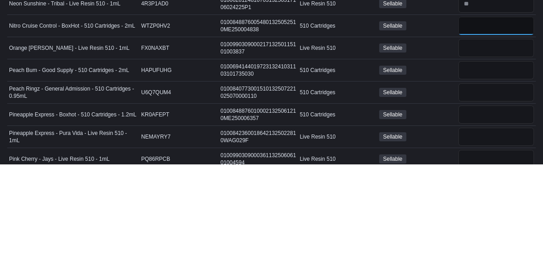
type input "*"
click at [477, 238] on input "number" at bounding box center [497, 246] width 76 height 18
type input "*"
click at [487, 215] on input "number" at bounding box center [497, 224] width 76 height 18
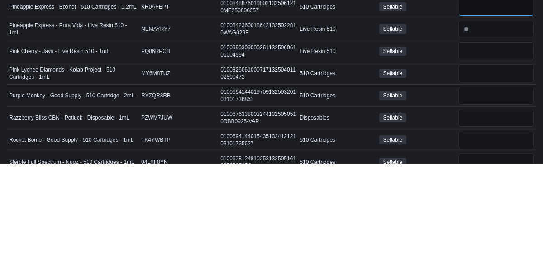
scroll to position [1094, 0]
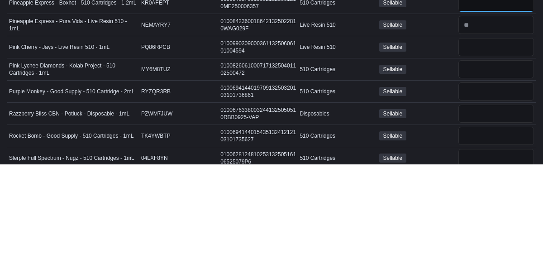
type input "*"
click at [472, 172] on input "number" at bounding box center [497, 179] width 76 height 18
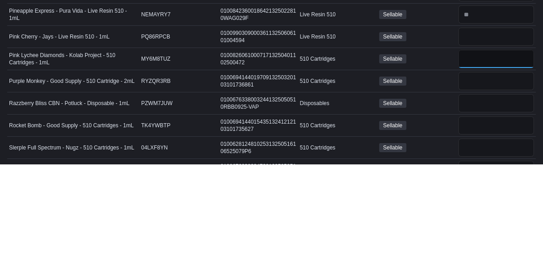
scroll to position [1105, 0]
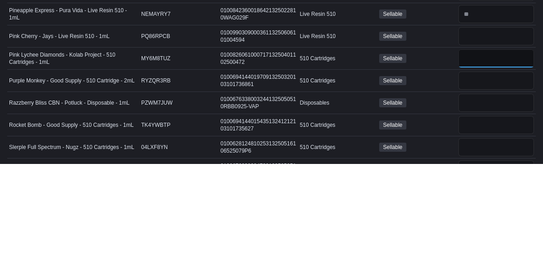
type input "*"
click at [480, 183] on input "number" at bounding box center [497, 191] width 76 height 18
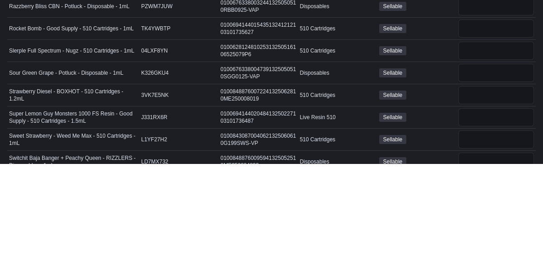
scroll to position [1202, 0]
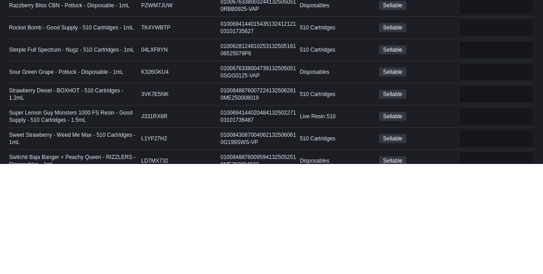
type input "**"
click at [453, 220] on div "Sellable" at bounding box center [417, 226] width 79 height 13
click at [485, 217] on input "number" at bounding box center [497, 226] width 76 height 18
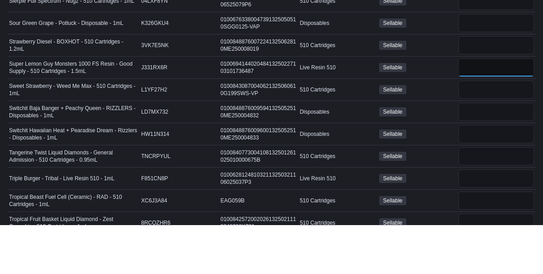
type input "**"
click at [478, 129] on input "number" at bounding box center [497, 138] width 76 height 18
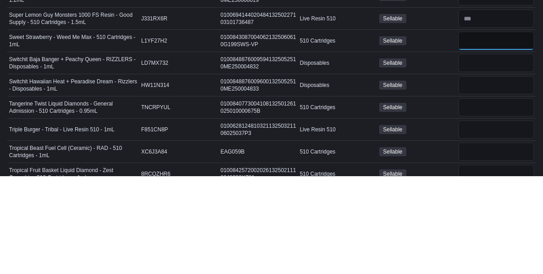
type input "*"
click at [464, 218] on input "number" at bounding box center [497, 227] width 76 height 18
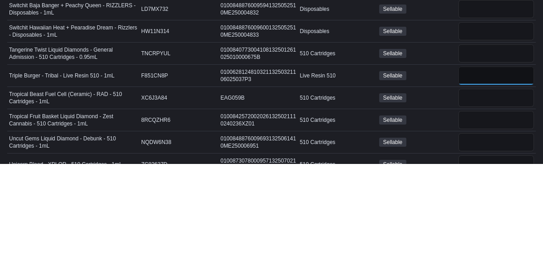
scroll to position [1357, 0]
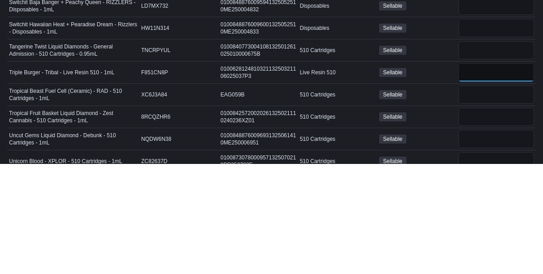
type input "*"
click at [475, 196] on input "number" at bounding box center [497, 205] width 76 height 18
type input "*"
click at [478, 218] on input "number" at bounding box center [497, 227] width 76 height 18
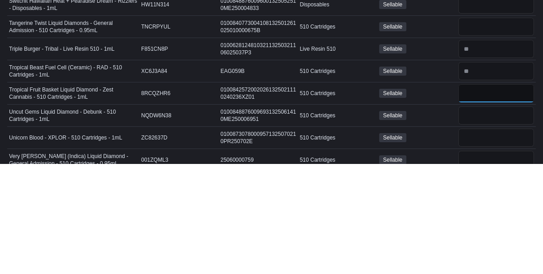
scroll to position [1385, 0]
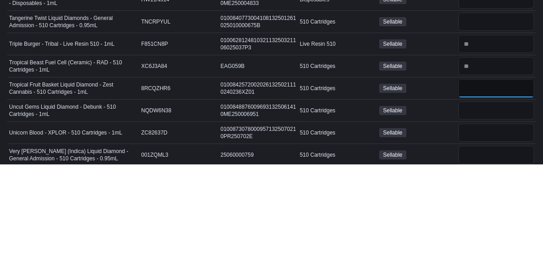
type input "*"
click at [499, 211] on input "number" at bounding box center [497, 220] width 76 height 18
click at [499, 189] on input "number" at bounding box center [497, 198] width 76 height 18
click at [492, 167] on input "number" at bounding box center [497, 176] width 76 height 18
type input "*"
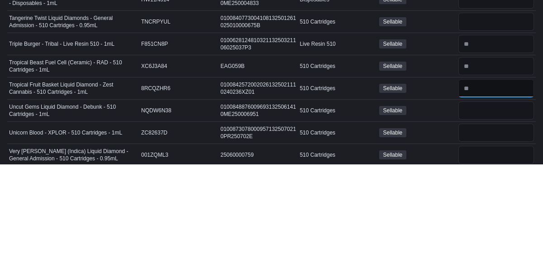
click at [498, 189] on input "number" at bounding box center [497, 198] width 76 height 18
type input "*"
click at [489, 211] on input "number" at bounding box center [497, 220] width 76 height 18
click at [490, 211] on input "number" at bounding box center [497, 220] width 76 height 18
type input "*"
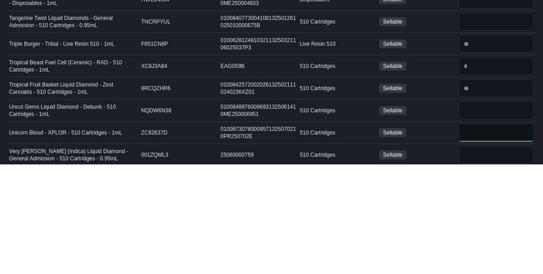
click at [487, 234] on input "number" at bounding box center [497, 243] width 76 height 18
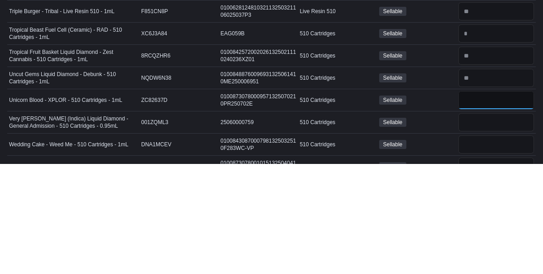
scroll to position [1419, 0]
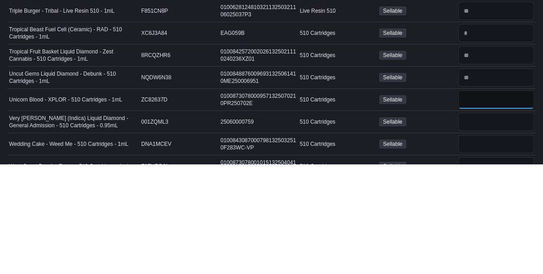
type input "*"
click at [492, 223] on input "number" at bounding box center [497, 232] width 76 height 18
click at [479, 245] on input "number" at bounding box center [497, 254] width 76 height 18
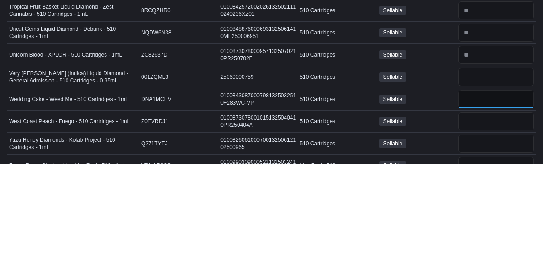
scroll to position [1472, 0]
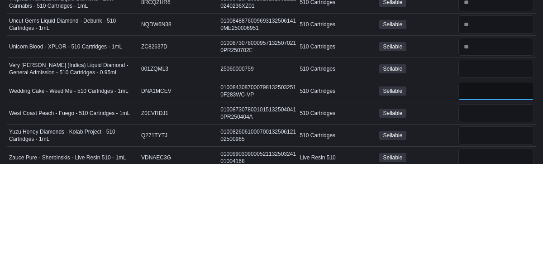
type input "*"
click at [486, 259] on input "number" at bounding box center [497, 268] width 76 height 18
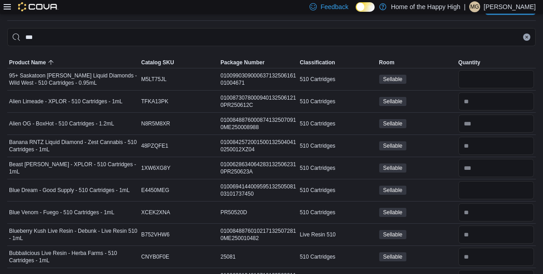
scroll to position [0, 0]
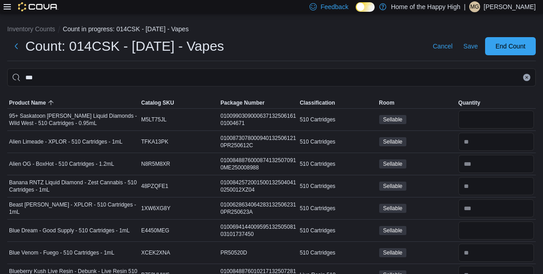
type input "*"
click at [469, 48] on span "Save" at bounding box center [471, 46] width 14 height 9
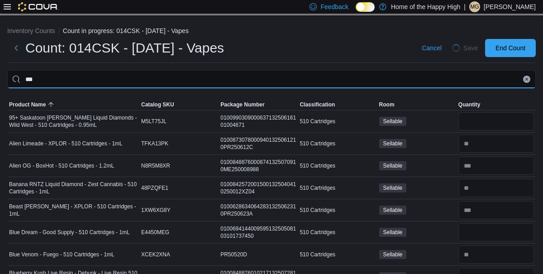
click at [277, 80] on input "***" at bounding box center [271, 79] width 529 height 18
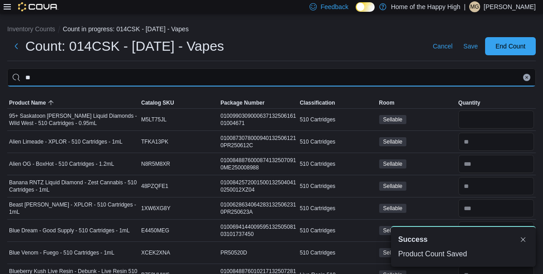
type input "*"
type input "****"
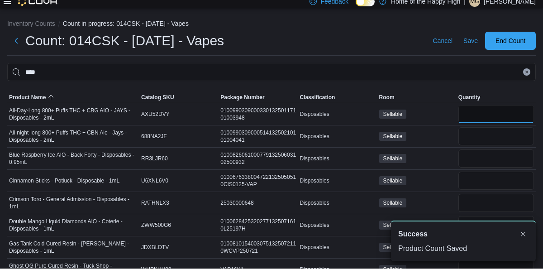
click at [496, 112] on input "number" at bounding box center [497, 119] width 76 height 18
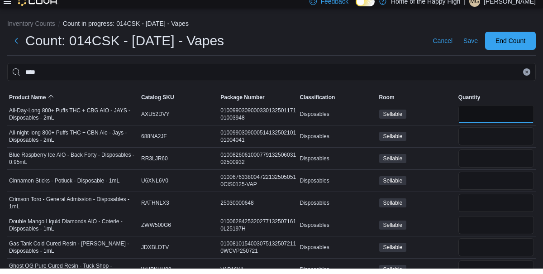
type input "*"
click at [486, 149] on input "number" at bounding box center [497, 142] width 76 height 18
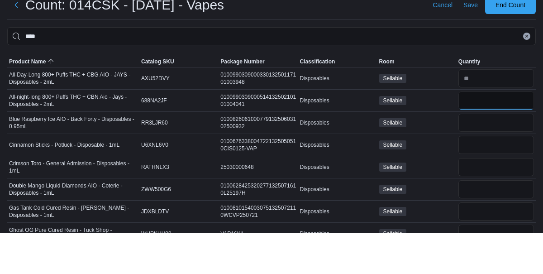
type input "*"
click at [483, 162] on input "number" at bounding box center [497, 164] width 76 height 18
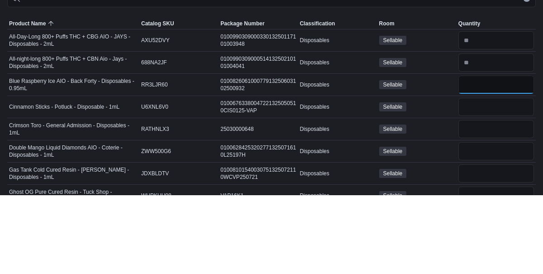
type input "*"
click at [490, 190] on input "number" at bounding box center [497, 186] width 76 height 18
type input "*"
click at [494, 199] on input "number" at bounding box center [497, 208] width 76 height 18
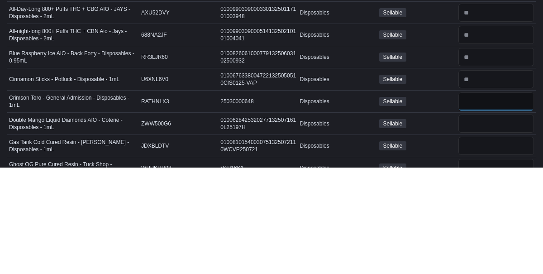
scroll to position [1, 0]
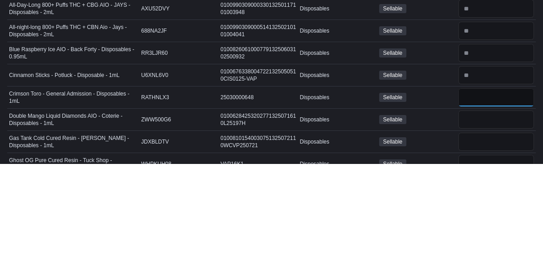
type input "*"
click at [489, 221] on input "number" at bounding box center [497, 230] width 76 height 18
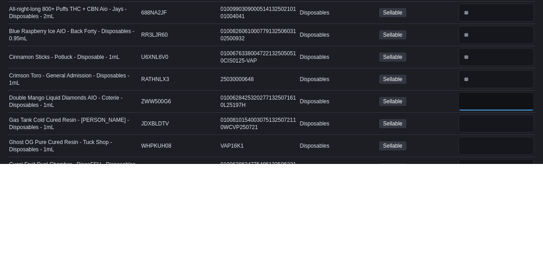
scroll to position [20, 0]
type input "*"
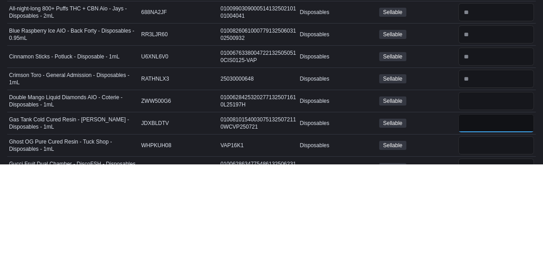
click at [481, 231] on input "number" at bounding box center [497, 233] width 76 height 18
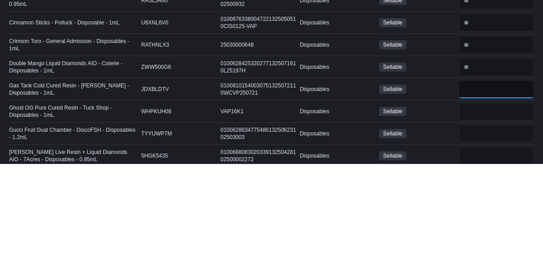
scroll to position [64, 0]
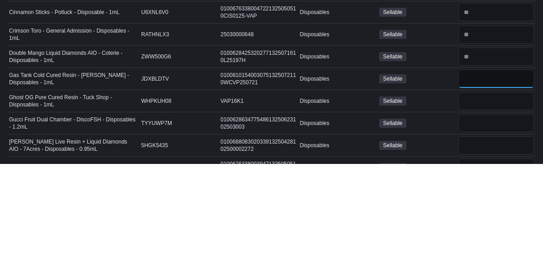
type input "**"
click at [478, 225] on input "number" at bounding box center [497, 233] width 76 height 18
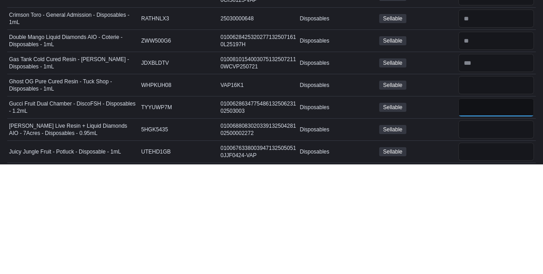
scroll to position [80, 0]
type input "*"
click at [493, 238] on input "number" at bounding box center [497, 239] width 76 height 18
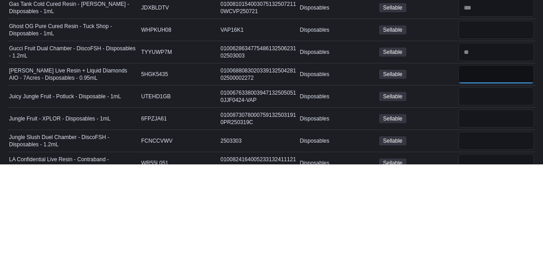
scroll to position [137, 0]
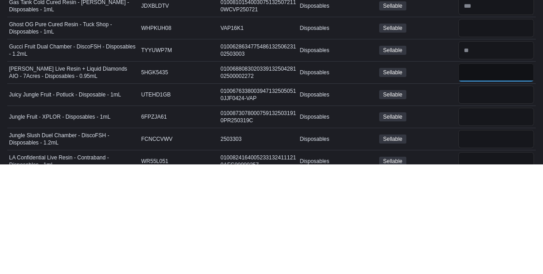
type input "*"
click at [487, 203] on input "number" at bounding box center [497, 205] width 76 height 18
type input "*"
click at [489, 230] on input "number" at bounding box center [497, 227] width 76 height 18
type input "**"
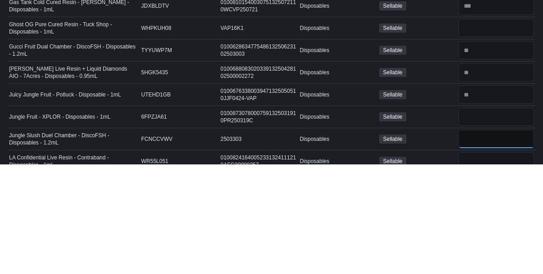
click at [480, 247] on input "number" at bounding box center [497, 249] width 76 height 18
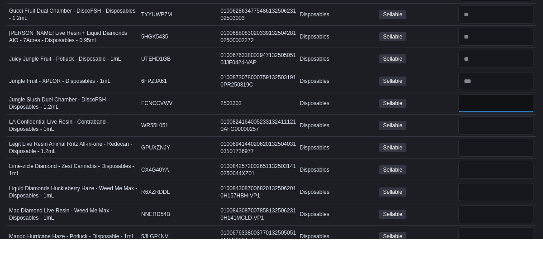
type input "*"
click at [499, 155] on input "number" at bounding box center [497, 161] width 76 height 18
type input "**"
click at [483, 181] on input "number" at bounding box center [497, 183] width 76 height 18
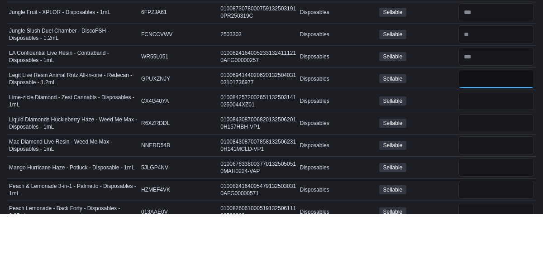
type input "*"
click at [492, 162] on input "number" at bounding box center [497, 161] width 76 height 18
type input "*"
click at [478, 183] on input "number" at bounding box center [497, 183] width 76 height 18
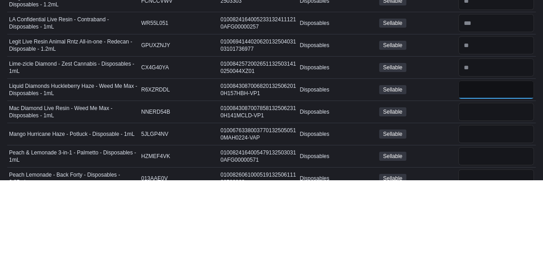
type input "**"
click at [494, 200] on input "number" at bounding box center [497, 206] width 76 height 18
type input "*"
click at [489, 226] on input "number" at bounding box center [497, 228] width 76 height 18
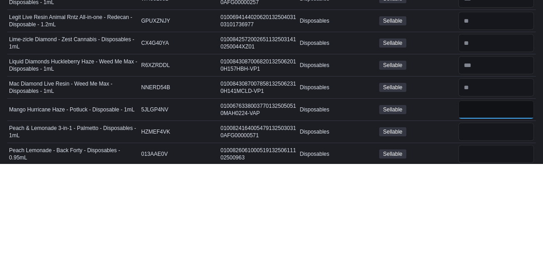
scroll to position [302, 0]
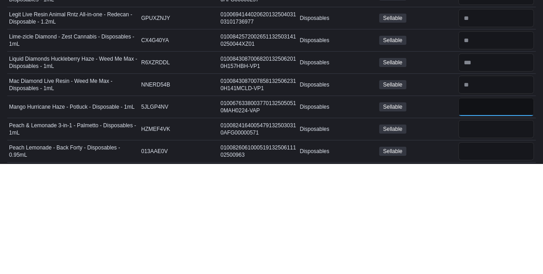
type input "*"
click at [476, 233] on input "number" at bounding box center [497, 239] width 76 height 18
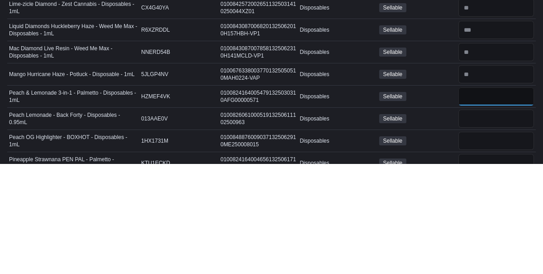
scroll to position [348, 0]
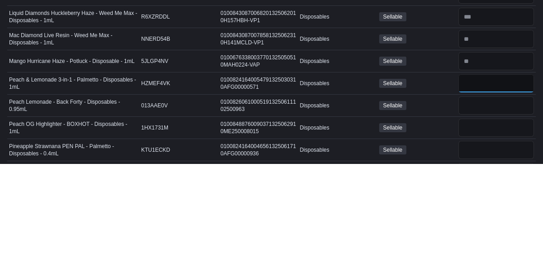
type input "*"
click at [482, 237] on input "number" at bounding box center [497, 238] width 76 height 18
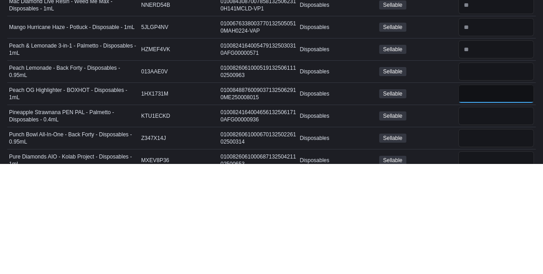
scroll to position [382, 0]
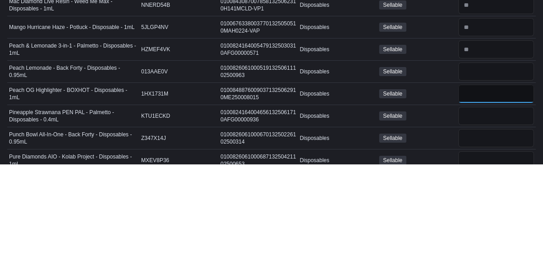
type input "*"
click at [490, 240] on input "number" at bounding box center [497, 248] width 76 height 18
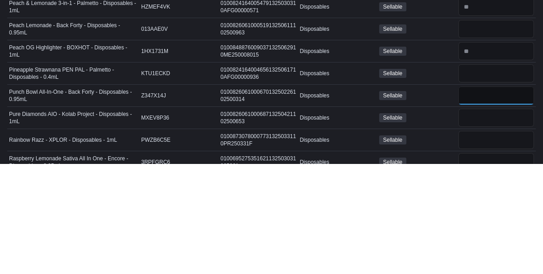
scroll to position [425, 0]
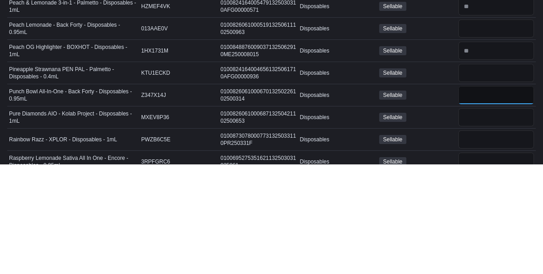
type input "**"
click at [482, 225] on input "number" at bounding box center [497, 227] width 76 height 18
type input "**"
click at [494, 240] on input "number" at bounding box center [497, 249] width 76 height 18
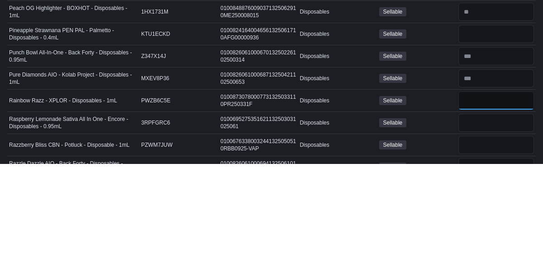
scroll to position [468, 0]
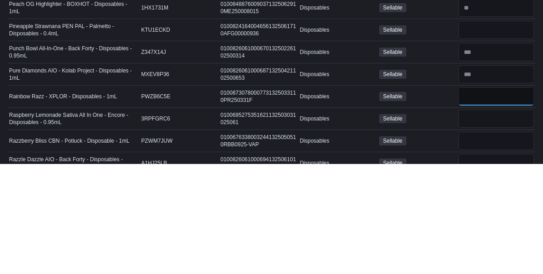
type input "*"
click at [487, 224] on input "number" at bounding box center [497, 229] width 76 height 18
type input "**"
click at [490, 248] on input "number" at bounding box center [497, 251] width 76 height 18
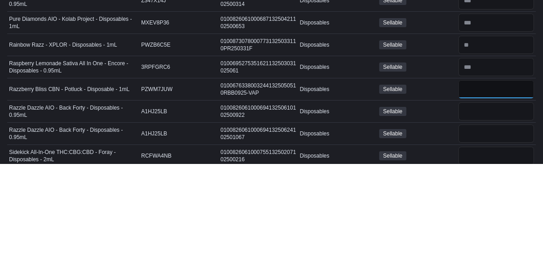
scroll to position [527, 0]
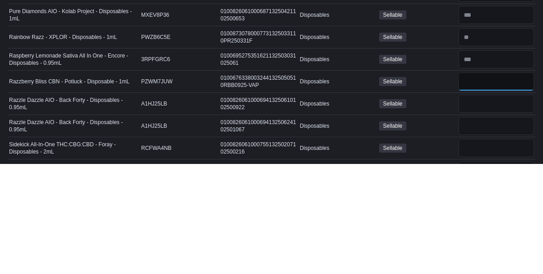
type input "*"
click at [480, 233] on input "number" at bounding box center [497, 236] width 76 height 18
type input "**"
click at [478, 211] on input "number" at bounding box center [497, 214] width 76 height 18
type input "*"
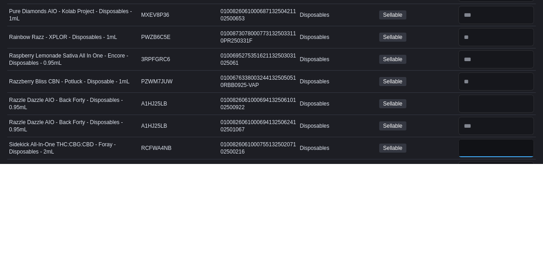
click at [475, 254] on input "number" at bounding box center [497, 258] width 76 height 18
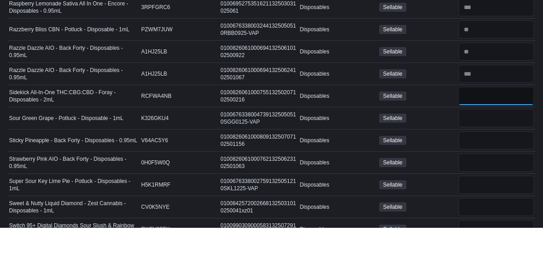
type input "*"
click at [483, 155] on input "number" at bounding box center [497, 164] width 76 height 18
type input "**"
click at [475, 179] on input "number" at bounding box center [497, 186] width 76 height 18
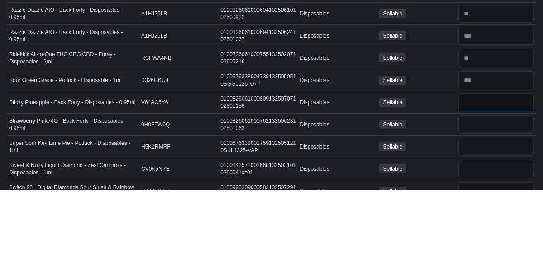
type input "*"
click at [479, 200] on input "number" at bounding box center [497, 209] width 76 height 18
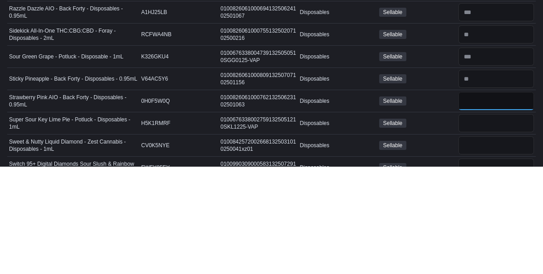
scroll to position [646, 0]
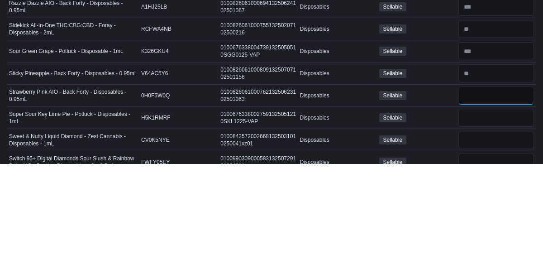
type input "*"
click at [486, 223] on input "number" at bounding box center [497, 228] width 76 height 18
type input "*"
click at [486, 241] on input "number" at bounding box center [497, 250] width 76 height 18
type input "*"
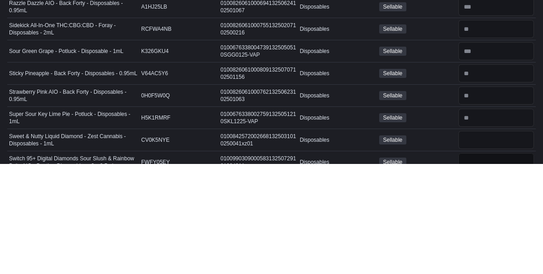
click at [495, 263] on input "number" at bounding box center [497, 272] width 76 height 18
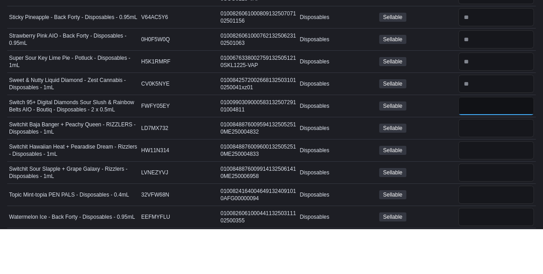
type input "*"
click at [476, 165] on input "number" at bounding box center [497, 173] width 76 height 18
type input "*"
click at [478, 186] on input "number" at bounding box center [497, 195] width 76 height 18
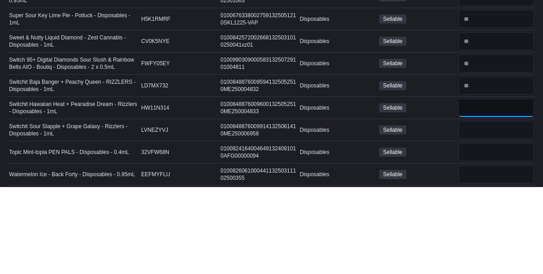
type input "**"
click at [499, 211] on input "number" at bounding box center [497, 217] width 76 height 18
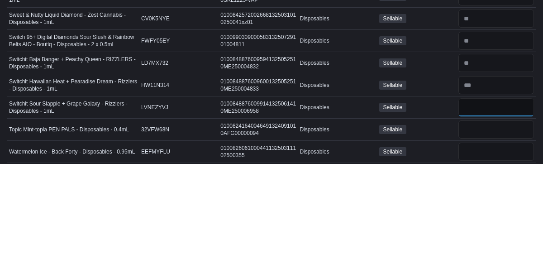
type input "**"
click at [488, 230] on input "number" at bounding box center [497, 239] width 76 height 18
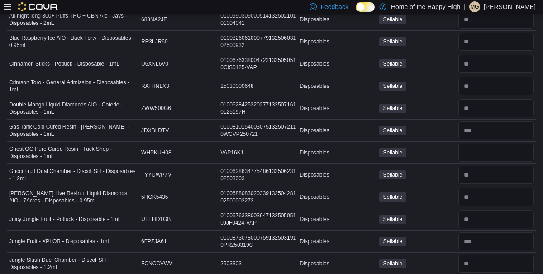
scroll to position [0, 0]
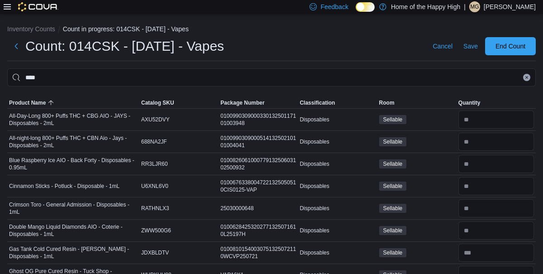
type input "*"
click at [475, 47] on span "Save" at bounding box center [471, 46] width 14 height 9
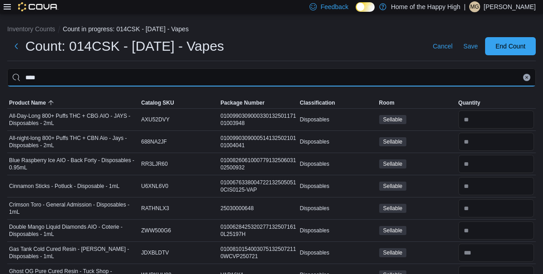
click at [200, 80] on input "****" at bounding box center [271, 77] width 529 height 18
type input "*"
type input "*******"
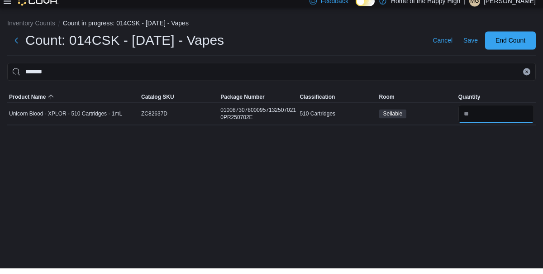
click at [495, 117] on input "number" at bounding box center [497, 119] width 76 height 18
type input "*"
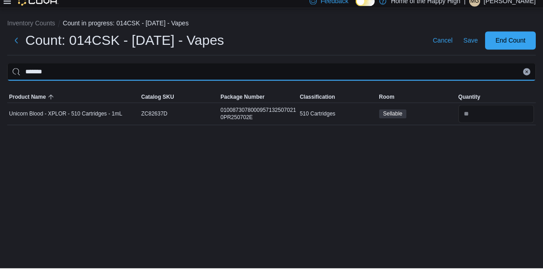
click at [298, 76] on input "*******" at bounding box center [271, 77] width 529 height 18
type input "*"
type input "**********"
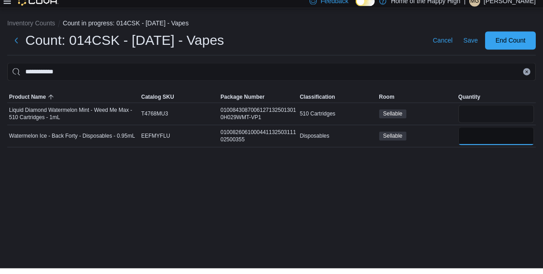
click at [482, 139] on input "number" at bounding box center [497, 142] width 76 height 18
type input "**"
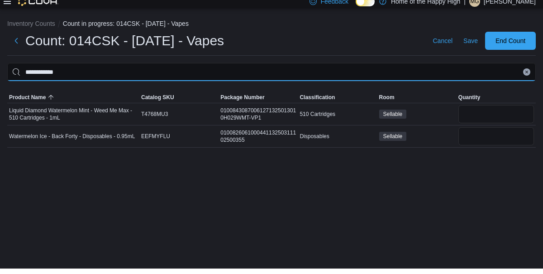
click at [244, 73] on input "**********" at bounding box center [271, 77] width 529 height 18
type input "*"
type input "***"
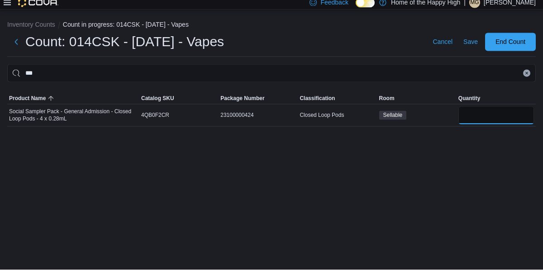
click at [483, 129] on input "number" at bounding box center [497, 119] width 76 height 18
type input "*"
click at [526, 79] on icon "Clear input" at bounding box center [527, 78] width 2 height 2
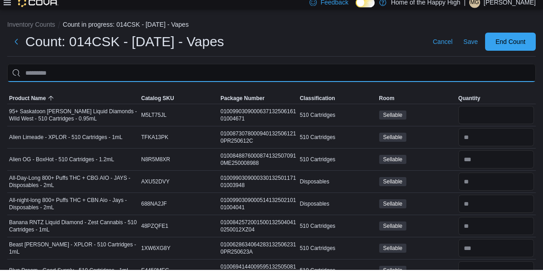
click at [370, 77] on input "This is a search bar. After typing your query, hit enter to filter the results …" at bounding box center [271, 77] width 529 height 18
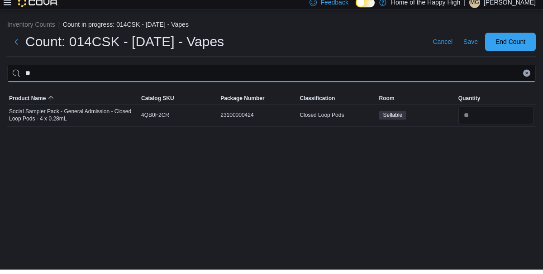
type input "*"
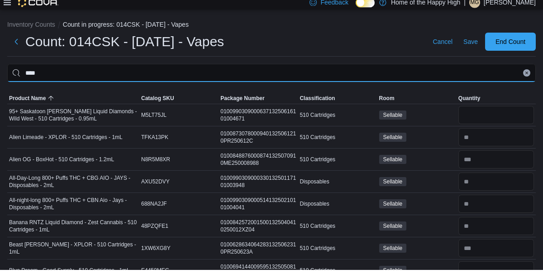
type input "****"
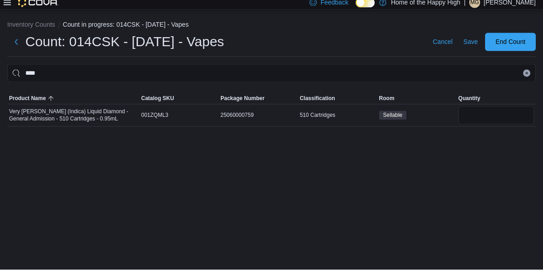
click at [454, 115] on div "Sellable" at bounding box center [417, 119] width 79 height 13
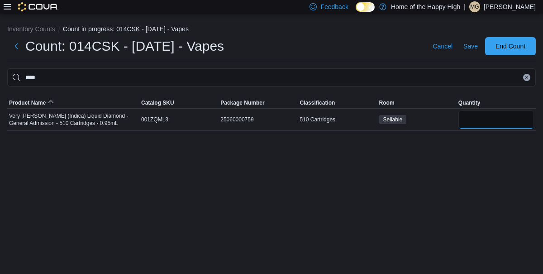
click at [486, 118] on input "number" at bounding box center [497, 119] width 76 height 18
type input "*"
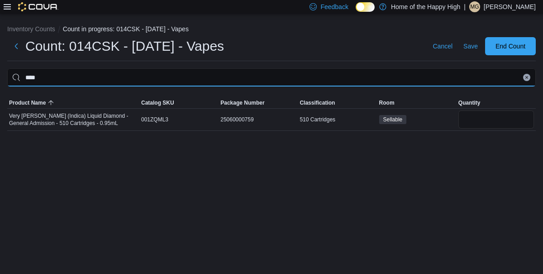
click at [333, 75] on input "****" at bounding box center [271, 77] width 529 height 18
type input "*"
type input "****"
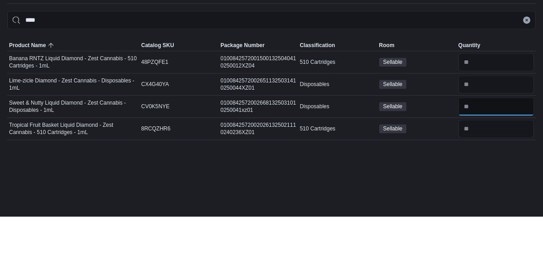
click at [490, 161] on input "number" at bounding box center [497, 164] width 76 height 18
type input "**"
click at [494, 139] on input "number" at bounding box center [497, 142] width 76 height 18
type input "*"
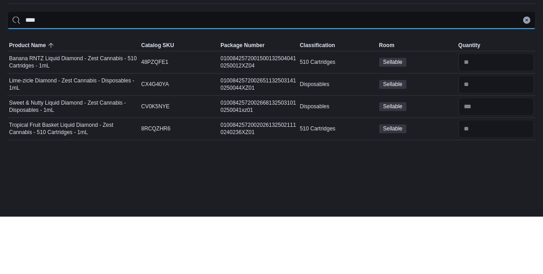
click at [340, 82] on input "****" at bounding box center [271, 77] width 529 height 18
type input "*"
type input "***"
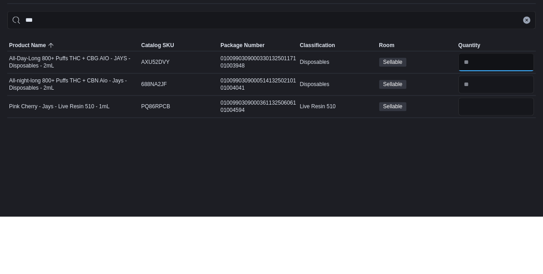
click at [488, 119] on input "number" at bounding box center [497, 119] width 76 height 18
type input "*"
click at [488, 136] on input "number" at bounding box center [497, 142] width 76 height 18
type input "*"
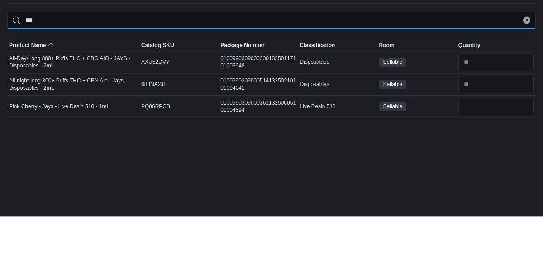
click at [528, 74] on input "***" at bounding box center [271, 77] width 529 height 18
click at [488, 78] on input "***" at bounding box center [271, 77] width 529 height 18
type input "*"
type input "*****"
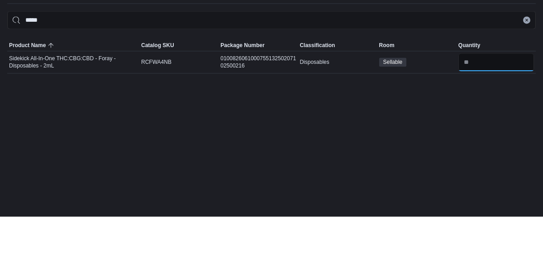
click at [498, 118] on input "number" at bounding box center [497, 119] width 76 height 18
type input "*"
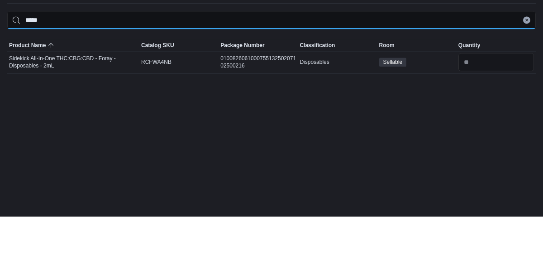
click at [373, 74] on input "*****" at bounding box center [271, 77] width 529 height 18
type input "*"
type input "****"
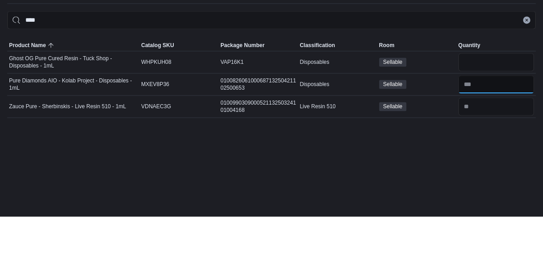
click at [501, 139] on input "number" at bounding box center [497, 142] width 76 height 18
type input "**"
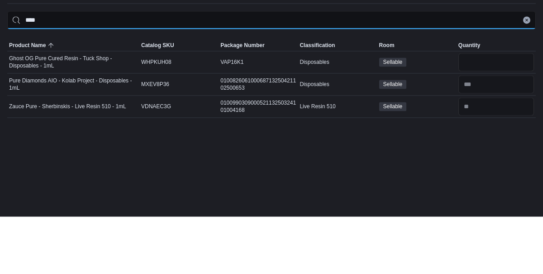
click at [413, 81] on input "****" at bounding box center [271, 77] width 529 height 18
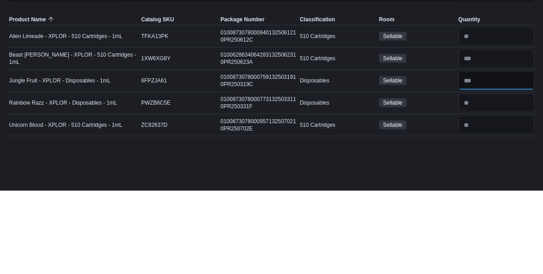
click at [485, 162] on input "number" at bounding box center [497, 164] width 76 height 18
click at [481, 177] on input "number" at bounding box center [497, 186] width 76 height 18
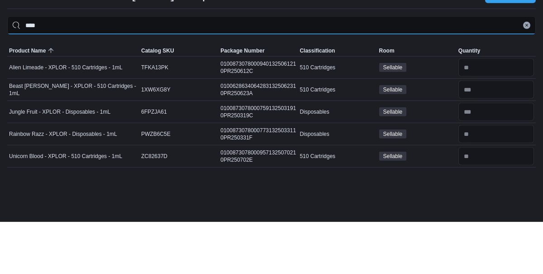
click at [258, 85] on input "****" at bounding box center [271, 77] width 529 height 18
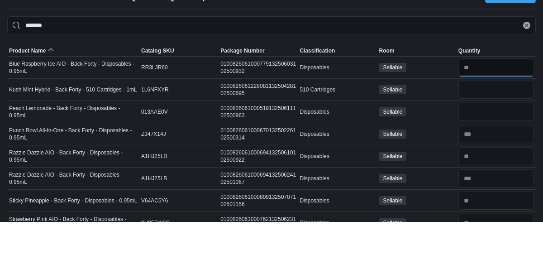
click at [508, 121] on input "number" at bounding box center [497, 119] width 76 height 18
click at [484, 163] on input "number" at bounding box center [497, 164] width 76 height 18
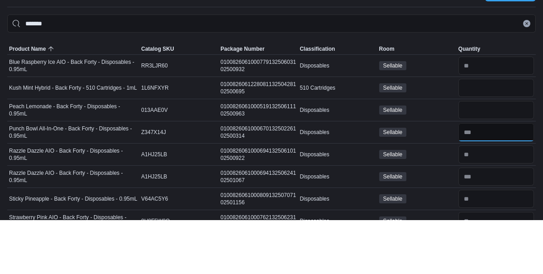
click at [496, 188] on input "number" at bounding box center [497, 186] width 76 height 18
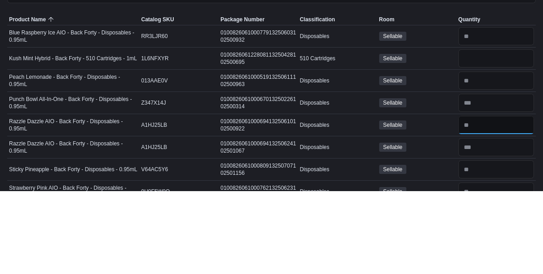
click at [491, 206] on input "number" at bounding box center [497, 208] width 76 height 18
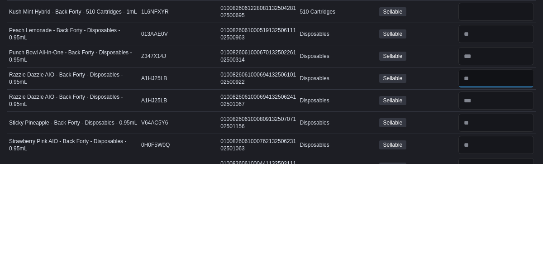
scroll to position [20, 0]
click at [493, 233] on input "number" at bounding box center [497, 232] width 76 height 18
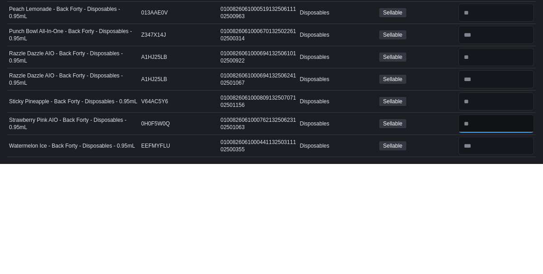
click at [487, 232] on input "number" at bounding box center [497, 234] width 76 height 18
click at [482, 259] on input "number" at bounding box center [497, 256] width 76 height 18
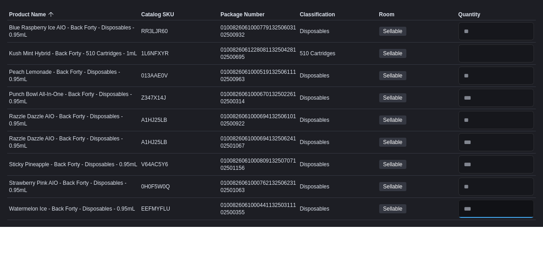
scroll to position [0, 0]
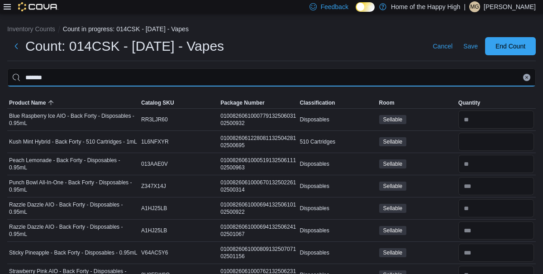
click at [331, 77] on input "*******" at bounding box center [271, 77] width 529 height 18
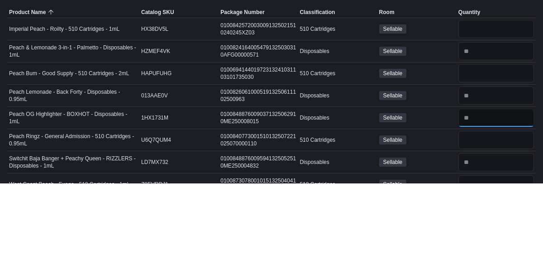
click at [489, 207] on input "number" at bounding box center [497, 208] width 76 height 18
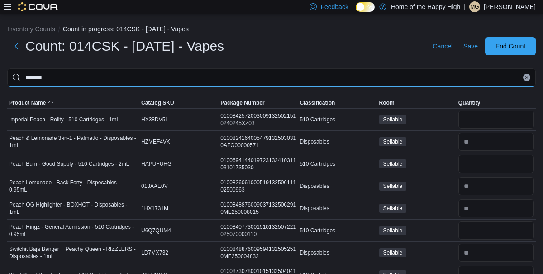
click at [294, 70] on input "*******" at bounding box center [271, 77] width 529 height 18
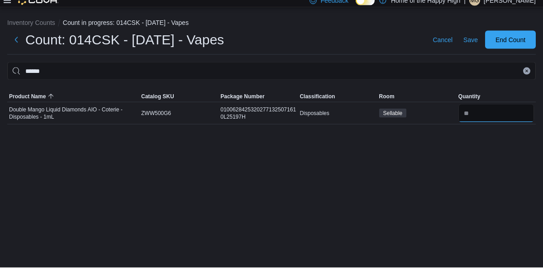
click at [494, 121] on input "number" at bounding box center [497, 119] width 76 height 18
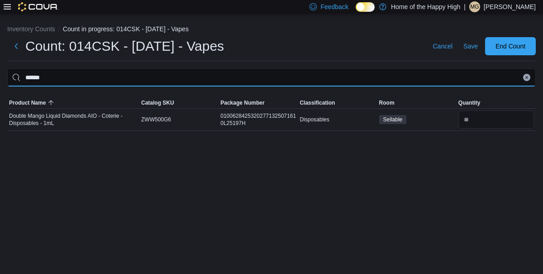
click at [297, 80] on input "******" at bounding box center [271, 77] width 529 height 18
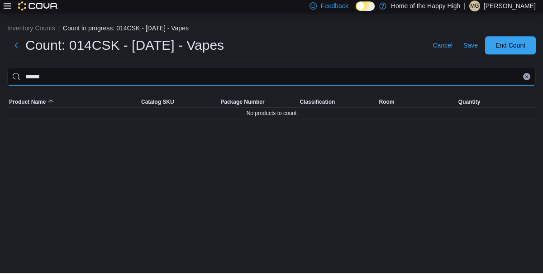
click at [363, 70] on input "******" at bounding box center [271, 77] width 529 height 18
click at [101, 82] on input "******" at bounding box center [271, 77] width 529 height 18
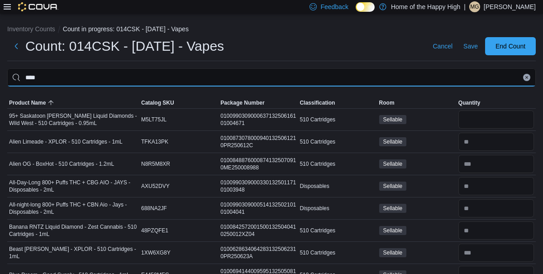
click at [302, 79] on input "****" at bounding box center [271, 77] width 529 height 18
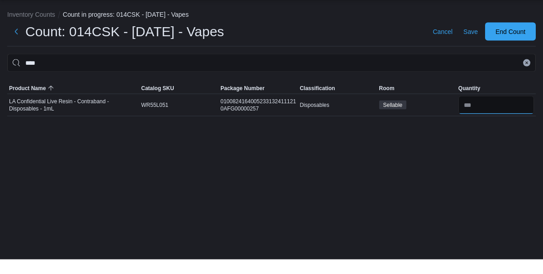
click at [486, 122] on input "number" at bounding box center [497, 119] width 76 height 18
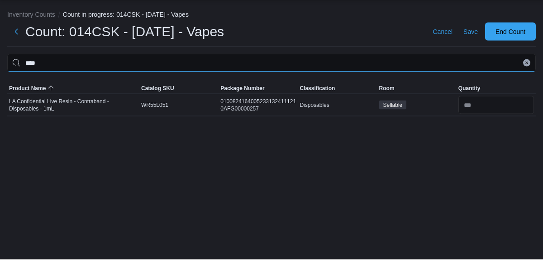
click at [354, 73] on input "****" at bounding box center [271, 77] width 529 height 18
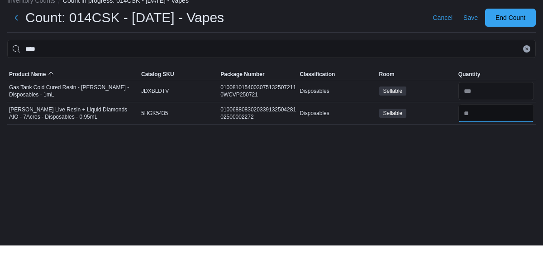
click at [487, 143] on input "number" at bounding box center [497, 142] width 76 height 18
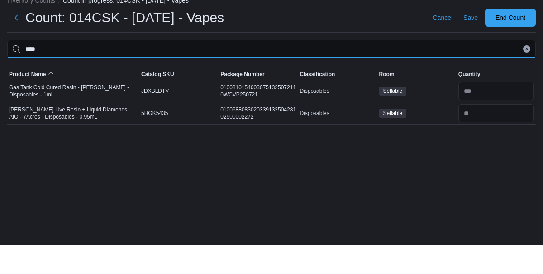
click at [420, 75] on input "****" at bounding box center [271, 77] width 529 height 18
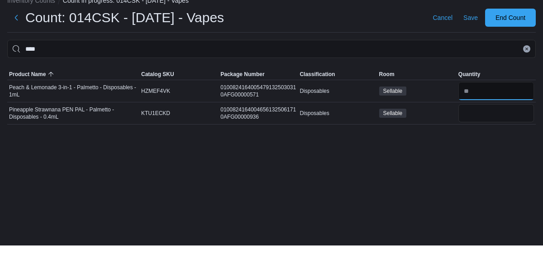
click at [489, 115] on input "number" at bounding box center [497, 119] width 76 height 18
click at [499, 143] on input "number" at bounding box center [497, 142] width 76 height 18
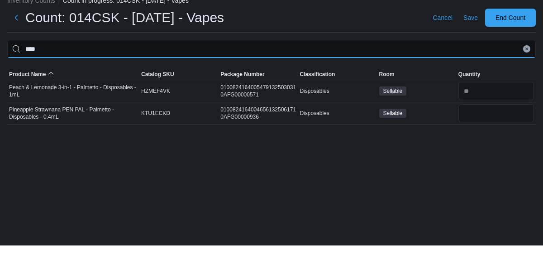
click at [390, 75] on input "****" at bounding box center [271, 77] width 529 height 18
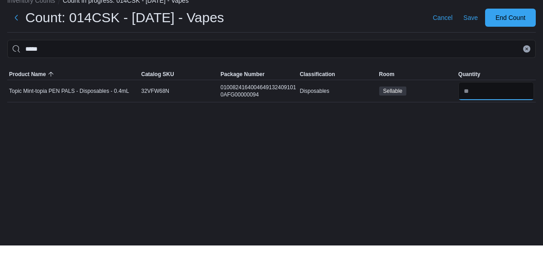
click at [493, 115] on input "number" at bounding box center [497, 119] width 76 height 18
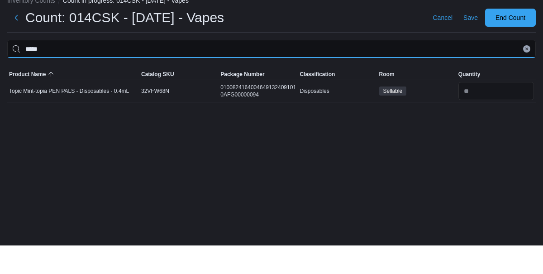
click at [324, 70] on input "*****" at bounding box center [271, 77] width 529 height 18
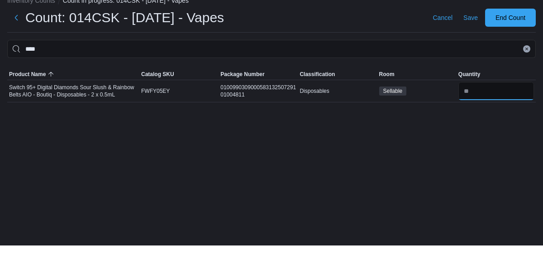
click at [499, 123] on input "number" at bounding box center [497, 119] width 76 height 18
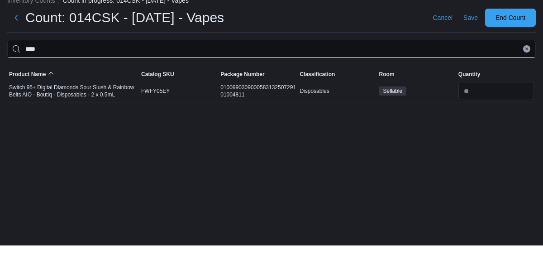
click at [401, 77] on input "****" at bounding box center [271, 77] width 529 height 18
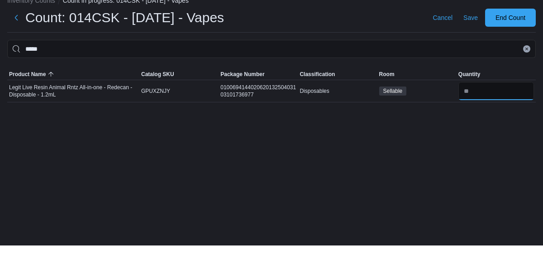
click at [489, 116] on input "number" at bounding box center [497, 119] width 76 height 18
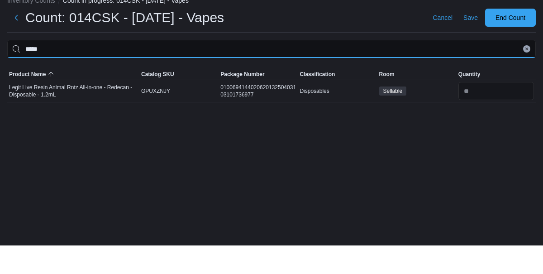
click at [350, 74] on input "*****" at bounding box center [271, 77] width 529 height 18
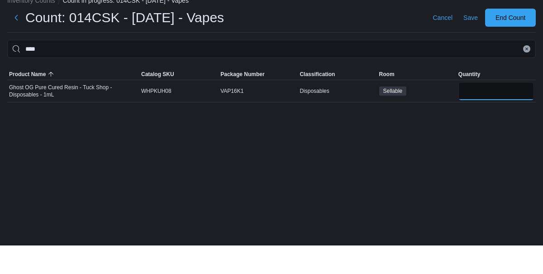
click at [495, 111] on input "number" at bounding box center [497, 119] width 76 height 18
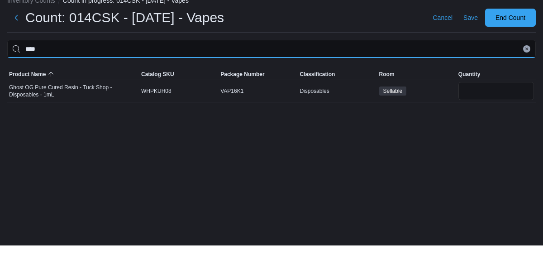
click at [410, 80] on input "****" at bounding box center [271, 77] width 529 height 18
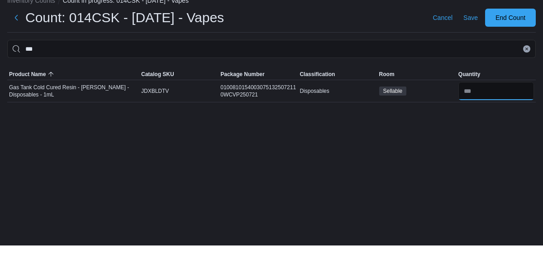
click at [470, 120] on input "number" at bounding box center [497, 119] width 76 height 18
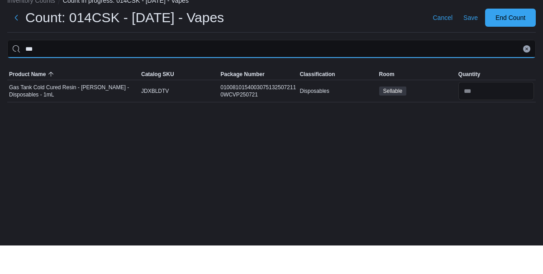
click at [324, 70] on input "***" at bounding box center [271, 77] width 529 height 18
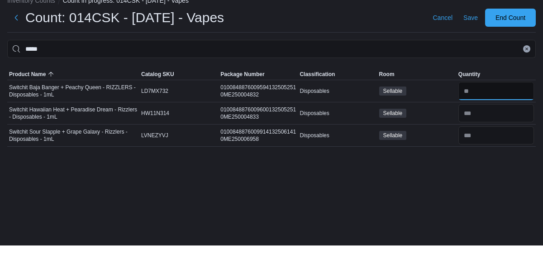
click at [496, 113] on input "number" at bounding box center [497, 119] width 76 height 18
click at [487, 144] on input "number" at bounding box center [497, 142] width 76 height 18
click at [493, 161] on input "number" at bounding box center [497, 164] width 76 height 18
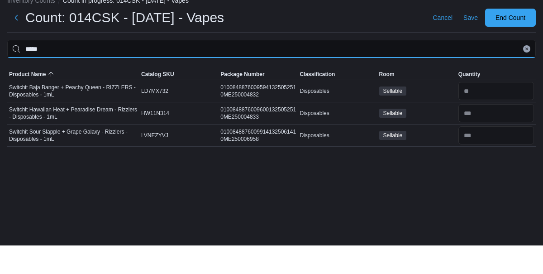
click at [345, 77] on input "*****" at bounding box center [271, 77] width 529 height 18
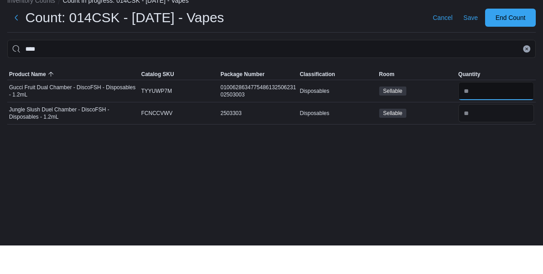
click at [483, 117] on input "number" at bounding box center [497, 119] width 76 height 18
click at [492, 140] on input "number" at bounding box center [497, 142] width 76 height 18
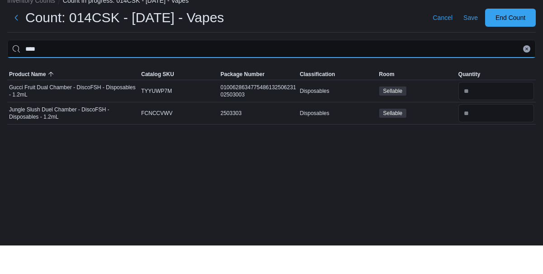
click at [385, 71] on input "****" at bounding box center [271, 77] width 529 height 18
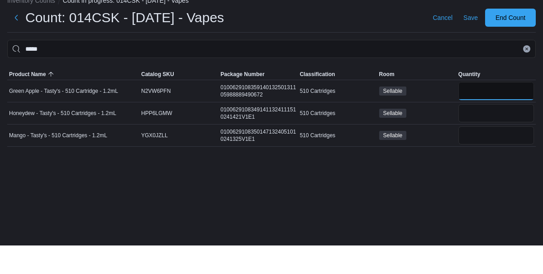
click at [494, 116] on input "number" at bounding box center [497, 119] width 76 height 18
click at [499, 149] on input "number" at bounding box center [497, 142] width 76 height 18
click at [493, 169] on input "number" at bounding box center [497, 164] width 76 height 18
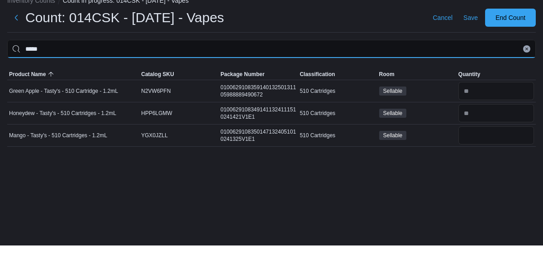
click at [308, 75] on input "*****" at bounding box center [271, 77] width 529 height 18
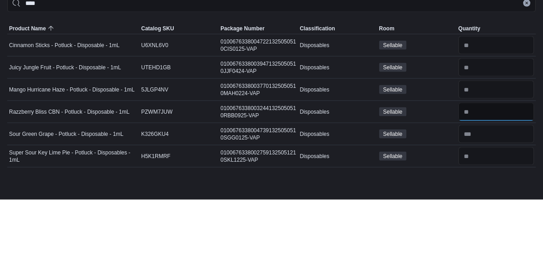
click at [491, 189] on input "number" at bounding box center [497, 186] width 76 height 18
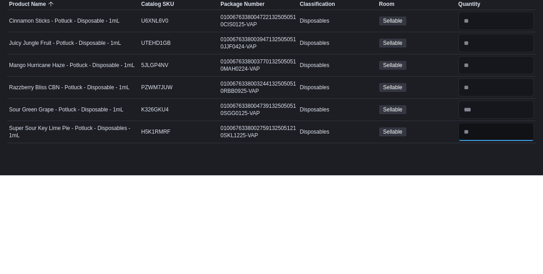
click at [490, 225] on input "number" at bounding box center [497, 230] width 76 height 18
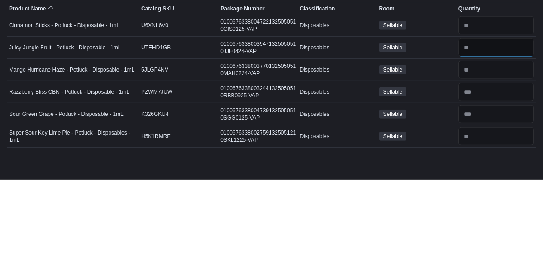
click at [478, 140] on input "number" at bounding box center [497, 142] width 76 height 18
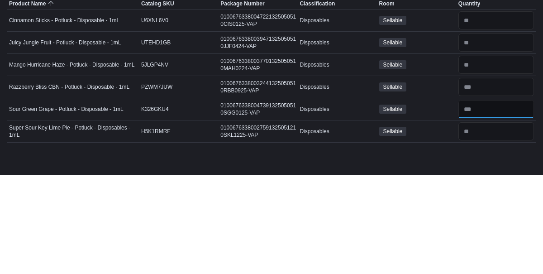
click at [489, 208] on input "number" at bounding box center [497, 208] width 76 height 18
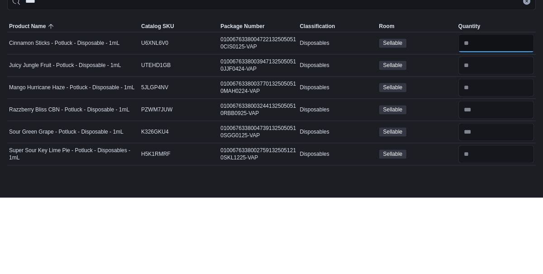
click at [476, 119] on input "number" at bounding box center [497, 119] width 76 height 18
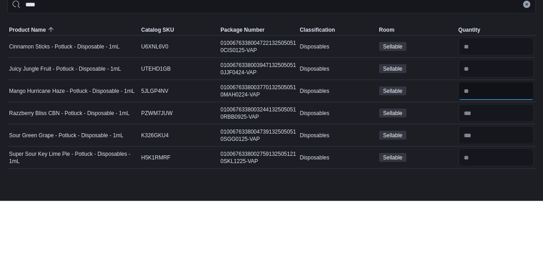
click at [479, 159] on input "number" at bounding box center [497, 164] width 76 height 18
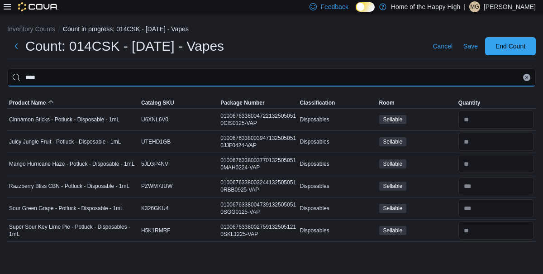
click at [318, 74] on input "****" at bounding box center [271, 77] width 529 height 18
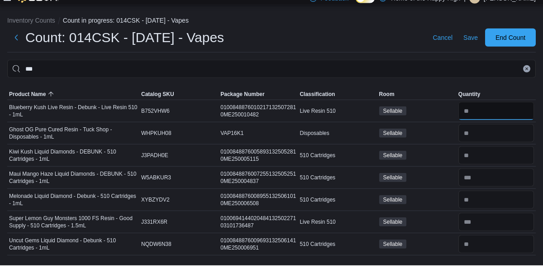
click at [489, 118] on input "number" at bounding box center [497, 119] width 76 height 18
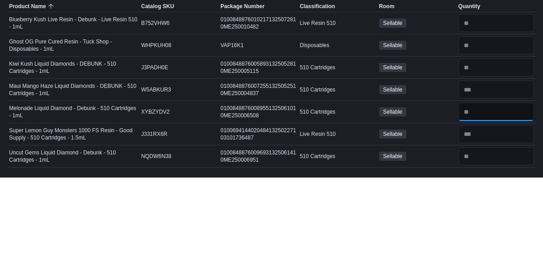
click at [482, 212] on input "number" at bounding box center [497, 208] width 76 height 18
click at [478, 163] on input "number" at bounding box center [497, 164] width 76 height 18
click at [487, 188] on input "number" at bounding box center [497, 186] width 76 height 18
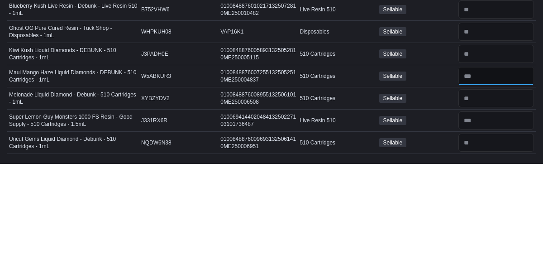
scroll to position [23, 0]
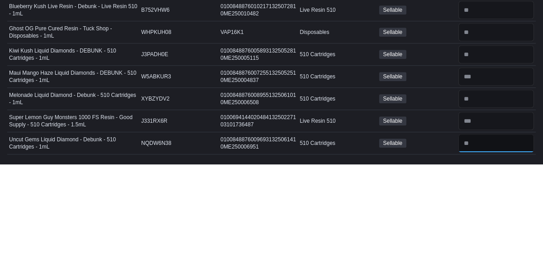
click at [488, 244] on input "number" at bounding box center [497, 253] width 76 height 18
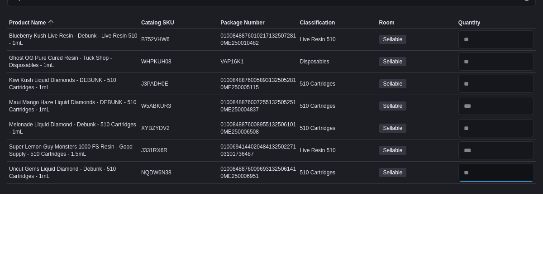
scroll to position [0, 0]
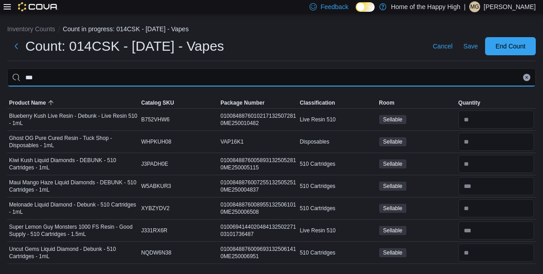
click at [311, 74] on input "***" at bounding box center [271, 77] width 529 height 18
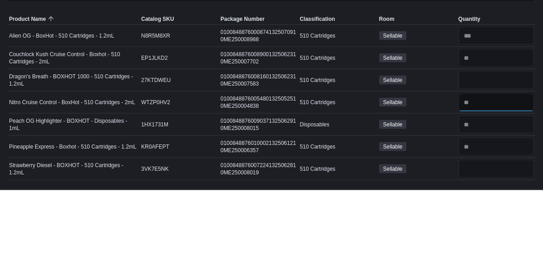
click at [479, 187] on input "number" at bounding box center [497, 186] width 76 height 18
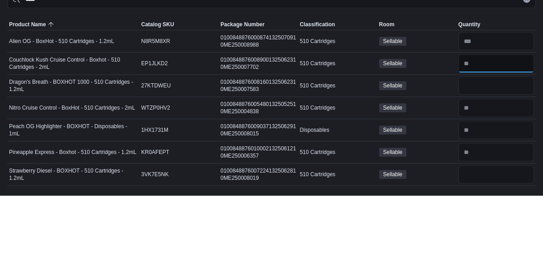
click at [482, 143] on input "number" at bounding box center [497, 142] width 76 height 18
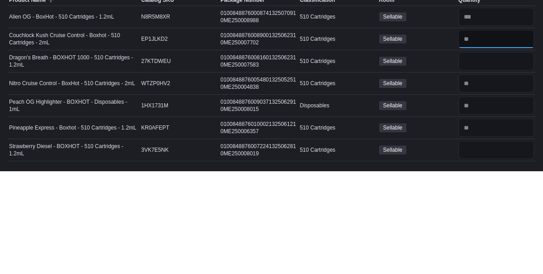
scroll to position [23, 0]
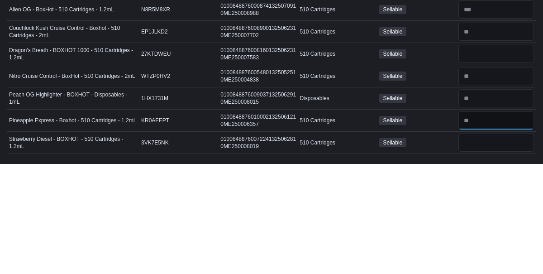
click at [484, 221] on input "number" at bounding box center [497, 230] width 76 height 18
click at [484, 244] on input "number" at bounding box center [497, 253] width 76 height 18
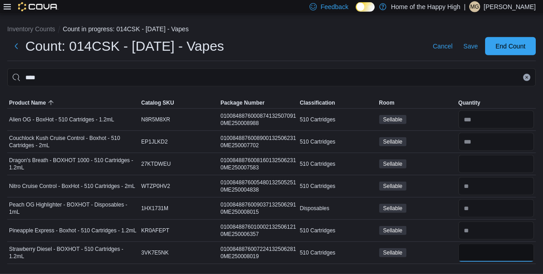
scroll to position [0, 0]
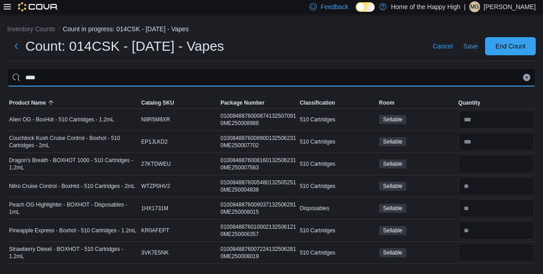
click at [273, 71] on input "****" at bounding box center [271, 77] width 529 height 18
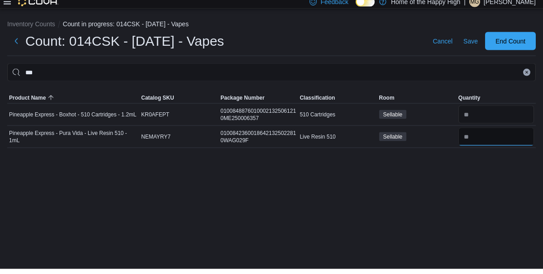
click at [490, 144] on input "number" at bounding box center [497, 142] width 76 height 18
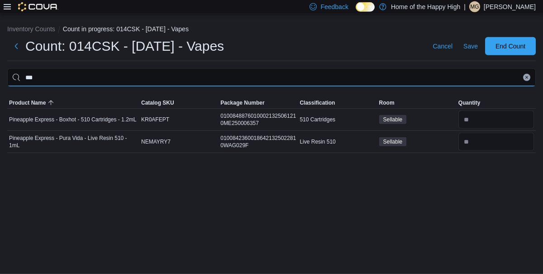
click at [309, 68] on input "***" at bounding box center [271, 77] width 529 height 18
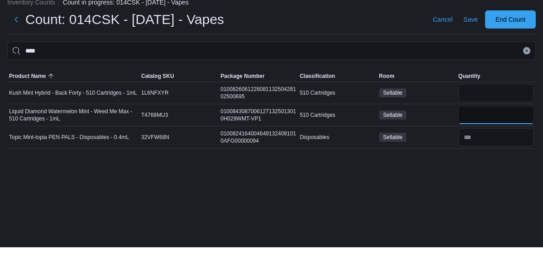
click at [489, 139] on input "number" at bounding box center [497, 142] width 76 height 18
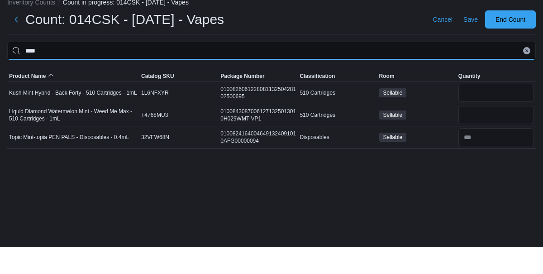
click at [344, 71] on input "****" at bounding box center [271, 77] width 529 height 18
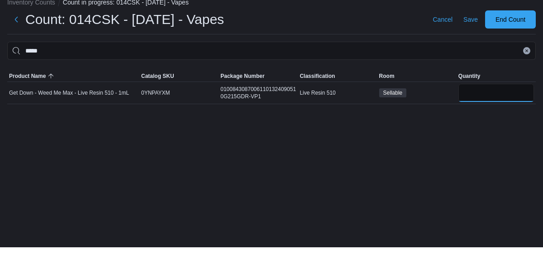
click at [486, 110] on input "number" at bounding box center [497, 119] width 76 height 18
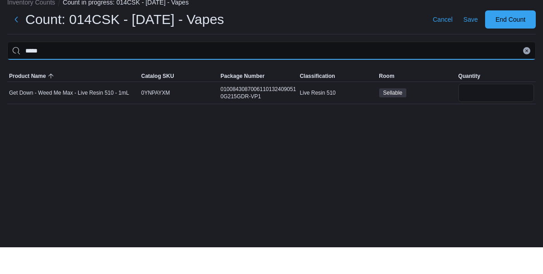
click at [387, 68] on input "*****" at bounding box center [271, 77] width 529 height 18
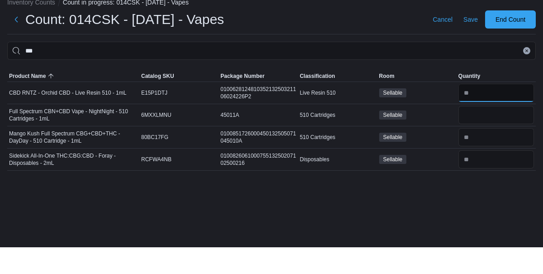
click at [487, 114] on input "number" at bounding box center [497, 119] width 76 height 18
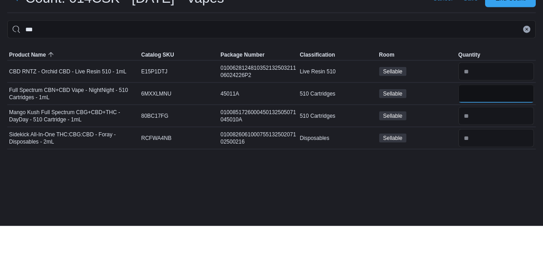
click at [490, 134] on input "number" at bounding box center [497, 142] width 76 height 18
click at [481, 157] on input "number" at bounding box center [497, 164] width 76 height 18
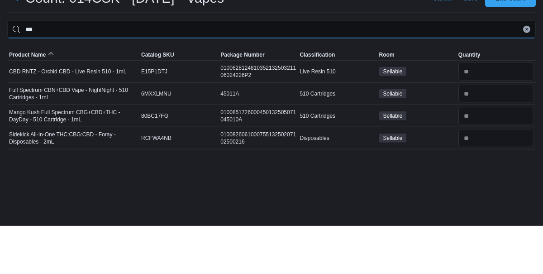
click at [435, 76] on input "***" at bounding box center [271, 77] width 529 height 18
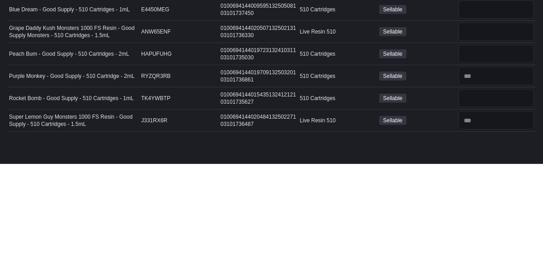
scroll to position [23, 0]
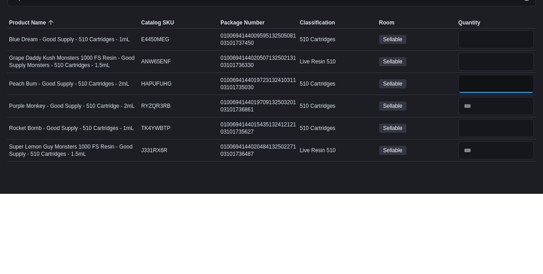
click at [485, 155] on input "number" at bounding box center [497, 164] width 76 height 18
click at [491, 177] on input "number" at bounding box center [497, 186] width 76 height 18
click at [491, 133] on input "number" at bounding box center [497, 142] width 76 height 18
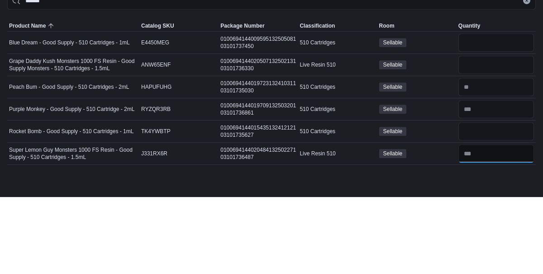
click at [491, 221] on input "number" at bounding box center [497, 230] width 76 height 18
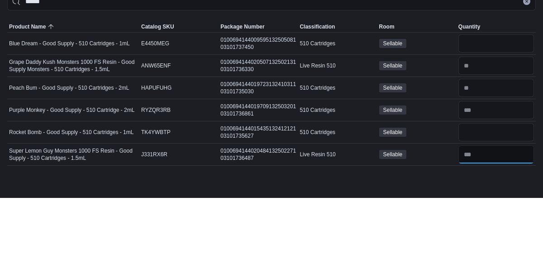
scroll to position [0, 0]
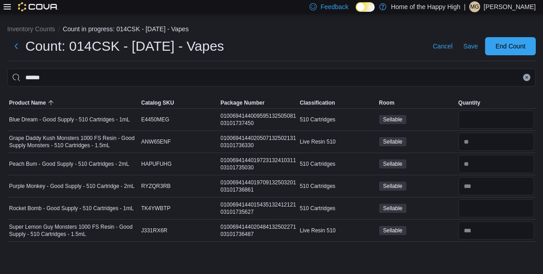
click at [335, 61] on hr at bounding box center [271, 61] width 529 height 0
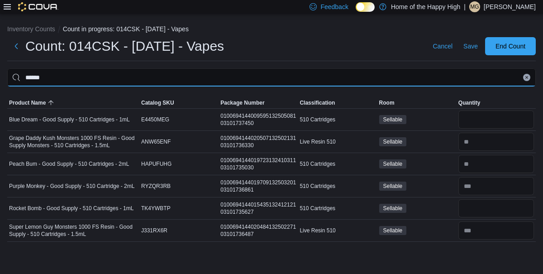
click at [398, 76] on input "******" at bounding box center [271, 77] width 529 height 18
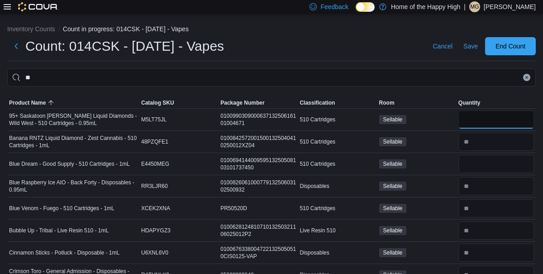
click at [490, 112] on input "number" at bounding box center [497, 119] width 76 height 18
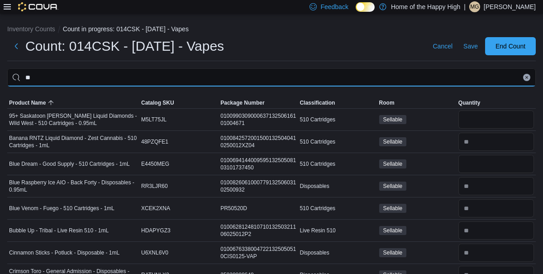
click at [339, 72] on input "**" at bounding box center [271, 77] width 529 height 18
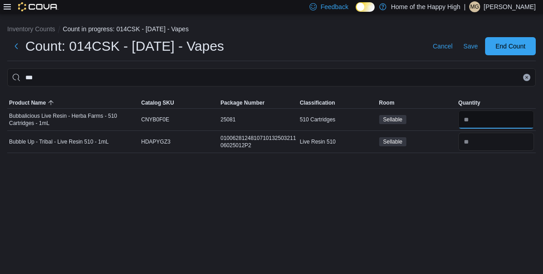
click at [494, 114] on input "number" at bounding box center [497, 119] width 76 height 18
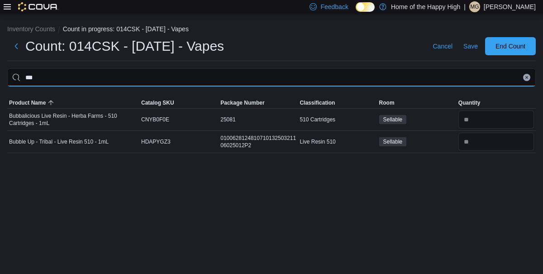
click at [404, 76] on input "***" at bounding box center [271, 77] width 529 height 18
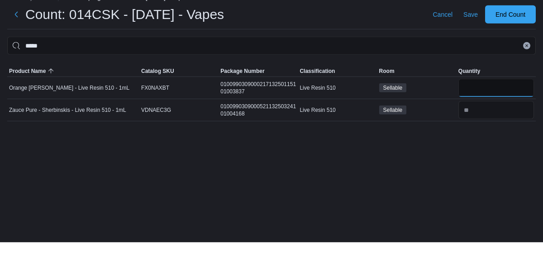
click at [494, 121] on input "number" at bounding box center [497, 119] width 76 height 18
click at [484, 141] on input "number" at bounding box center [497, 142] width 76 height 18
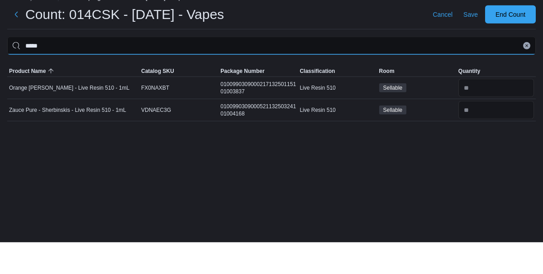
click at [415, 78] on input "*****" at bounding box center [271, 77] width 529 height 18
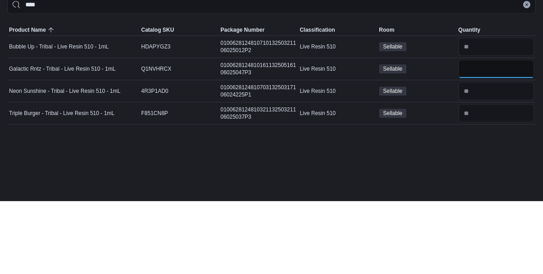
click at [492, 137] on input "number" at bounding box center [497, 142] width 76 height 18
click at [494, 117] on input "number" at bounding box center [497, 119] width 76 height 18
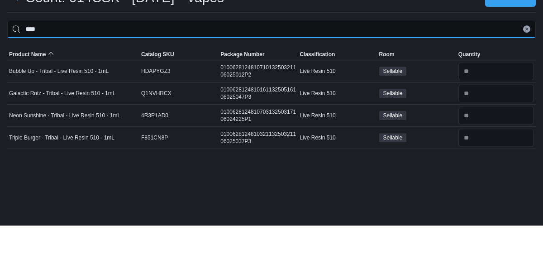
click at [379, 72] on input "****" at bounding box center [271, 77] width 529 height 18
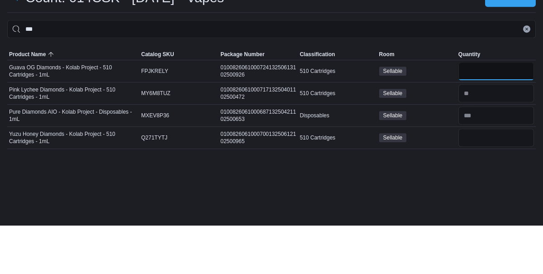
click at [483, 118] on input "number" at bounding box center [497, 119] width 76 height 18
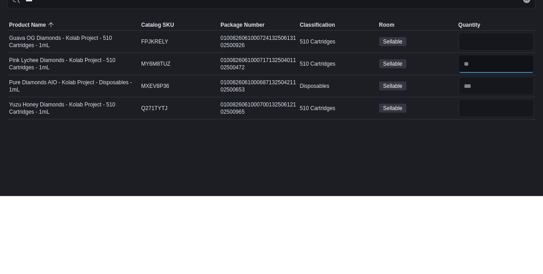
click at [493, 139] on input "number" at bounding box center [497, 142] width 76 height 18
click at [486, 187] on input "number" at bounding box center [497, 186] width 76 height 18
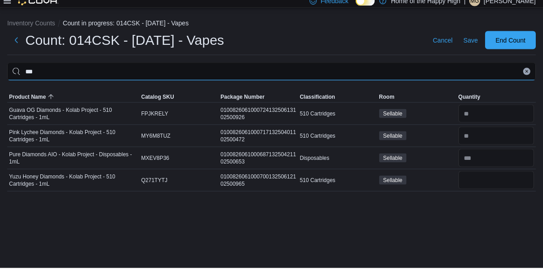
click at [352, 74] on input "***" at bounding box center [271, 77] width 529 height 18
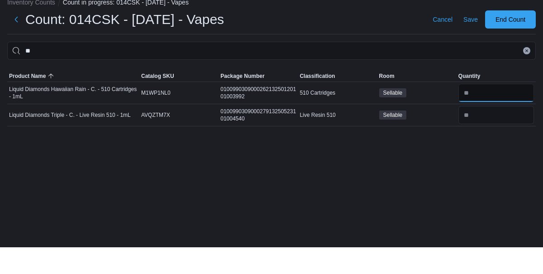
click at [496, 111] on input "number" at bounding box center [497, 119] width 76 height 18
click at [492, 144] on input "number" at bounding box center [497, 142] width 76 height 18
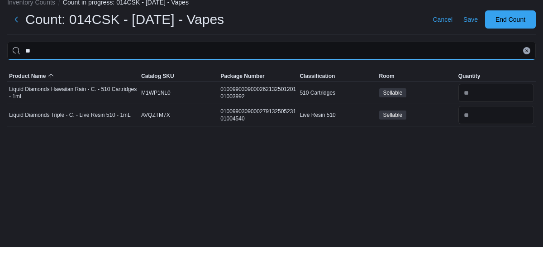
click at [387, 80] on input "**" at bounding box center [271, 77] width 529 height 18
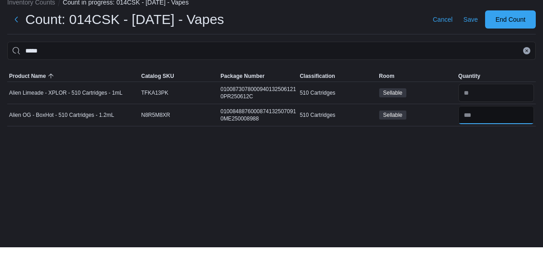
click at [486, 140] on input "number" at bounding box center [497, 142] width 76 height 18
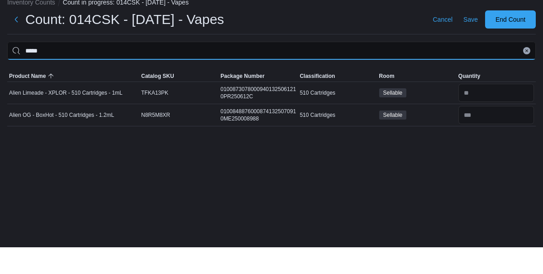
click at [355, 70] on input "*****" at bounding box center [271, 77] width 529 height 18
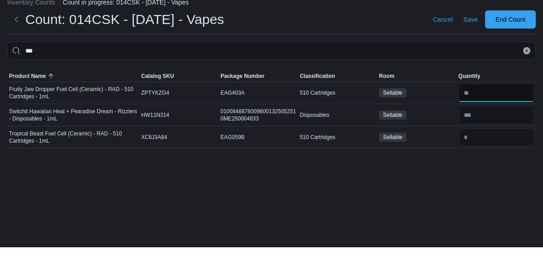
click at [505, 117] on input "number" at bounding box center [497, 119] width 76 height 18
click at [484, 162] on input "number" at bounding box center [497, 164] width 76 height 18
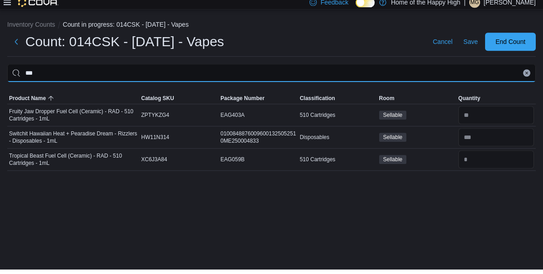
click at [370, 68] on input "***" at bounding box center [271, 77] width 529 height 18
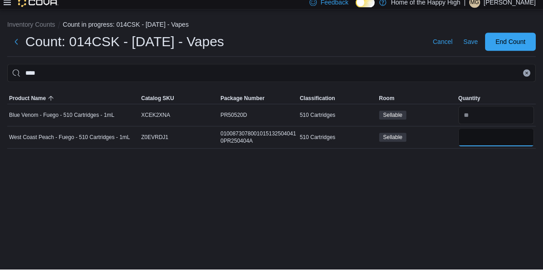
click at [503, 133] on input "number" at bounding box center [497, 142] width 76 height 18
click at [502, 110] on input "number" at bounding box center [497, 119] width 76 height 18
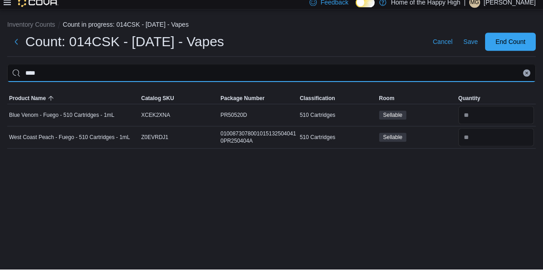
click at [430, 68] on input "****" at bounding box center [271, 77] width 529 height 18
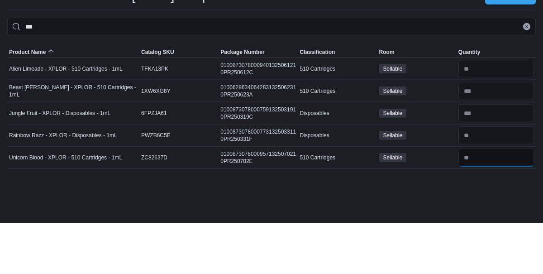
click at [498, 199] on input "number" at bounding box center [497, 208] width 76 height 18
click at [494, 110] on input "number" at bounding box center [497, 119] width 76 height 18
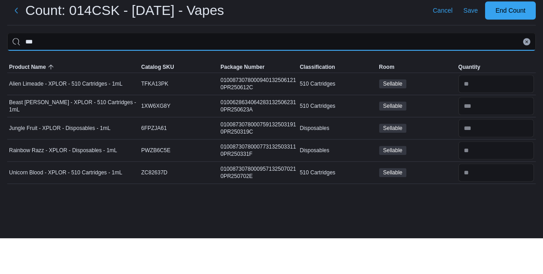
click at [366, 68] on input "***" at bounding box center [271, 77] width 529 height 18
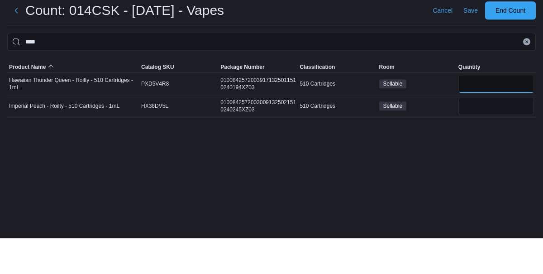
click at [480, 110] on input "number" at bounding box center [497, 119] width 76 height 18
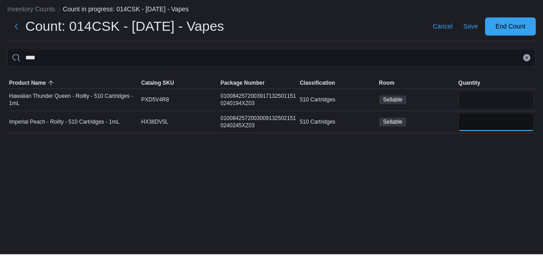
click at [494, 133] on input "number" at bounding box center [497, 142] width 76 height 18
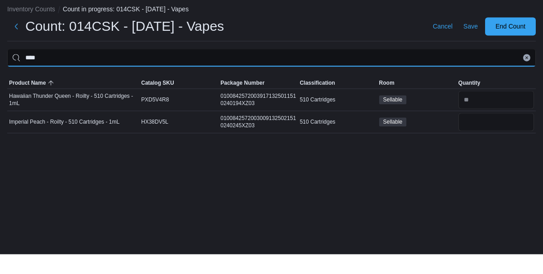
click at [330, 68] on input "****" at bounding box center [271, 77] width 529 height 18
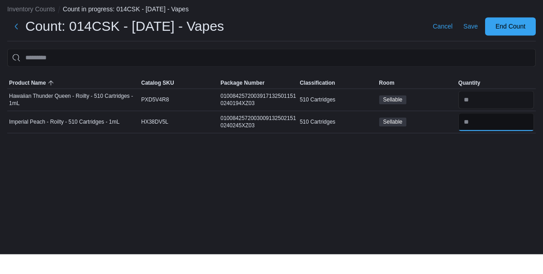
click at [489, 133] on input "number" at bounding box center [497, 142] width 76 height 18
click at [477, 110] on input "number" at bounding box center [497, 119] width 76 height 18
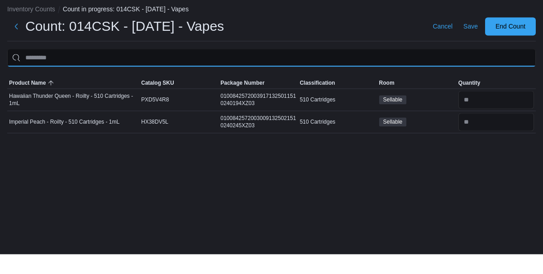
click at [379, 68] on input "This is a search bar. After typing your query, hit enter to filter the results …" at bounding box center [271, 77] width 529 height 18
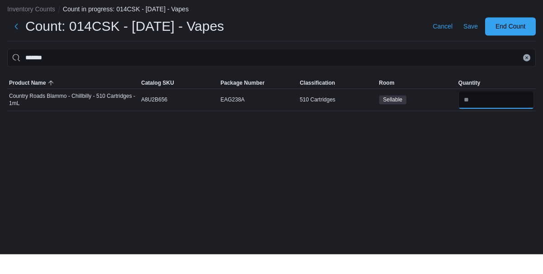
click at [498, 110] on input "number" at bounding box center [497, 119] width 76 height 18
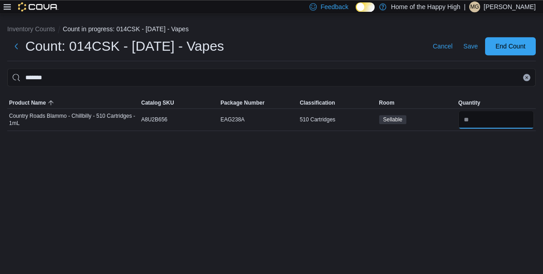
scroll to position [22, 0]
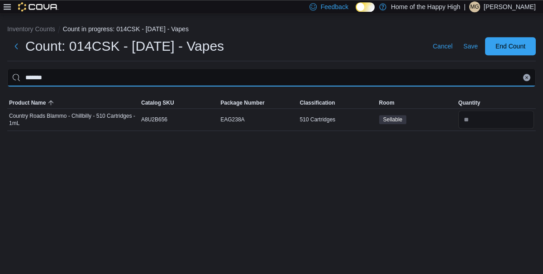
click at [416, 68] on input "*******" at bounding box center [271, 77] width 529 height 18
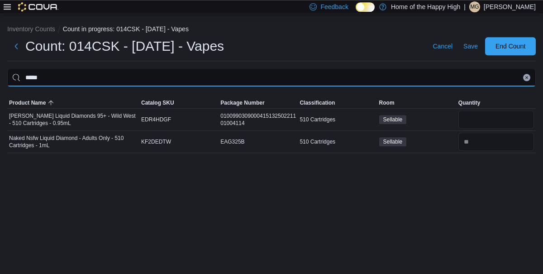
scroll to position [18, 0]
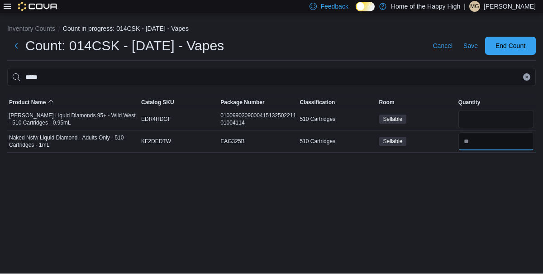
click at [485, 133] on input "number" at bounding box center [497, 142] width 76 height 18
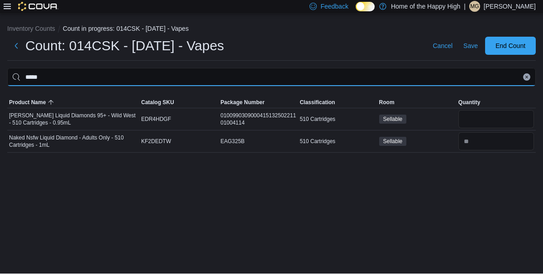
click at [386, 68] on input "*****" at bounding box center [271, 77] width 529 height 18
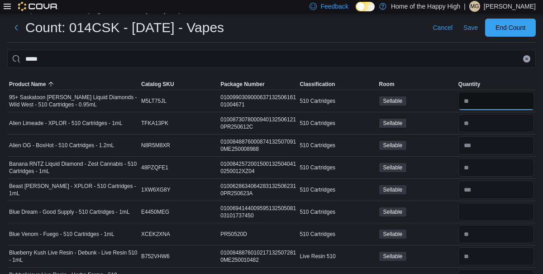
click at [496, 101] on input "number" at bounding box center [497, 101] width 76 height 18
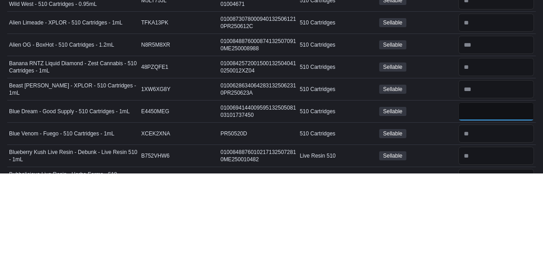
click at [502, 207] on input "number" at bounding box center [497, 212] width 76 height 18
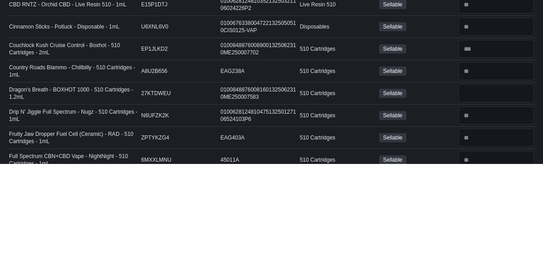
scroll to position [228, 0]
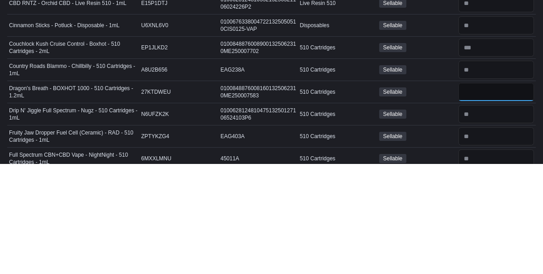
click at [494, 200] on input "number" at bounding box center [497, 202] width 76 height 18
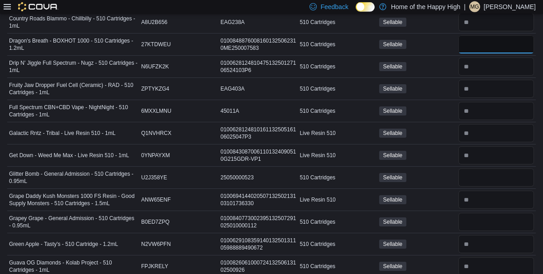
scroll to position [385, 0]
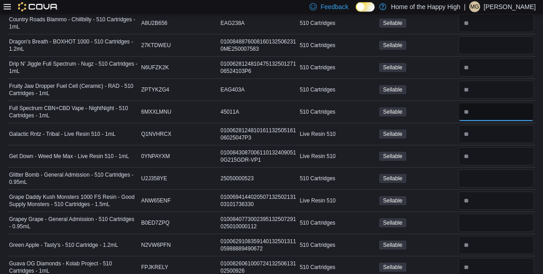
click at [481, 107] on input "number" at bounding box center [497, 112] width 76 height 18
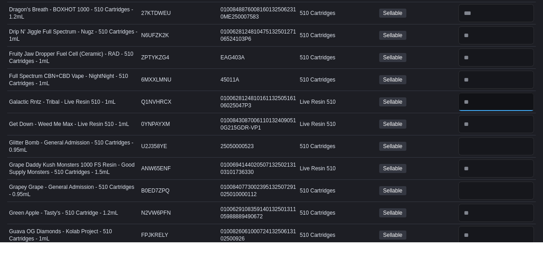
click at [486, 130] on input "number" at bounding box center [497, 134] width 76 height 18
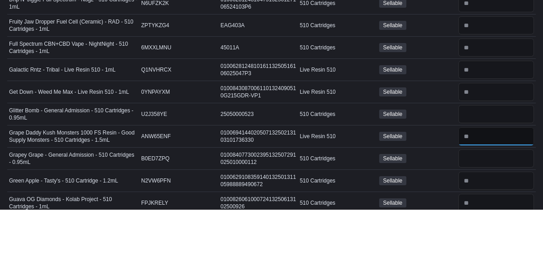
click at [489, 194] on input "number" at bounding box center [497, 201] width 76 height 18
click at [482, 179] on input "number" at bounding box center [497, 178] width 76 height 18
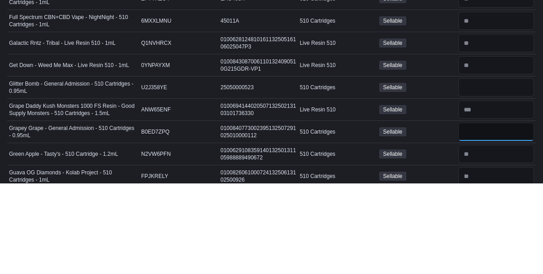
click at [495, 214] on input "number" at bounding box center [497, 223] width 76 height 18
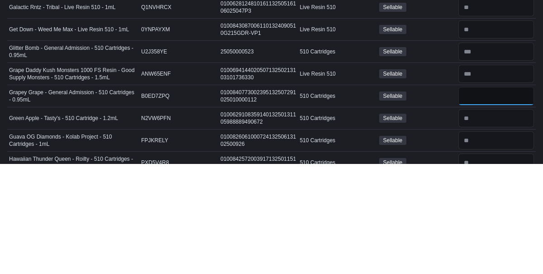
scroll to position [402, 0]
click at [482, 225] on input "number" at bounding box center [497, 228] width 76 height 18
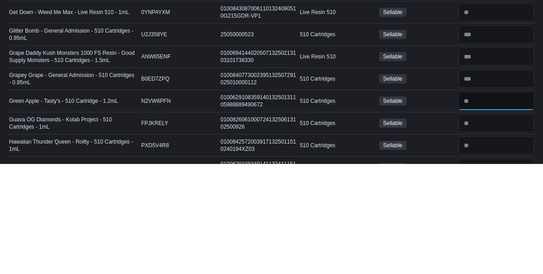
scroll to position [424, 0]
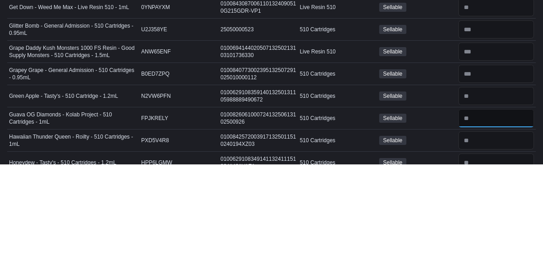
click at [492, 224] on input "number" at bounding box center [497, 228] width 76 height 18
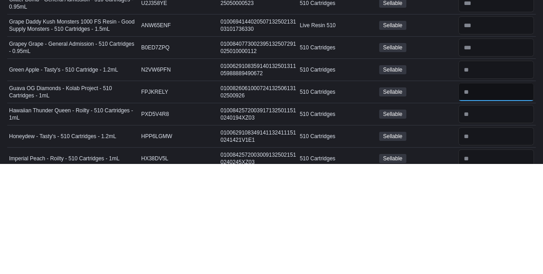
scroll to position [454, 0]
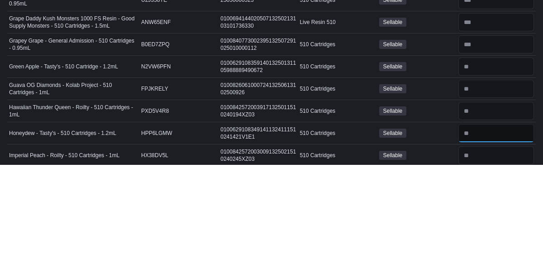
click at [487, 242] on input "number" at bounding box center [497, 243] width 76 height 18
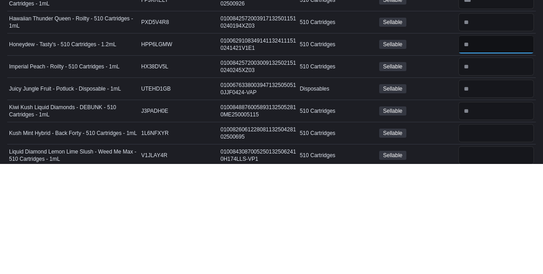
scroll to position [575, 0]
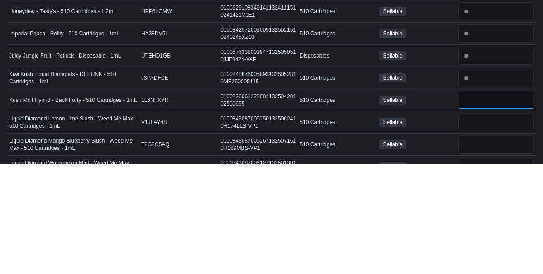
click at [482, 209] on input "number" at bounding box center [497, 210] width 76 height 18
click at [489, 229] on input "number" at bounding box center [497, 232] width 76 height 18
click at [489, 250] on input "number" at bounding box center [497, 254] width 76 height 18
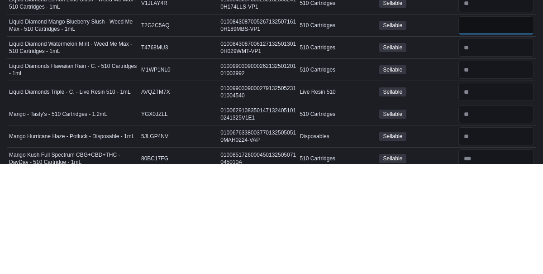
scroll to position [695, 0]
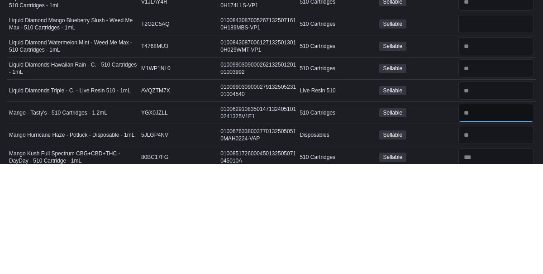
click at [503, 217] on input "number" at bounding box center [497, 223] width 76 height 18
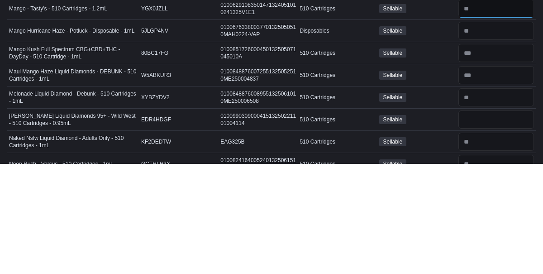
scroll to position [803, 0]
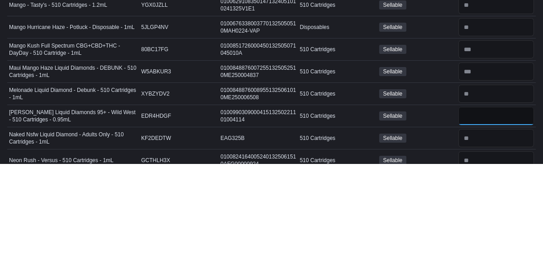
click at [495, 217] on input "number" at bounding box center [497, 226] width 76 height 18
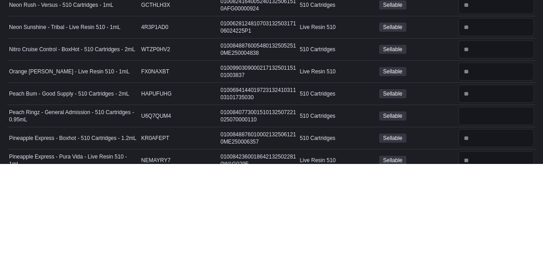
scroll to position [959, 0]
click at [496, 194] on input "number" at bounding box center [497, 203] width 76 height 18
click at [474, 216] on input "number" at bounding box center [497, 225] width 76 height 18
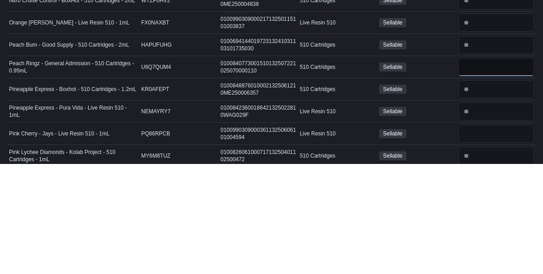
scroll to position [1011, 0]
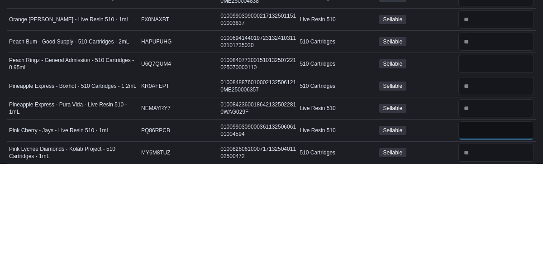
click at [475, 231] on input "number" at bounding box center [497, 240] width 76 height 18
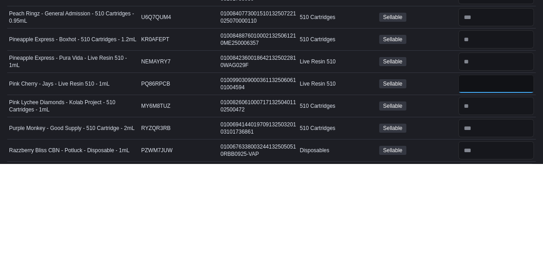
scroll to position [1058, 0]
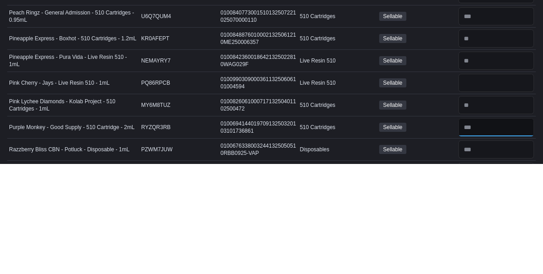
click at [484, 228] on input "number" at bounding box center [497, 237] width 76 height 18
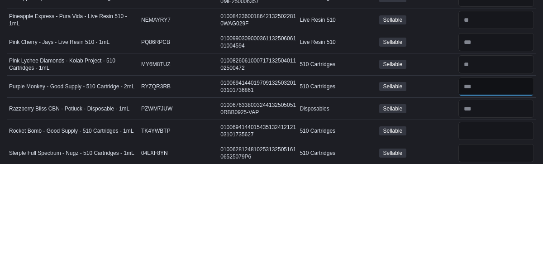
scroll to position [1099, 0]
click at [473, 235] on input "number" at bounding box center [497, 240] width 76 height 18
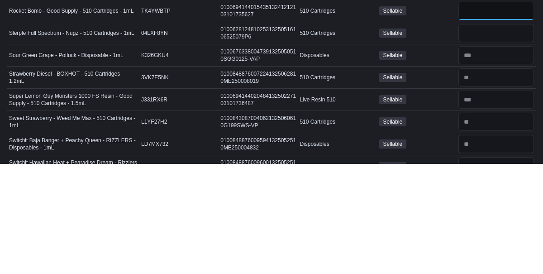
scroll to position [1220, 0]
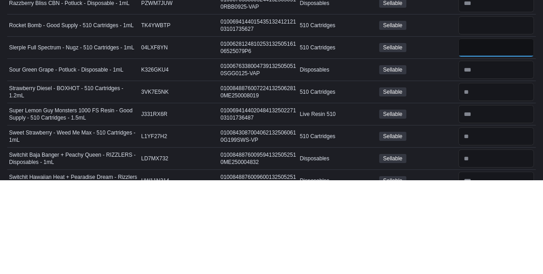
click at [479, 133] on input "number" at bounding box center [497, 142] width 76 height 18
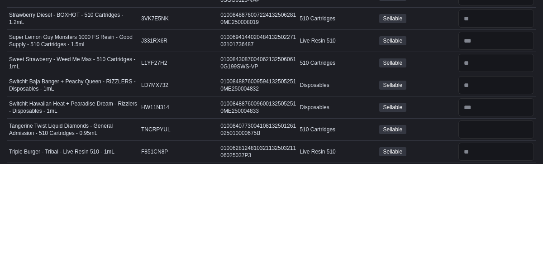
scroll to position [1278, 0]
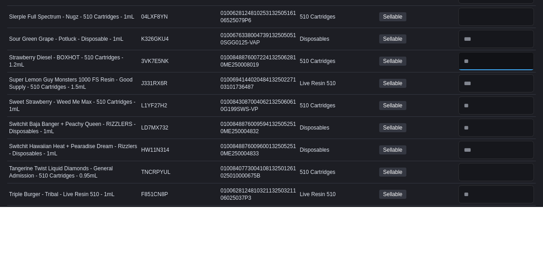
click at [484, 120] on input "number" at bounding box center [497, 128] width 76 height 18
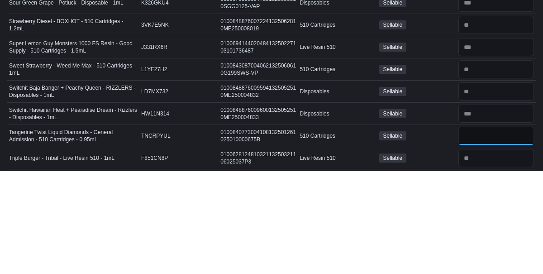
click at [469, 230] on input "number" at bounding box center [497, 239] width 76 height 18
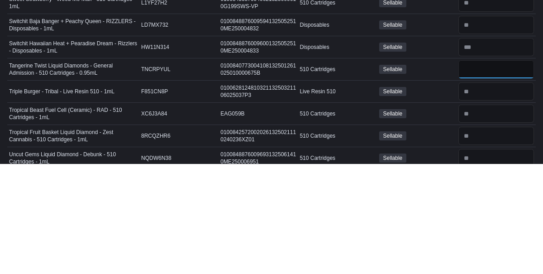
scroll to position [1354, 0]
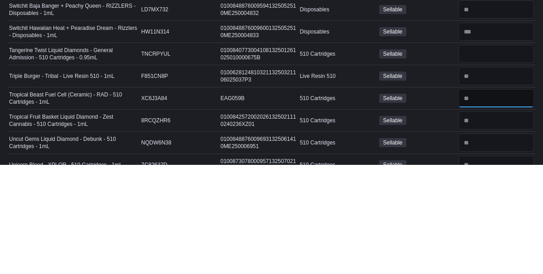
click at [472, 199] on input "number" at bounding box center [497, 208] width 76 height 18
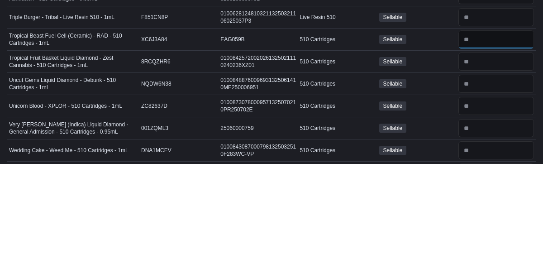
scroll to position [1433, 0]
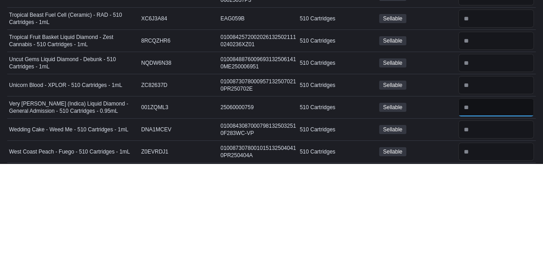
click at [476, 208] on input "number" at bounding box center [497, 217] width 76 height 18
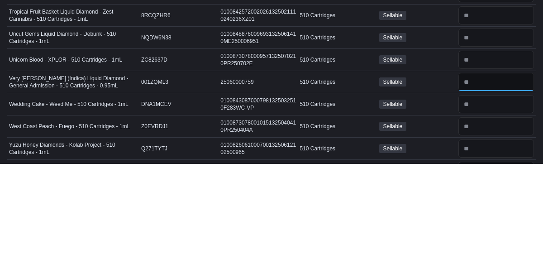
scroll to position [1472, 0]
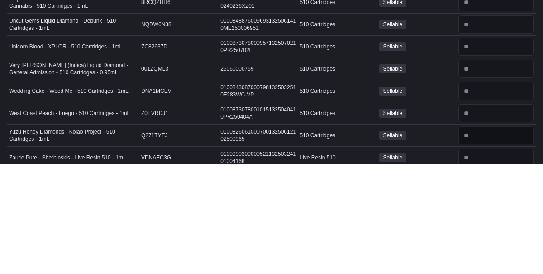
click at [485, 236] on input "number" at bounding box center [497, 245] width 76 height 18
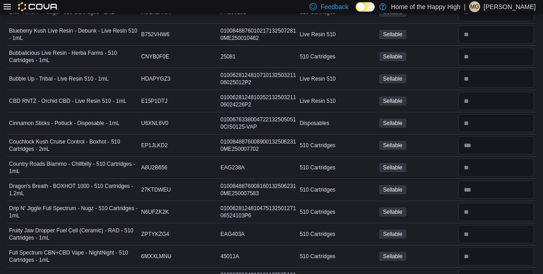
scroll to position [0, 0]
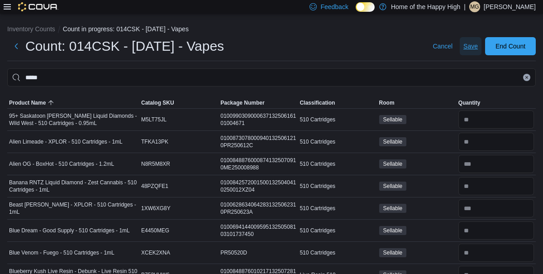
click at [468, 48] on span "Save" at bounding box center [471, 46] width 14 height 9
click at [466, 47] on span "Save" at bounding box center [471, 46] width 14 height 9
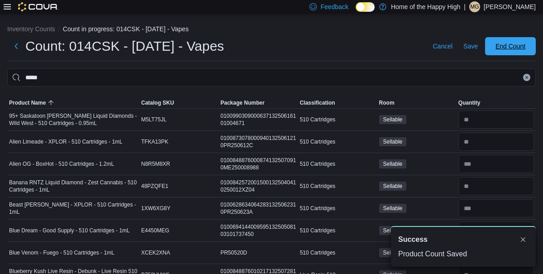
click at [501, 51] on span "End Count" at bounding box center [511, 46] width 30 height 9
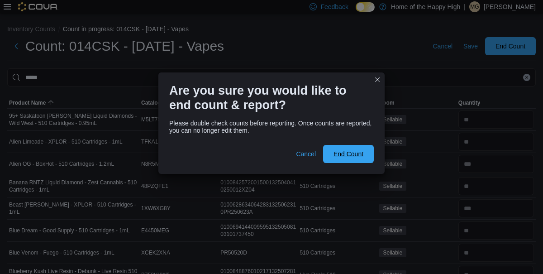
click at [350, 150] on span "End Count" at bounding box center [349, 153] width 30 height 9
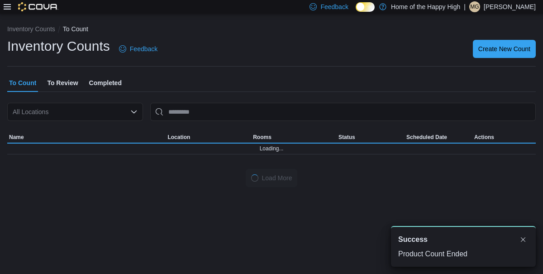
click at [359, 151] on div "Loading..." at bounding box center [271, 148] width 529 height 11
click at [360, 152] on div "Loading..." at bounding box center [271, 148] width 529 height 11
click at [500, 8] on p "[PERSON_NAME]" at bounding box center [510, 6] width 52 height 11
click at [485, 11] on p "[PERSON_NAME]" at bounding box center [510, 6] width 52 height 11
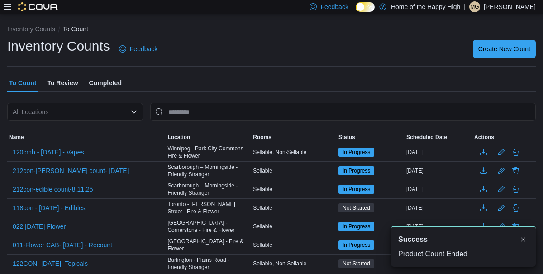
click at [478, 90] on div "To Count To Review Completed" at bounding box center [271, 83] width 529 height 18
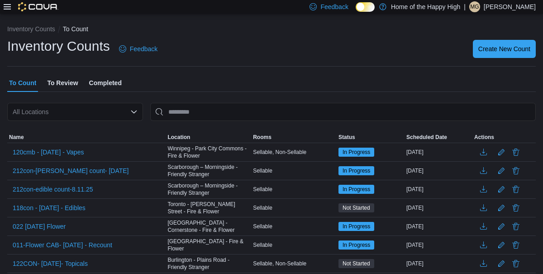
click at [485, 4] on p "[PERSON_NAME]" at bounding box center [510, 6] width 52 height 11
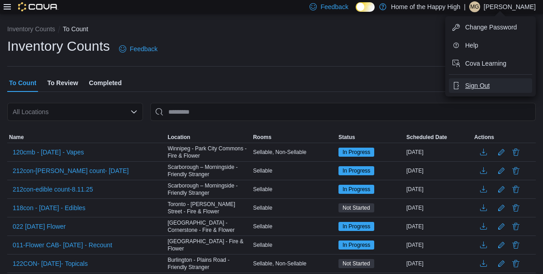
click at [482, 82] on span "Sign Out" at bounding box center [477, 85] width 24 height 9
